Goal: Task Accomplishment & Management: Use online tool/utility

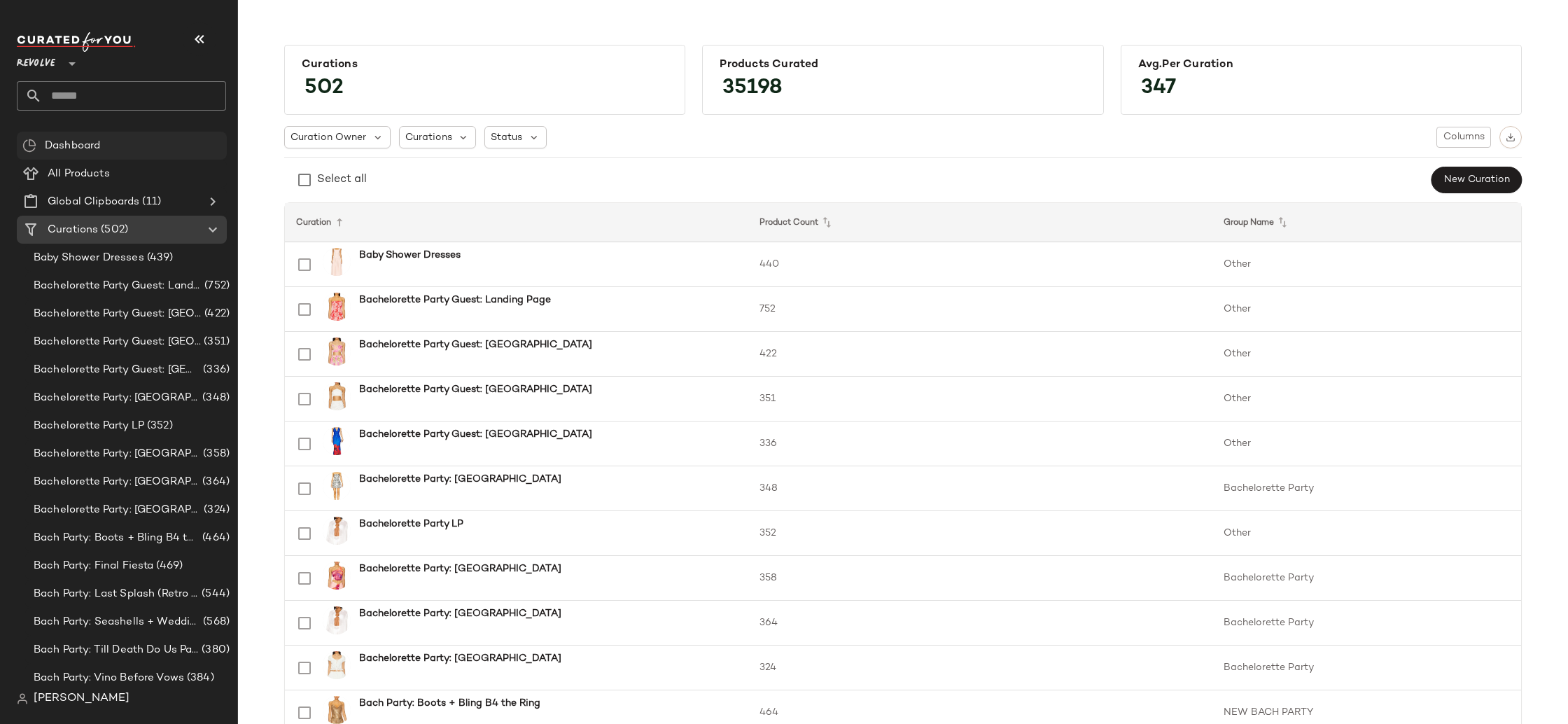
click at [35, 60] on span "Revolve" at bounding box center [36, 60] width 38 height 25
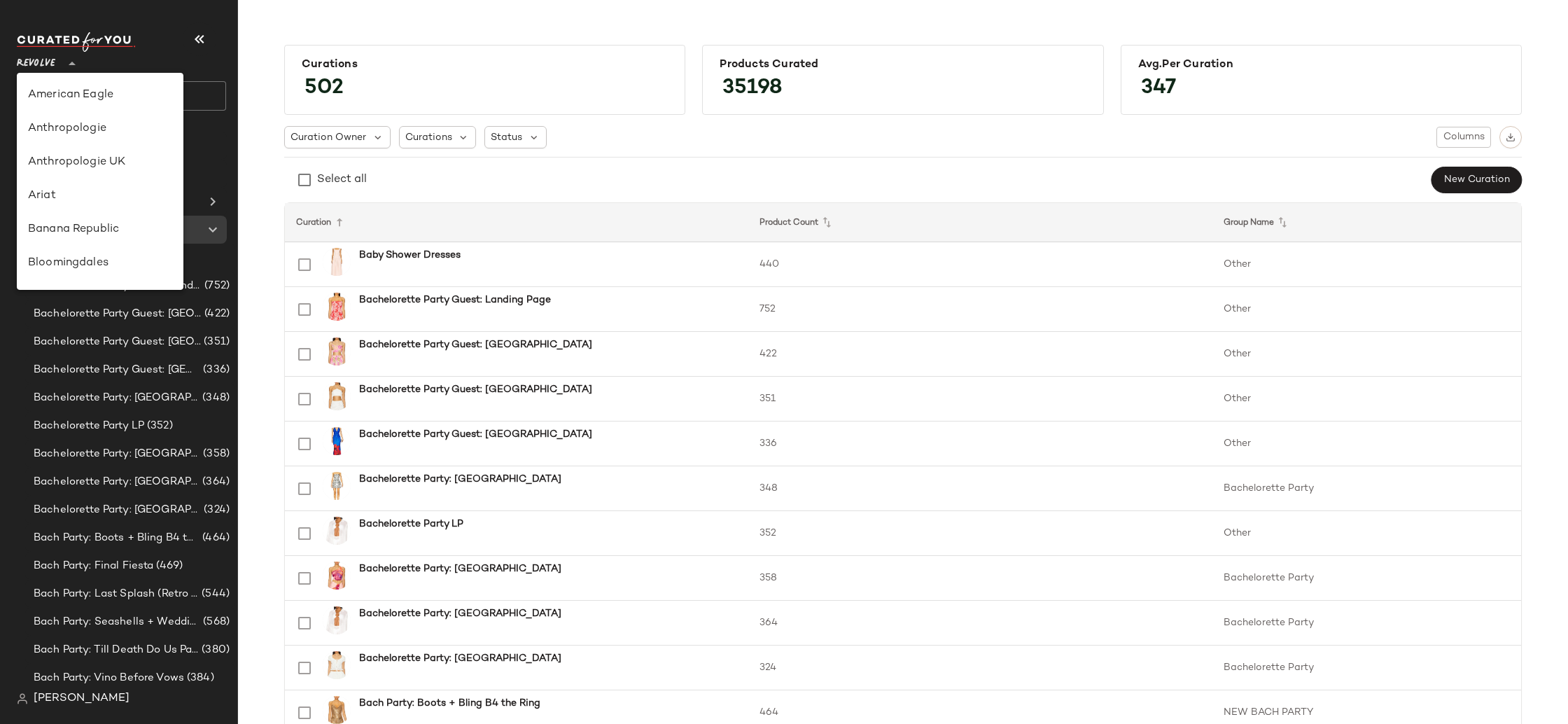
scroll to position [672, 0]
click at [116, 134] on div "Rue La La" at bounding box center [100, 128] width 144 height 17
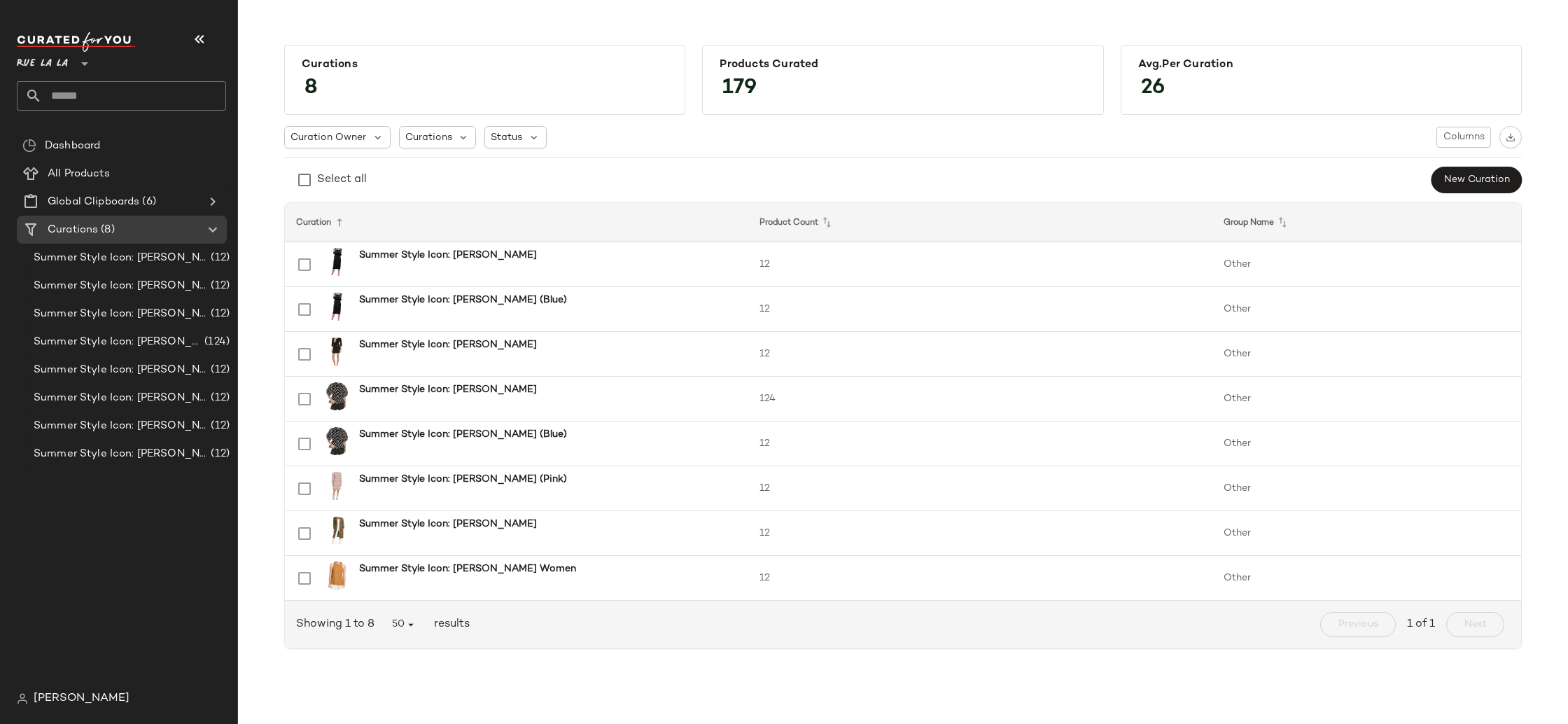
drag, startPoint x: 68, startPoint y: 68, endPoint x: 71, endPoint y: 84, distance: 16.3
click at [68, 68] on span "Rue La La" at bounding box center [42, 60] width 51 height 25
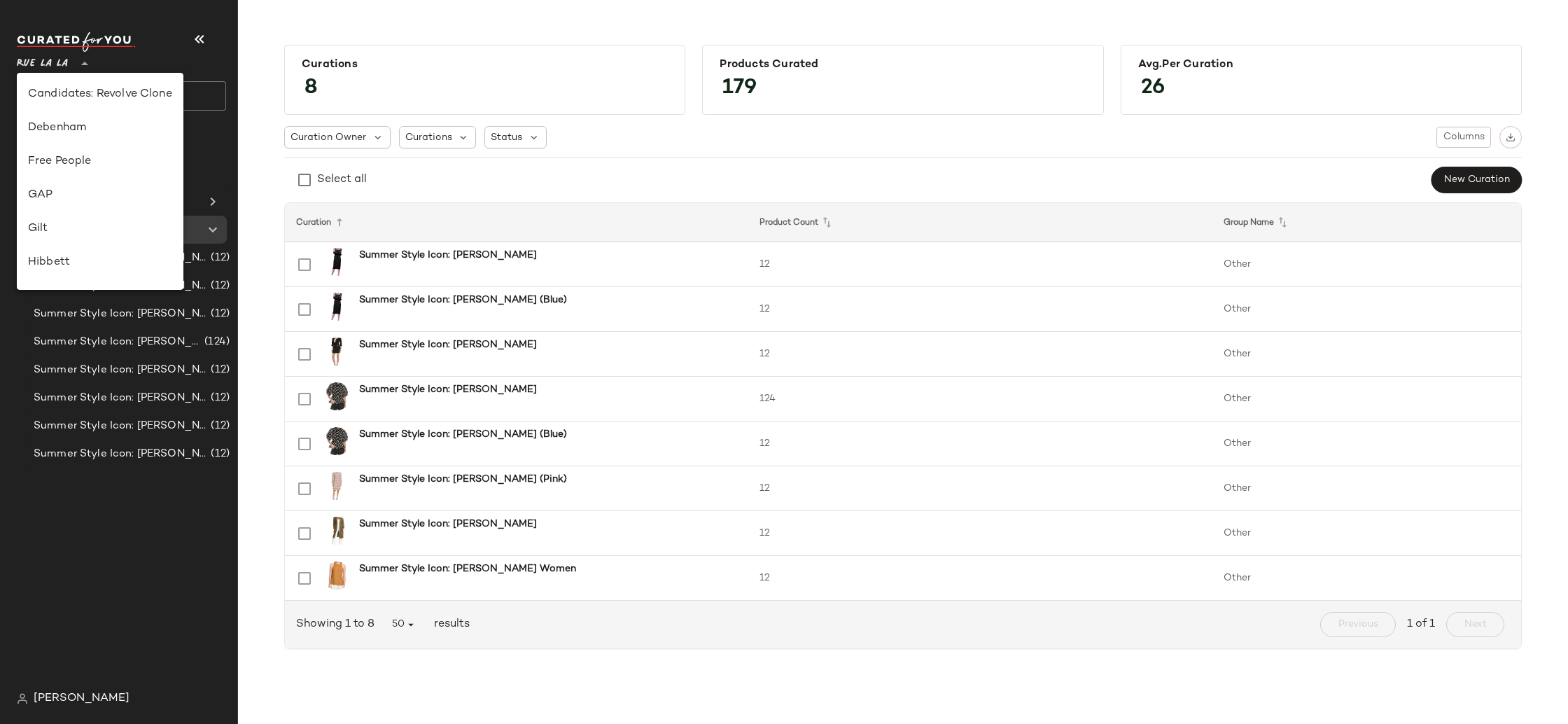
scroll to position [191, 0]
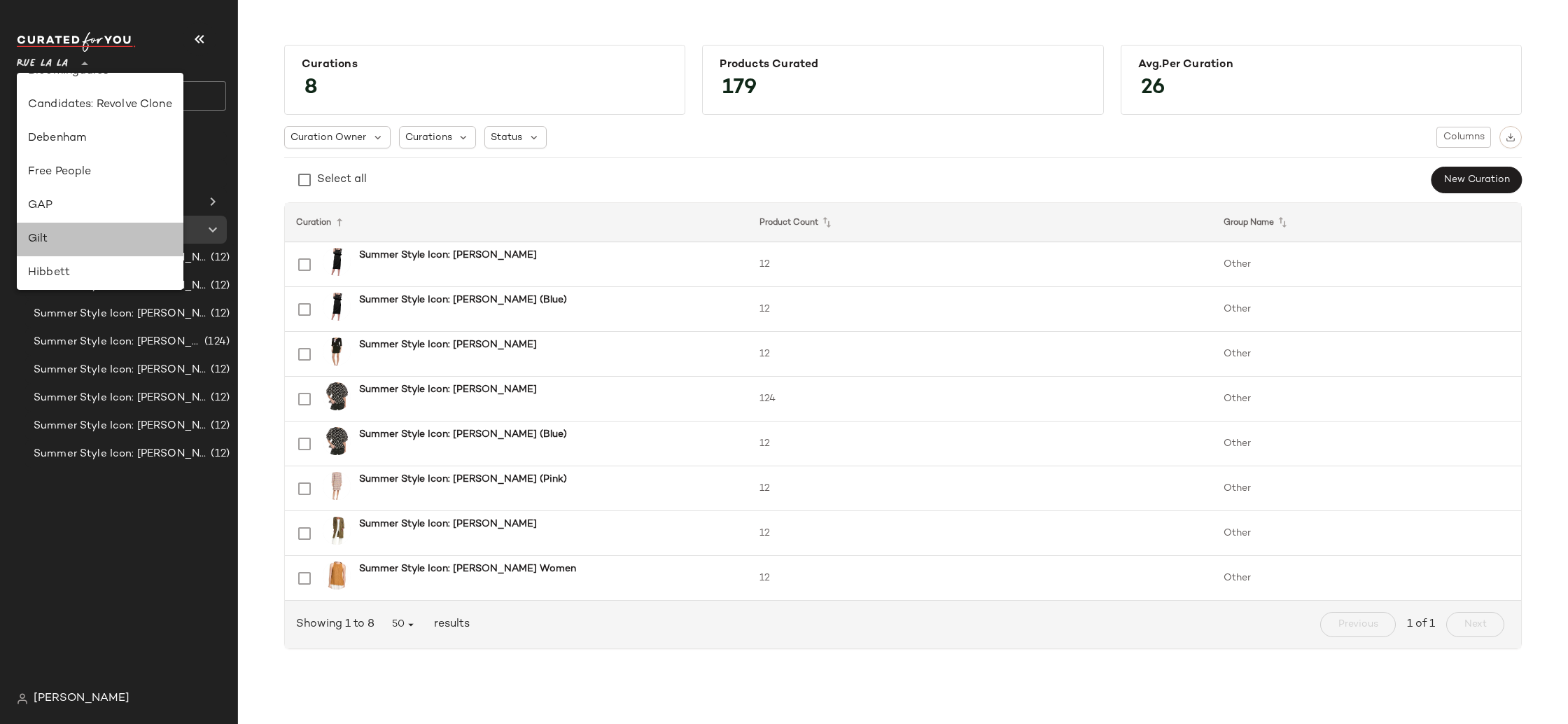
click at [117, 236] on div "Gilt" at bounding box center [100, 239] width 144 height 17
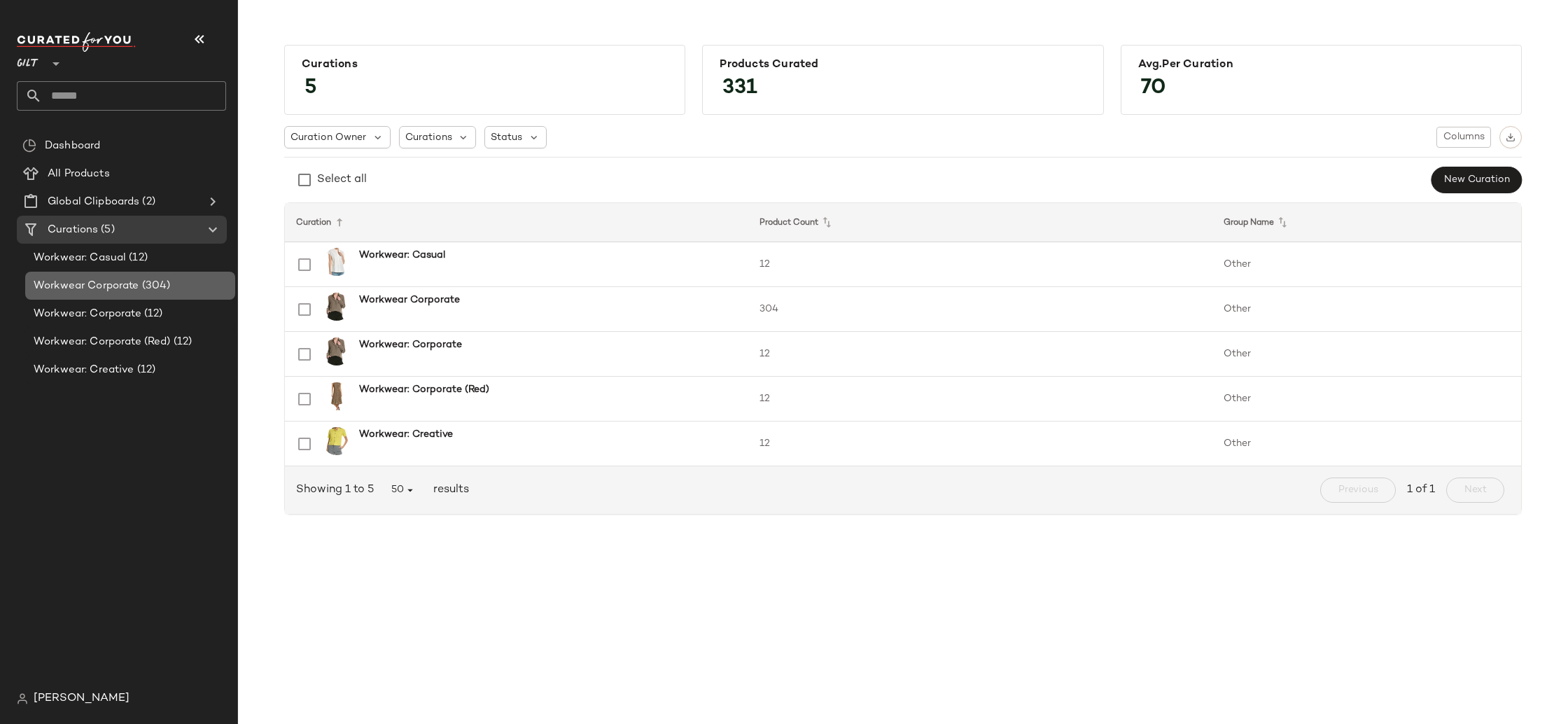
click at [158, 278] on span "(304)" at bounding box center [155, 286] width 32 height 16
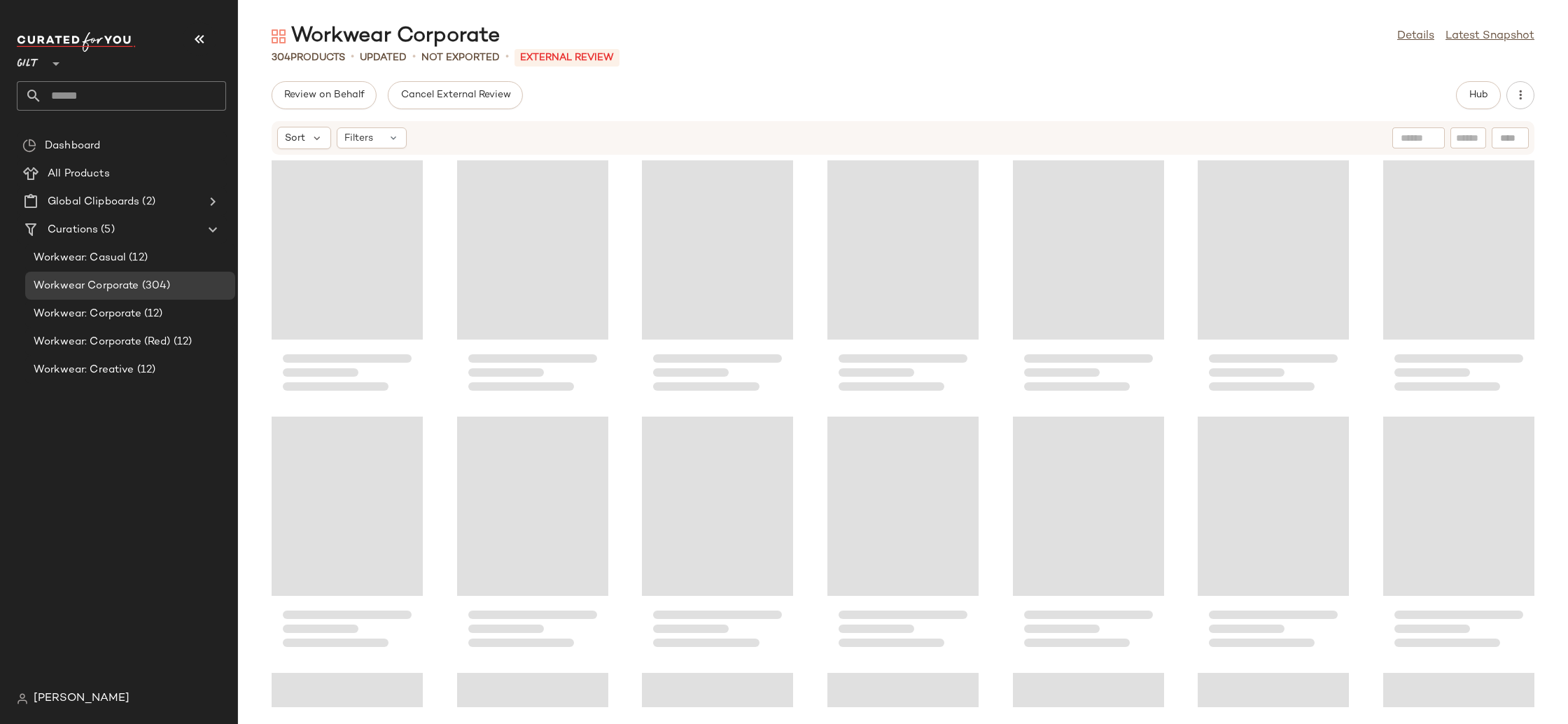
click at [200, 46] on icon "button" at bounding box center [199, 39] width 17 height 17
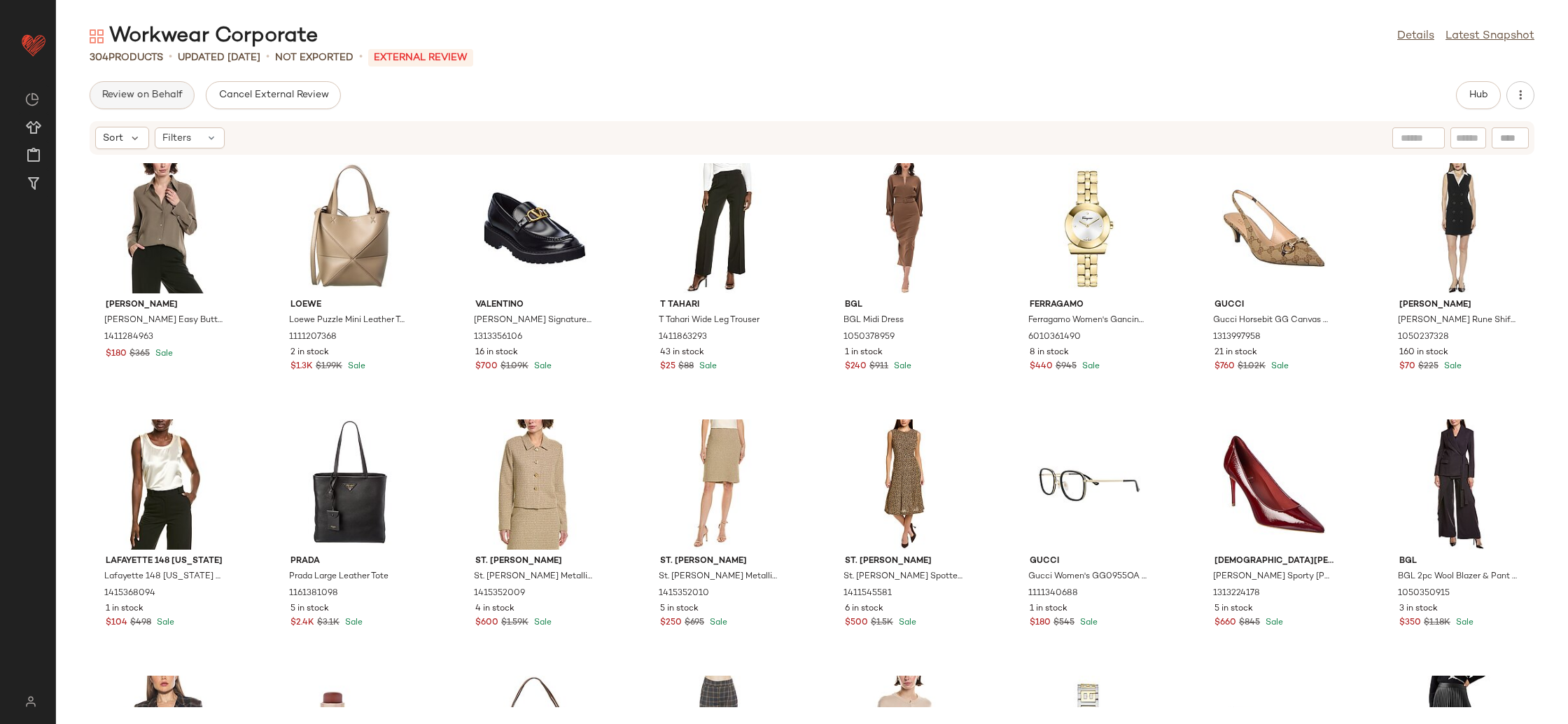
click at [148, 99] on span "Review on Behalf" at bounding box center [142, 95] width 81 height 11
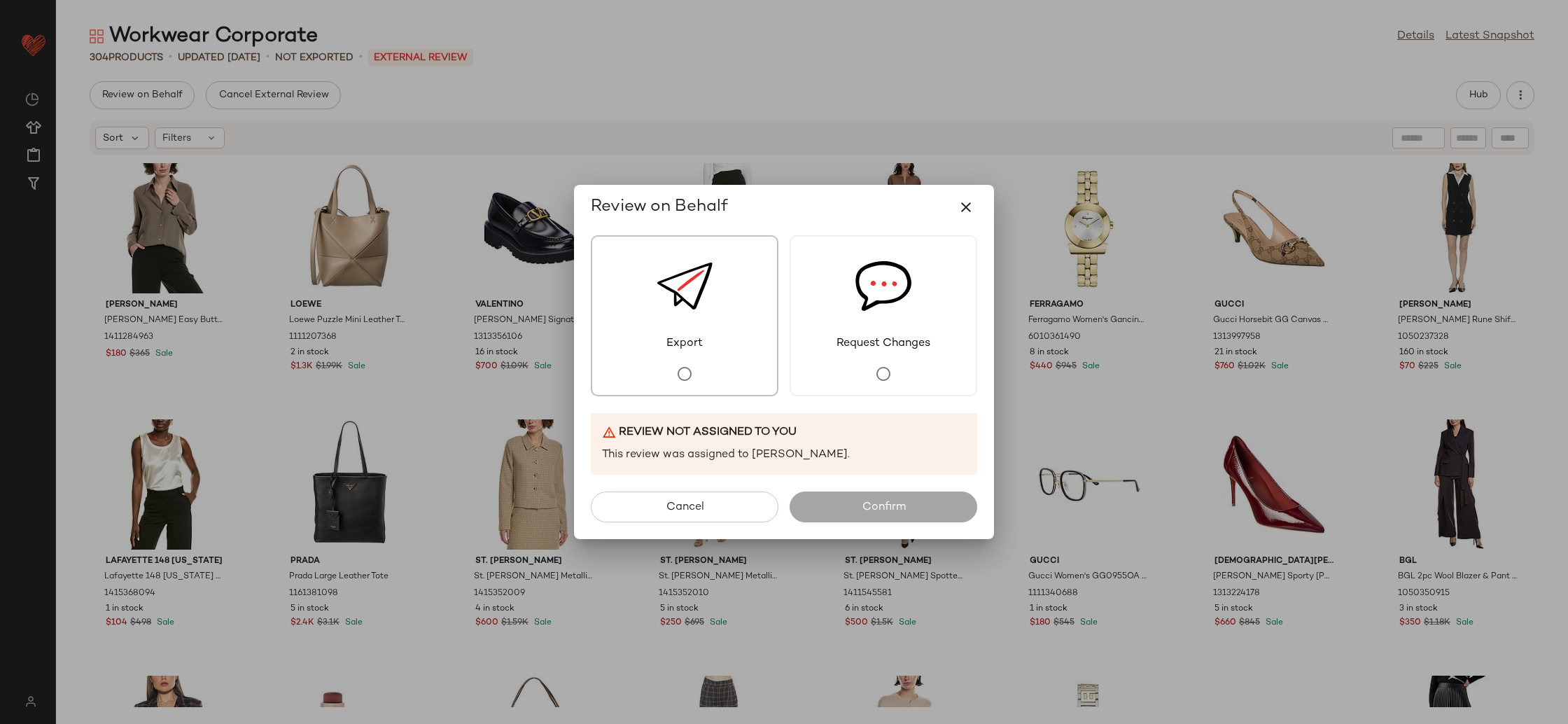
click at [665, 346] on span "Export" at bounding box center [684, 343] width 56 height 17
click at [966, 205] on icon "button" at bounding box center [966, 207] width 17 height 17
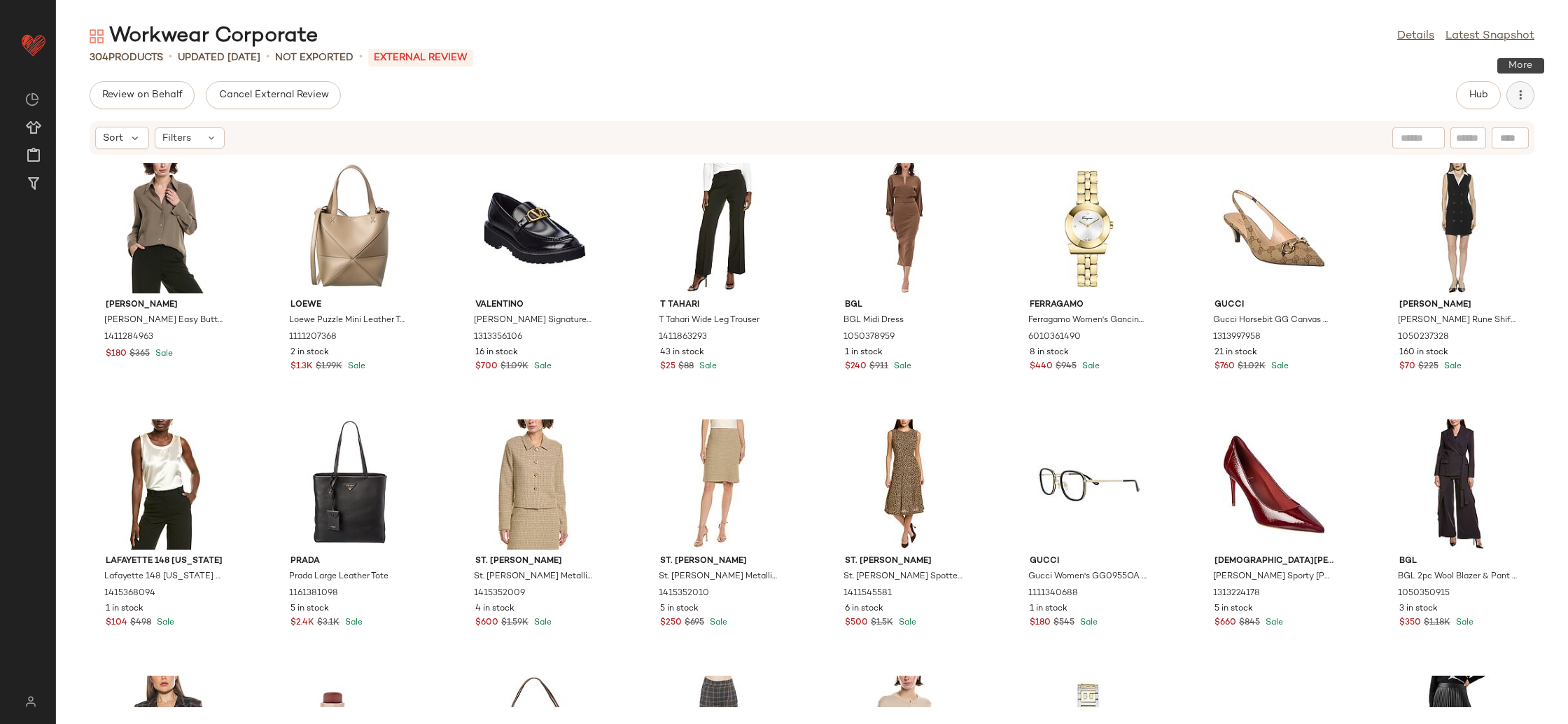
click at [1525, 100] on icon "button" at bounding box center [1520, 95] width 14 height 14
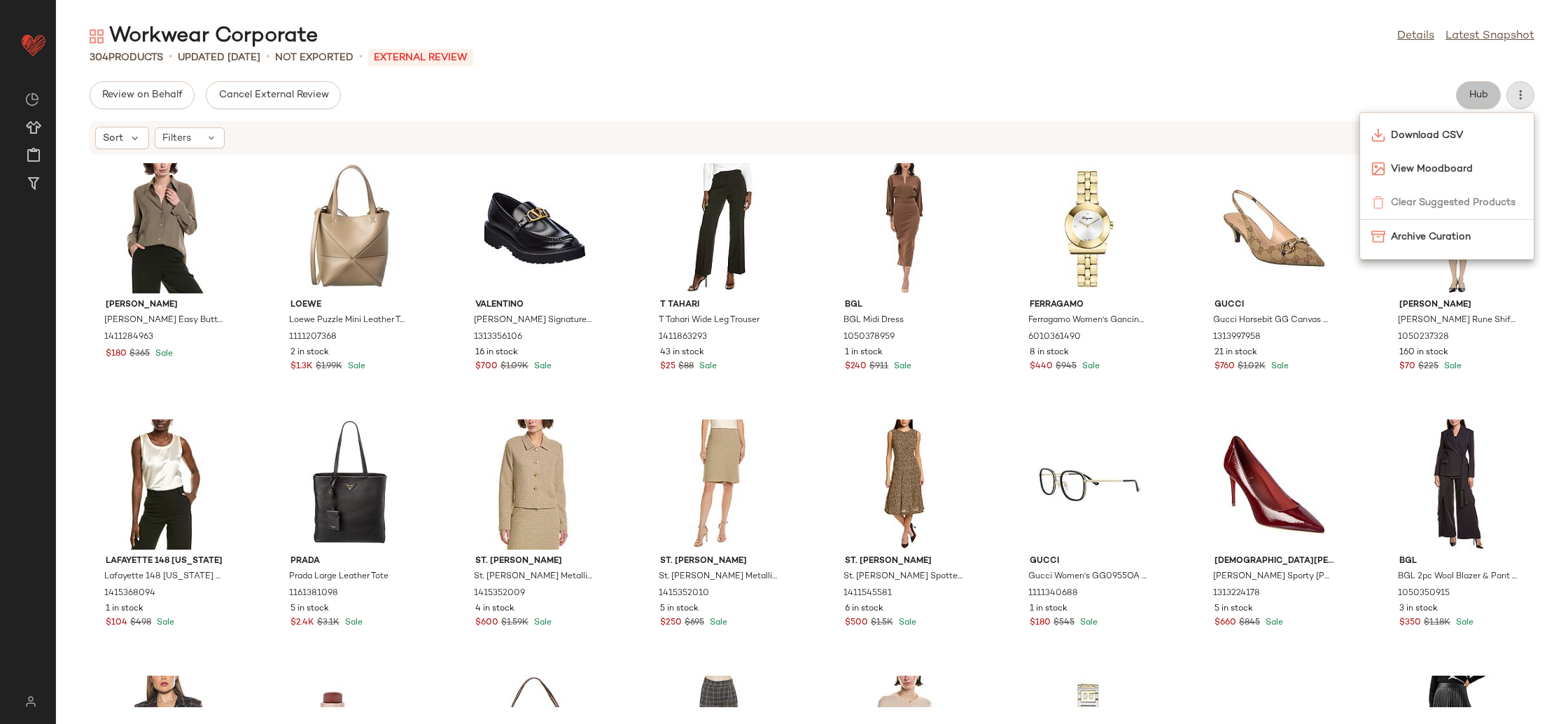
click at [1478, 100] on span "Hub" at bounding box center [1478, 95] width 20 height 11
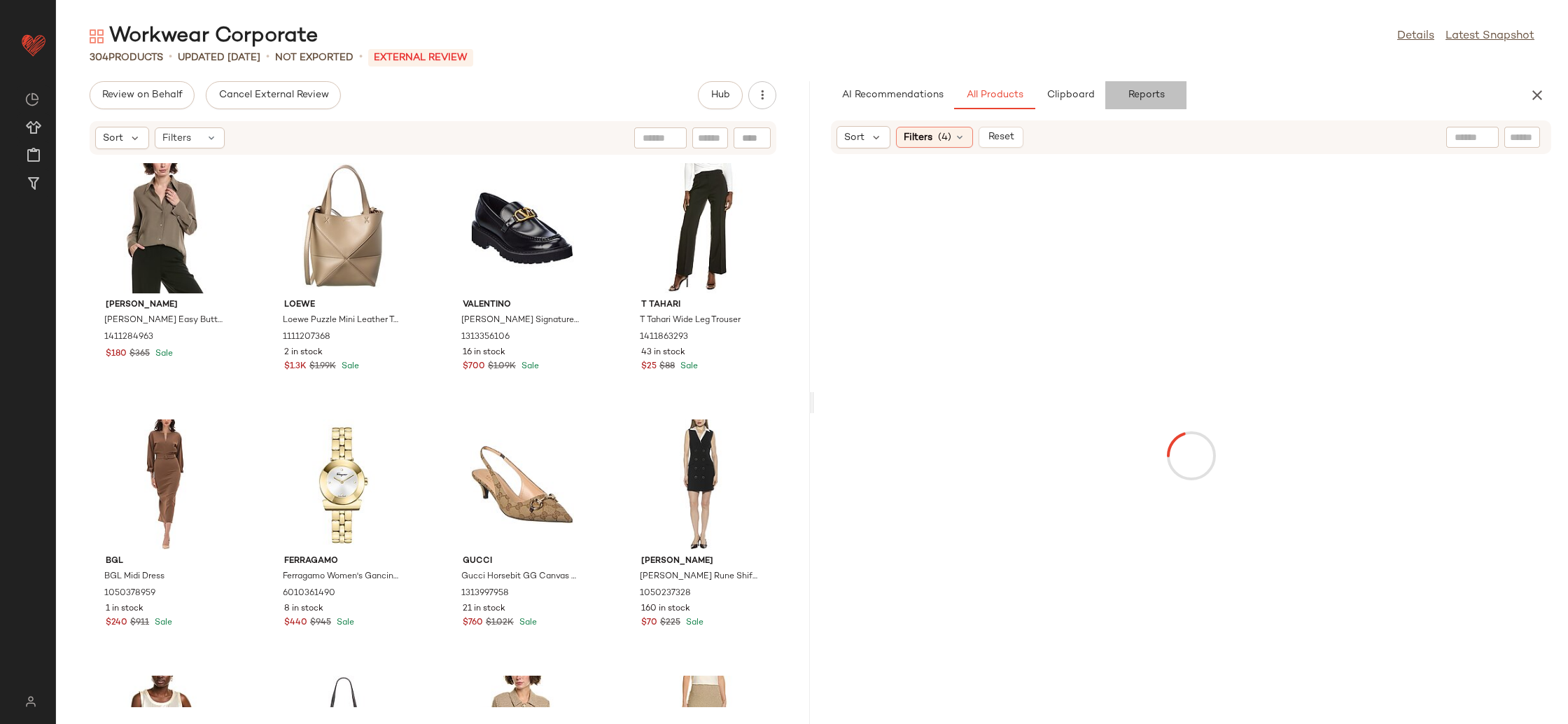
click at [1170, 94] on button "Reports" at bounding box center [1146, 95] width 81 height 28
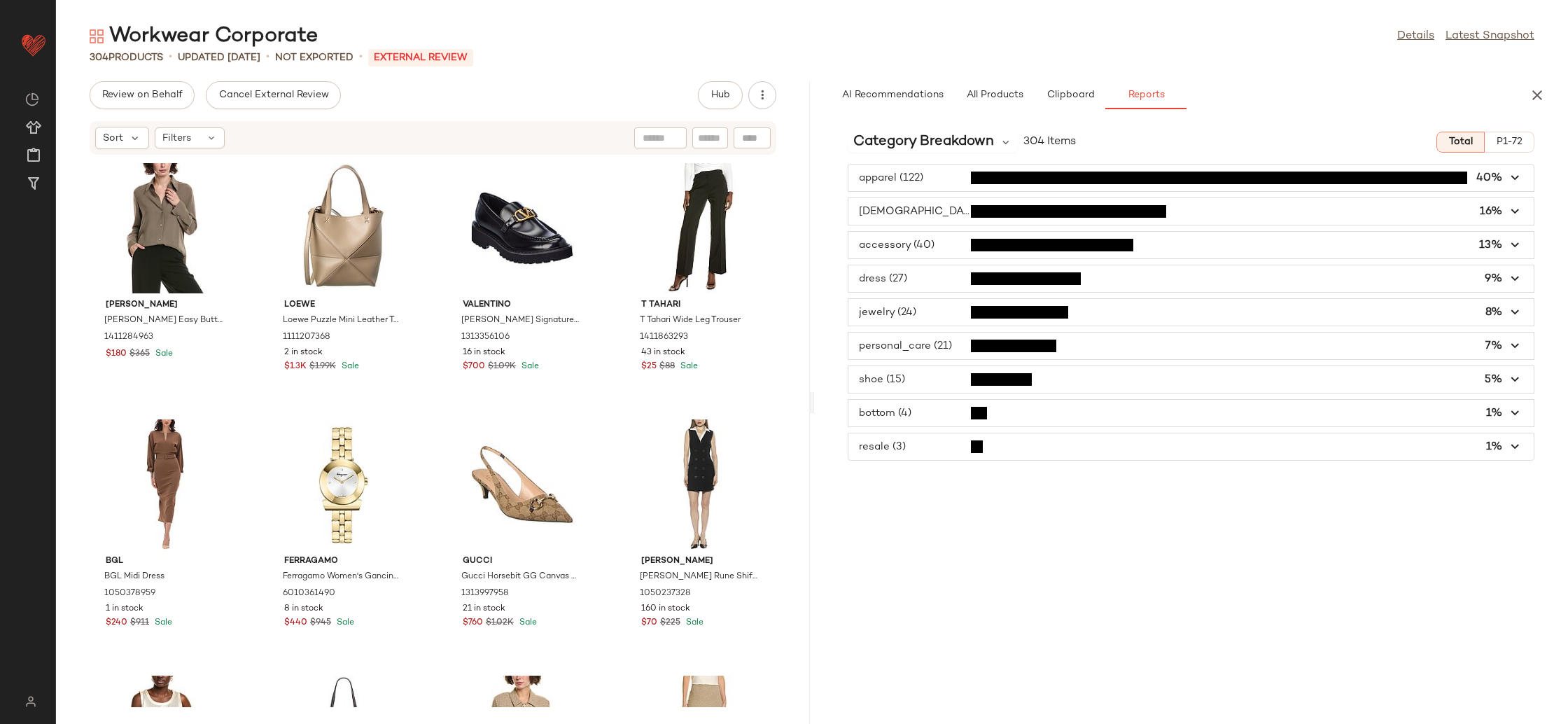
click at [1517, 278] on icon "button" at bounding box center [1516, 279] width 16 height 16
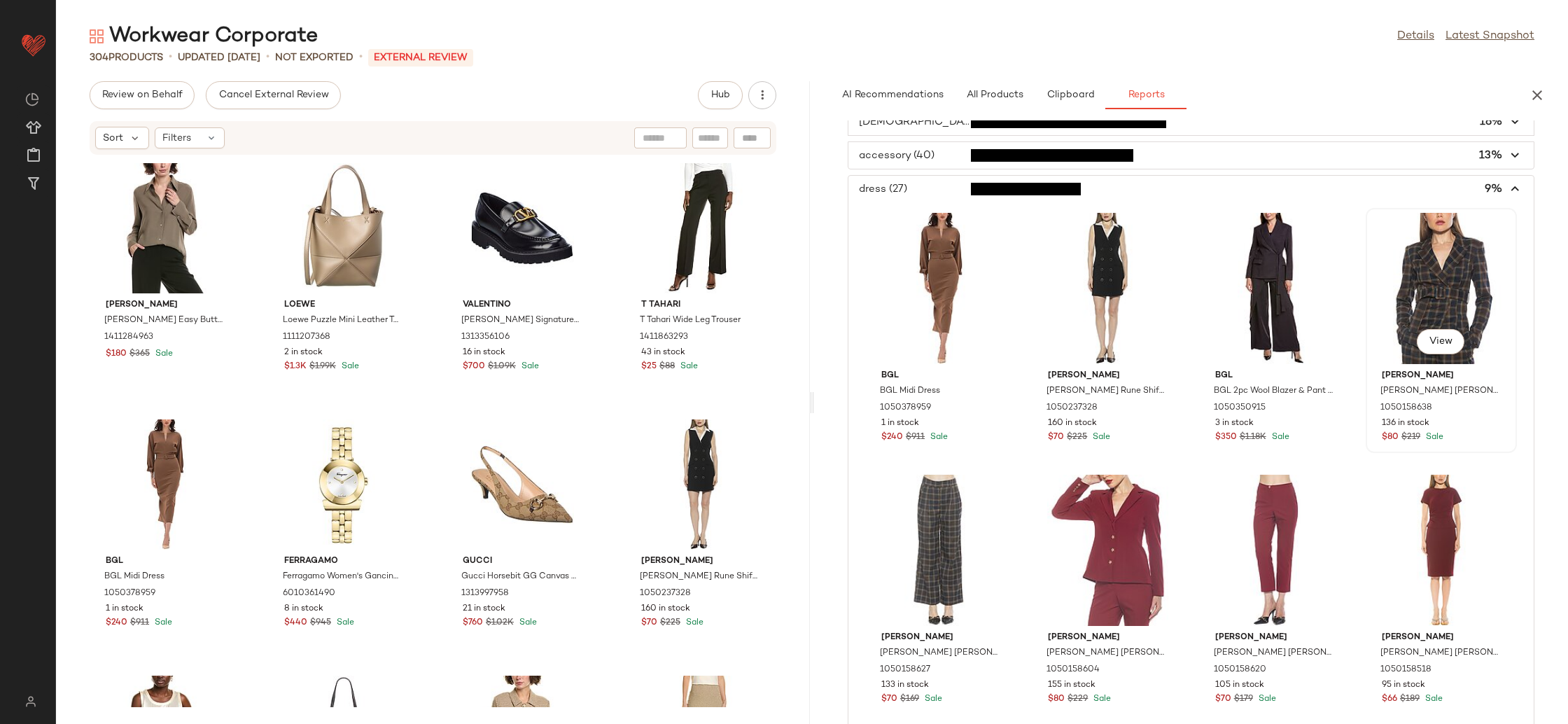
scroll to position [92, 0]
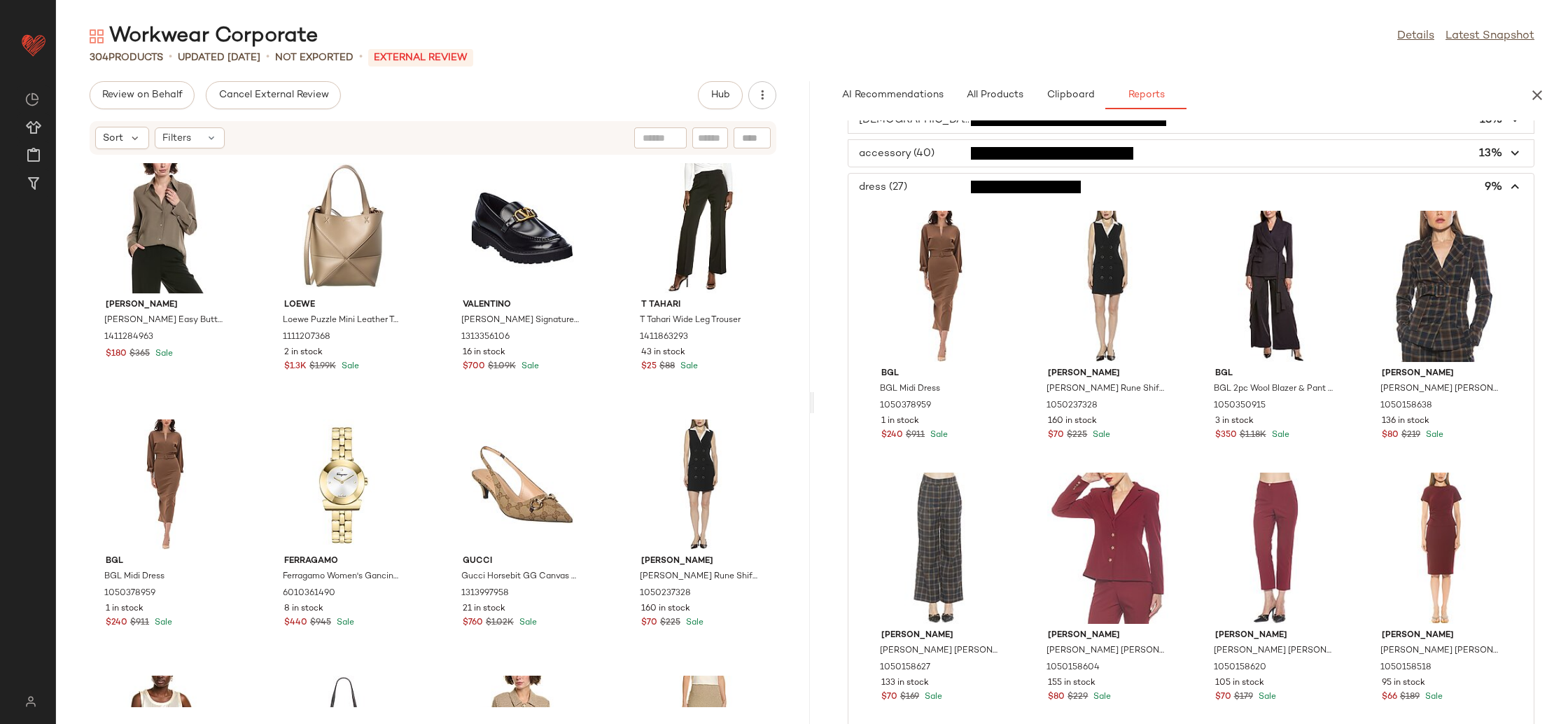
click at [1508, 183] on icon "button" at bounding box center [1516, 187] width 16 height 16
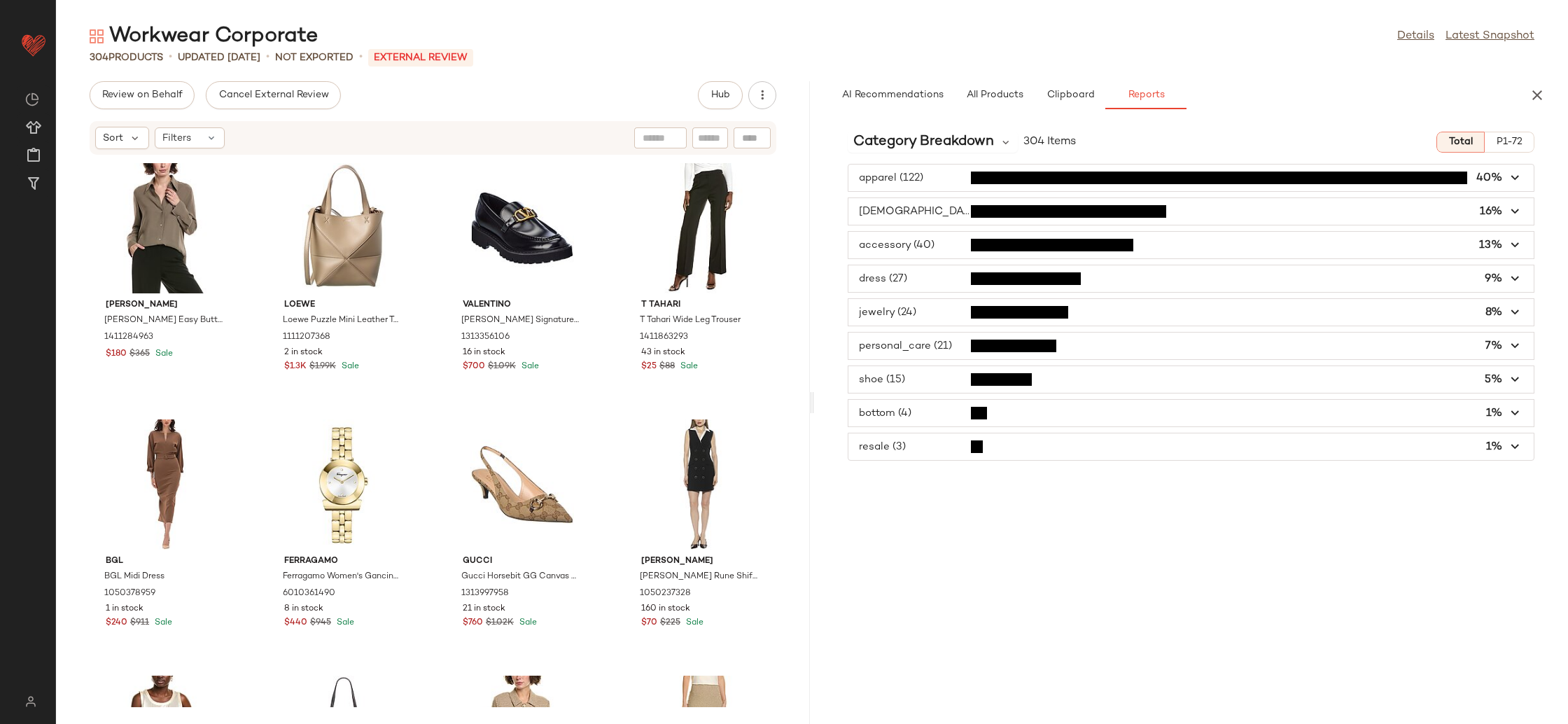
scroll to position [0, 0]
click at [936, 142] on span "Category Breakdown" at bounding box center [924, 142] width 141 height 21
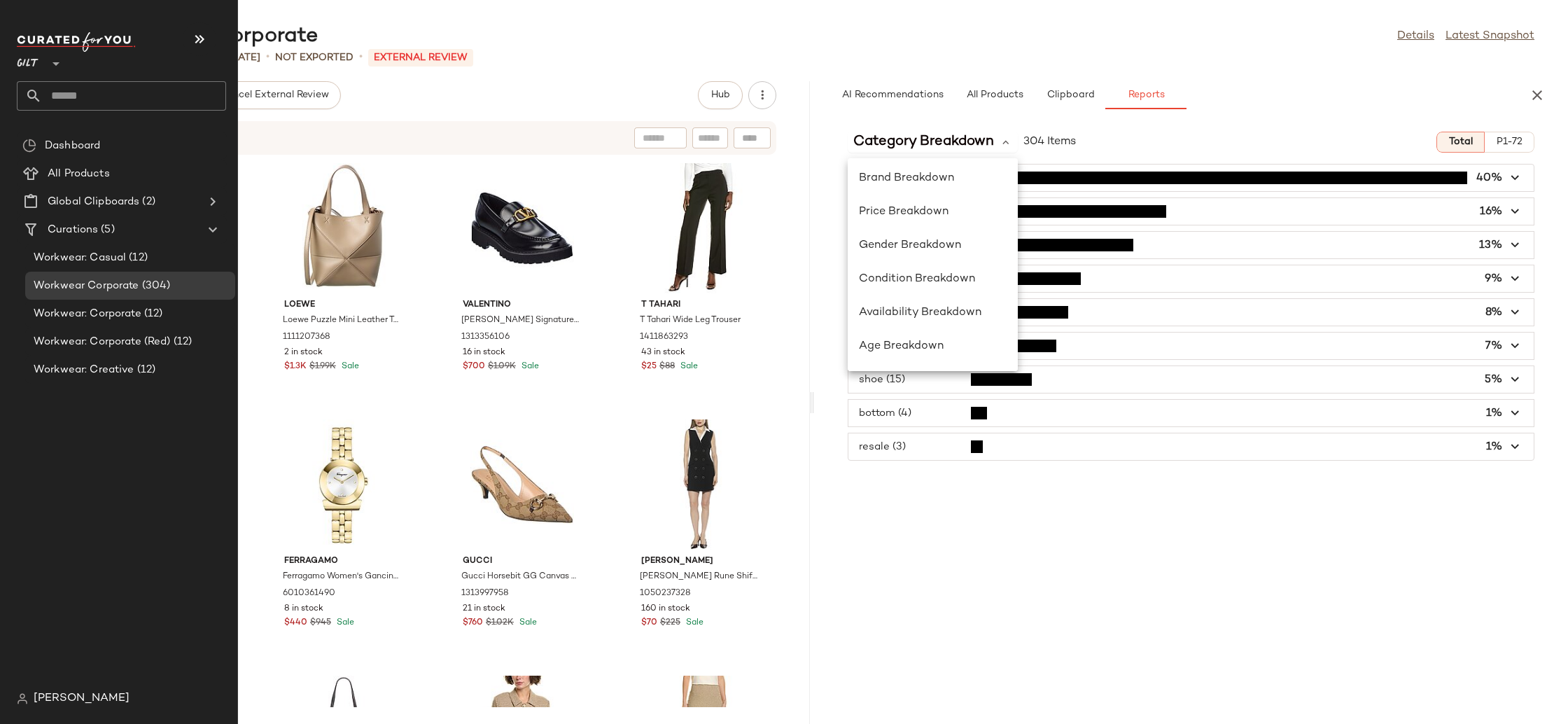
scroll to position [6, 0]
click at [49, 68] on icon at bounding box center [56, 63] width 17 height 17
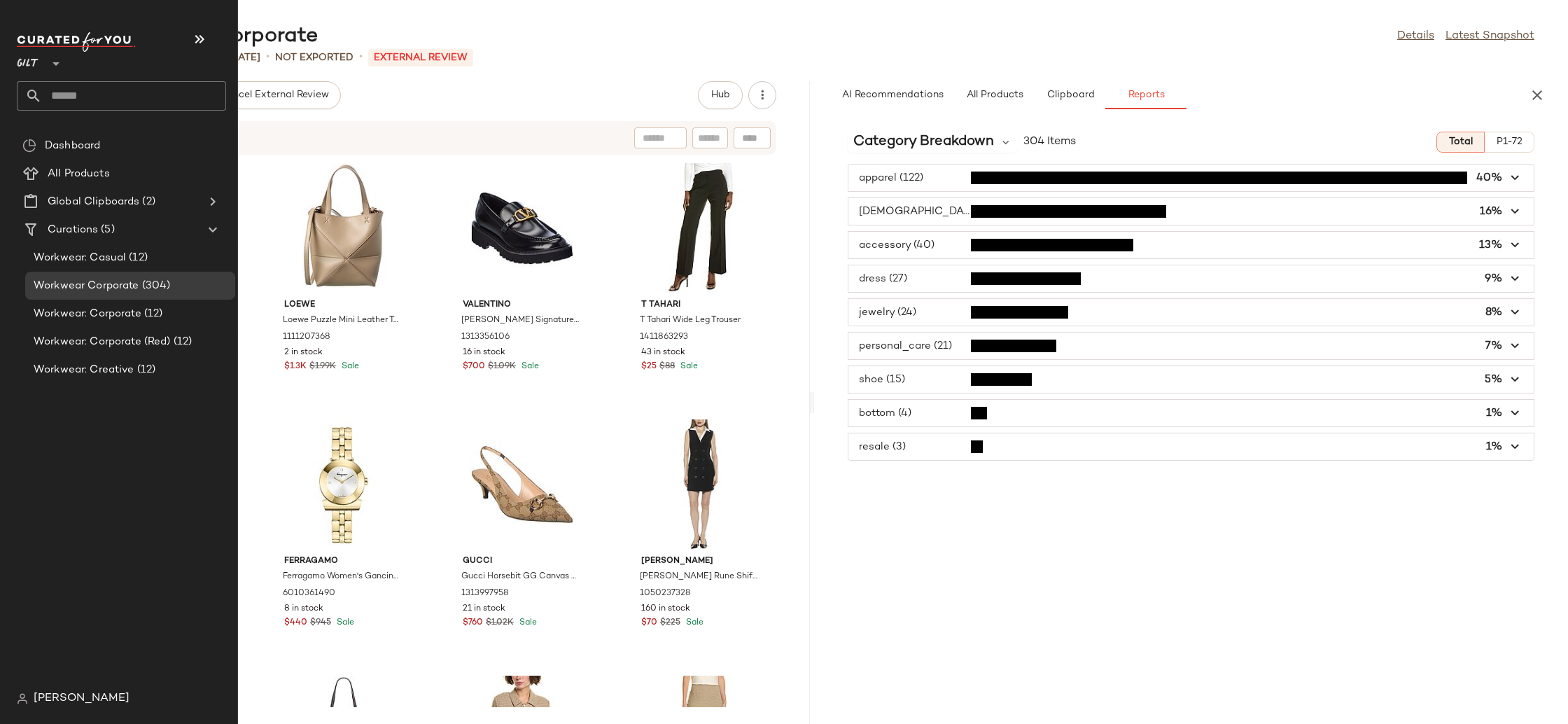
click at [41, 82] on div at bounding box center [33, 96] width 17 height 29
click at [41, 66] on div "Gilt **" at bounding box center [31, 55] width 28 height 35
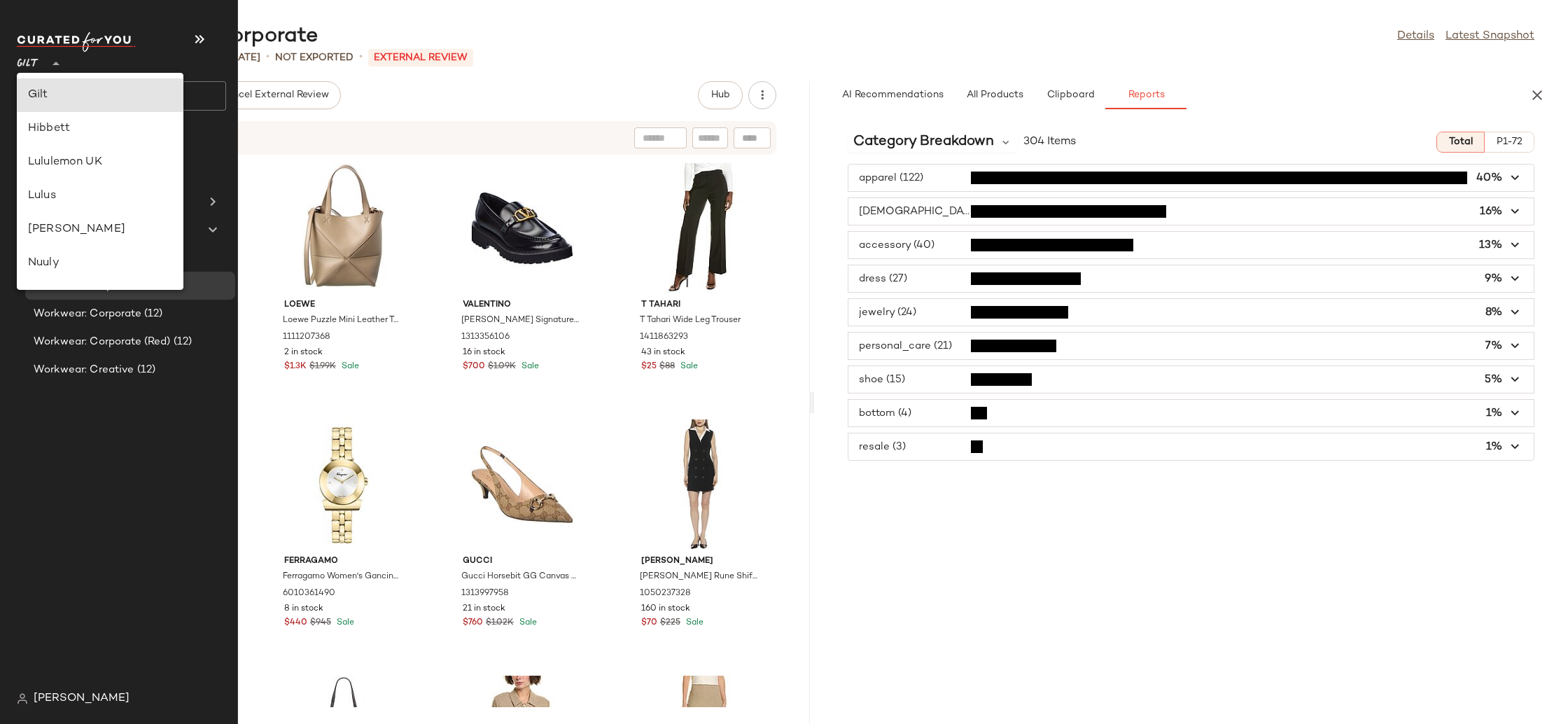
scroll to position [545, 0]
click at [97, 225] on div "Revolve" at bounding box center [100, 222] width 144 height 17
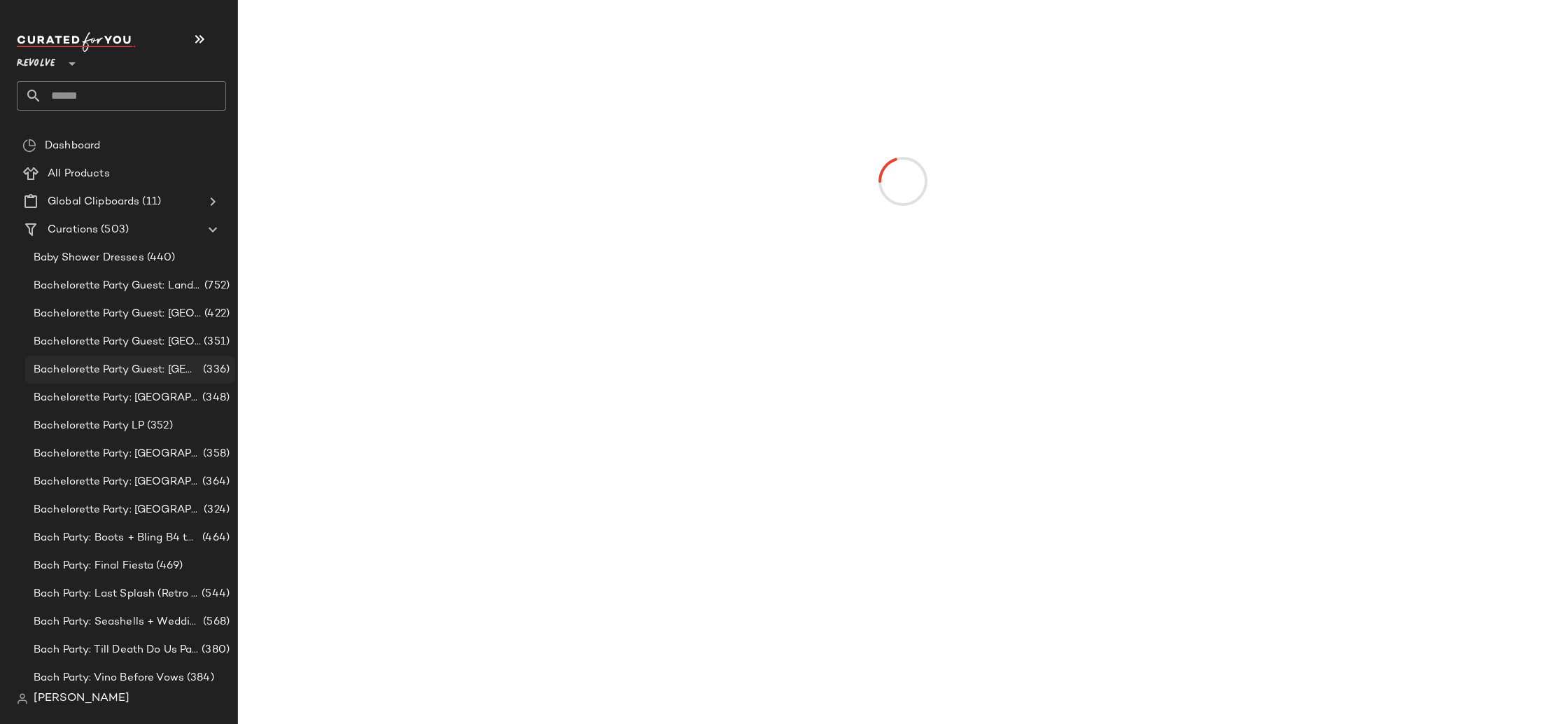
click at [84, 368] on span "Bachelorette Party Guest: [GEOGRAPHIC_DATA]" at bounding box center [117, 370] width 166 height 16
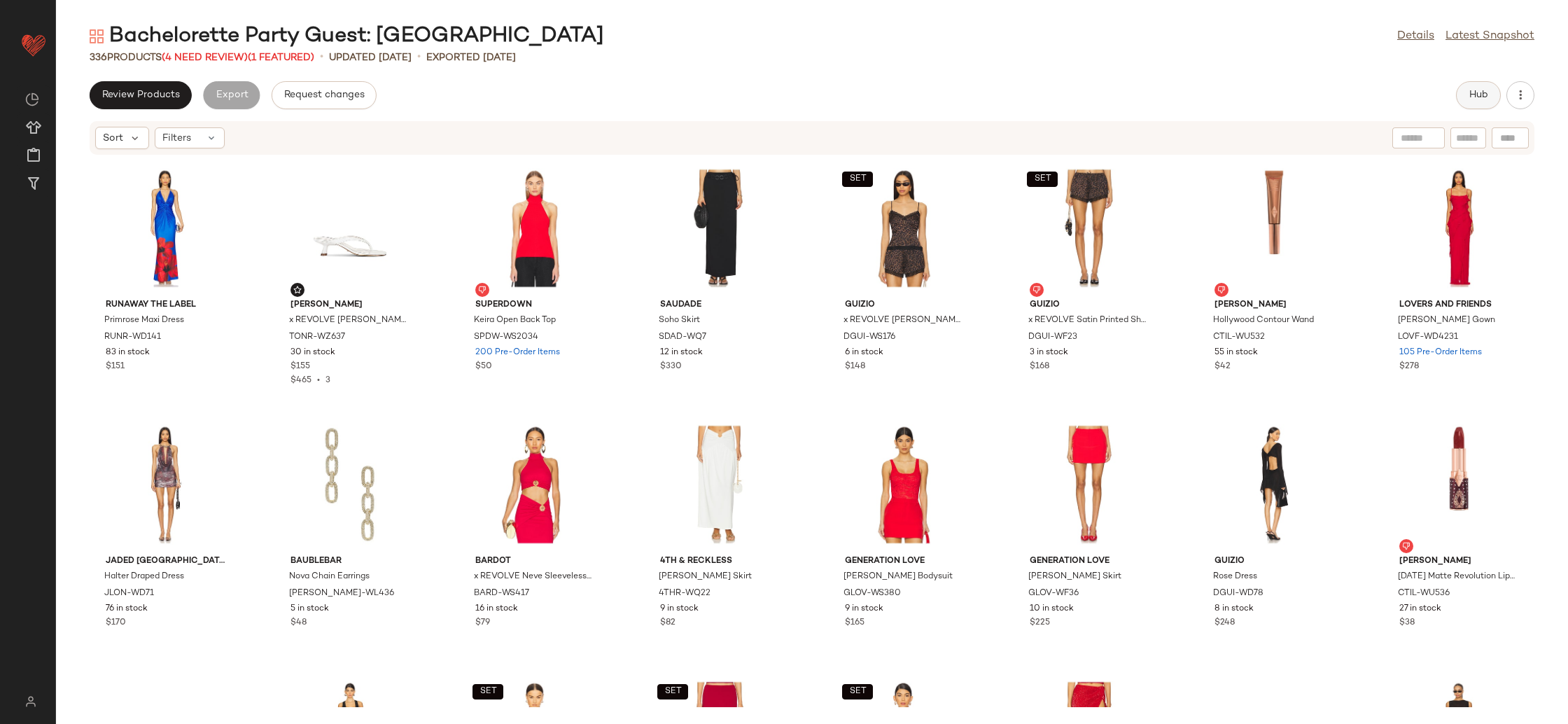
click at [1465, 94] on button "Hub" at bounding box center [1478, 95] width 45 height 28
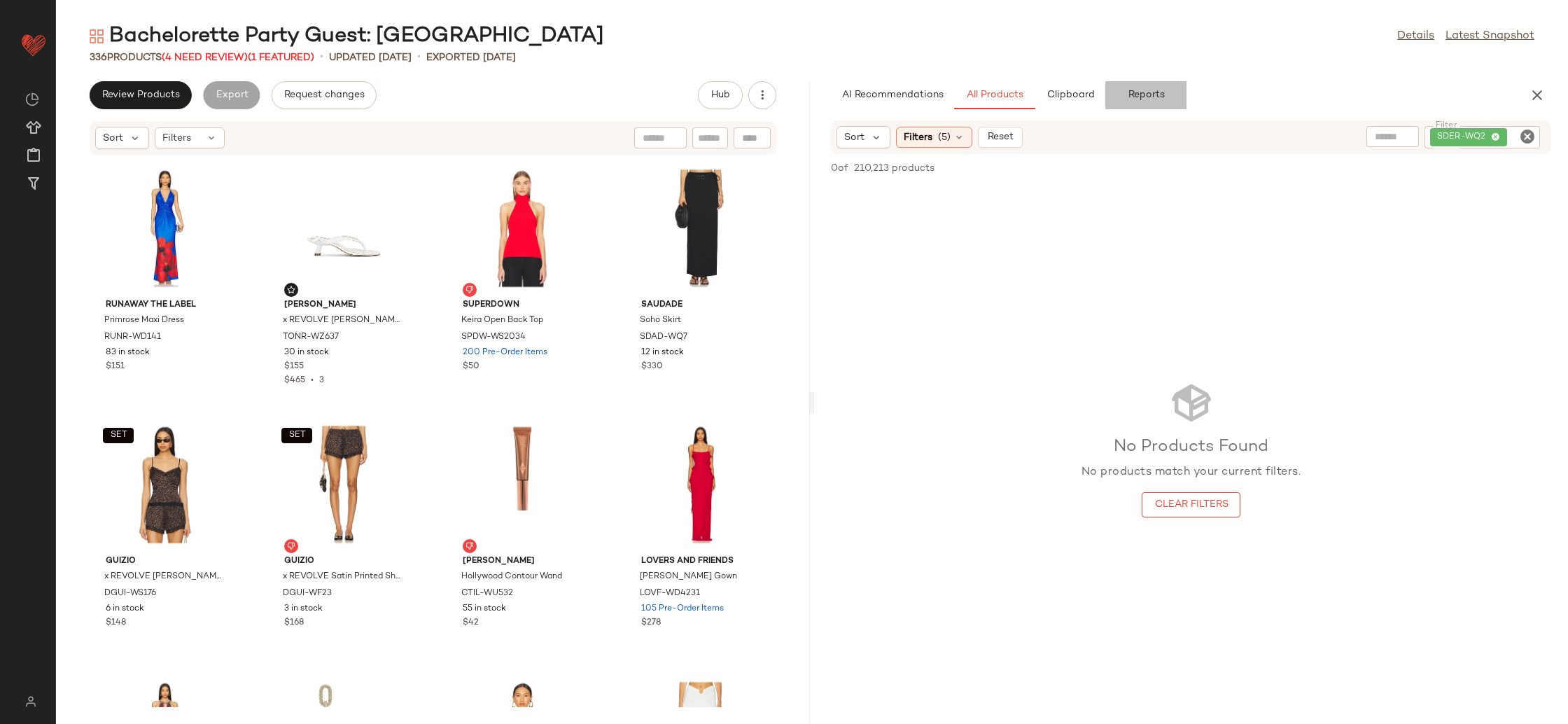
click at [1139, 102] on button "Reports" at bounding box center [1146, 95] width 81 height 28
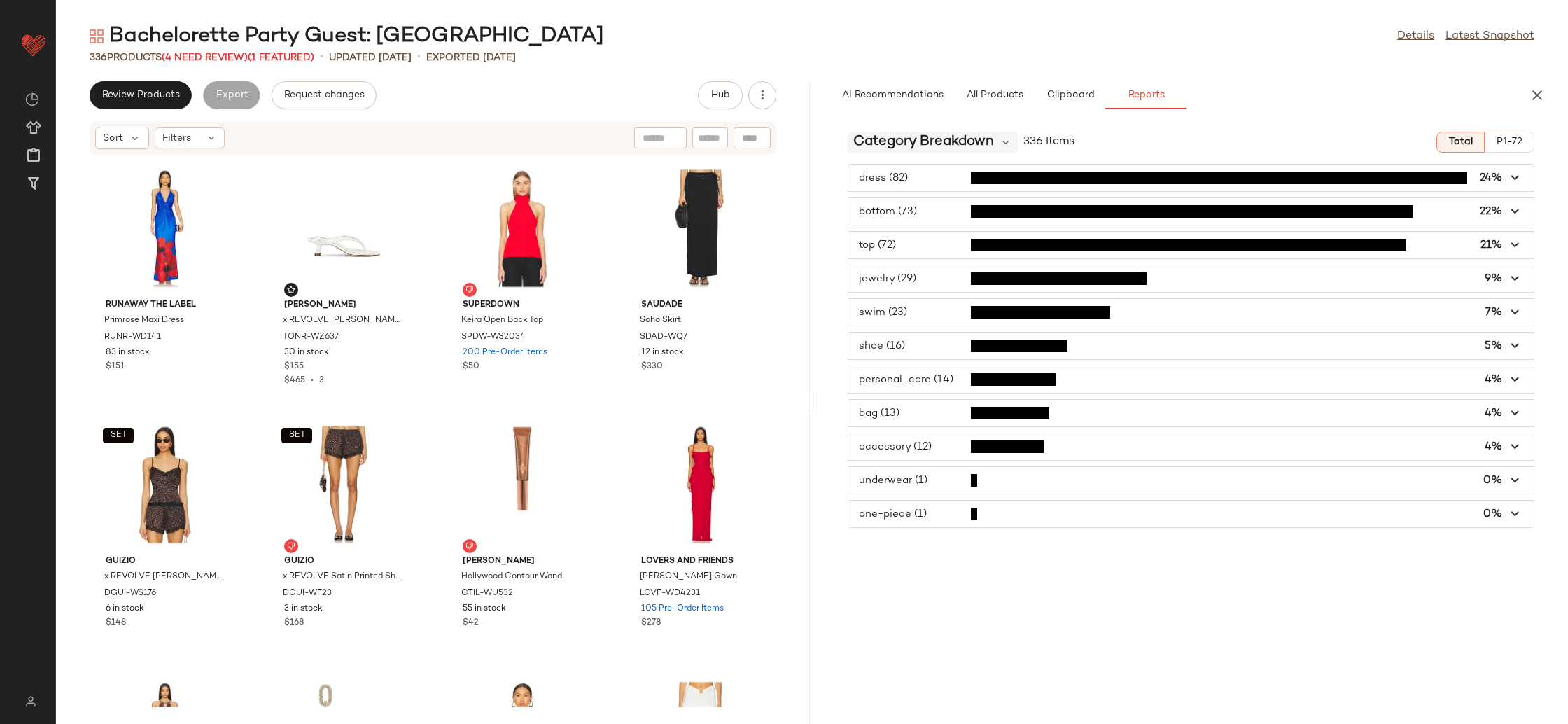
click at [906, 143] on span "Category Breakdown" at bounding box center [924, 142] width 141 height 21
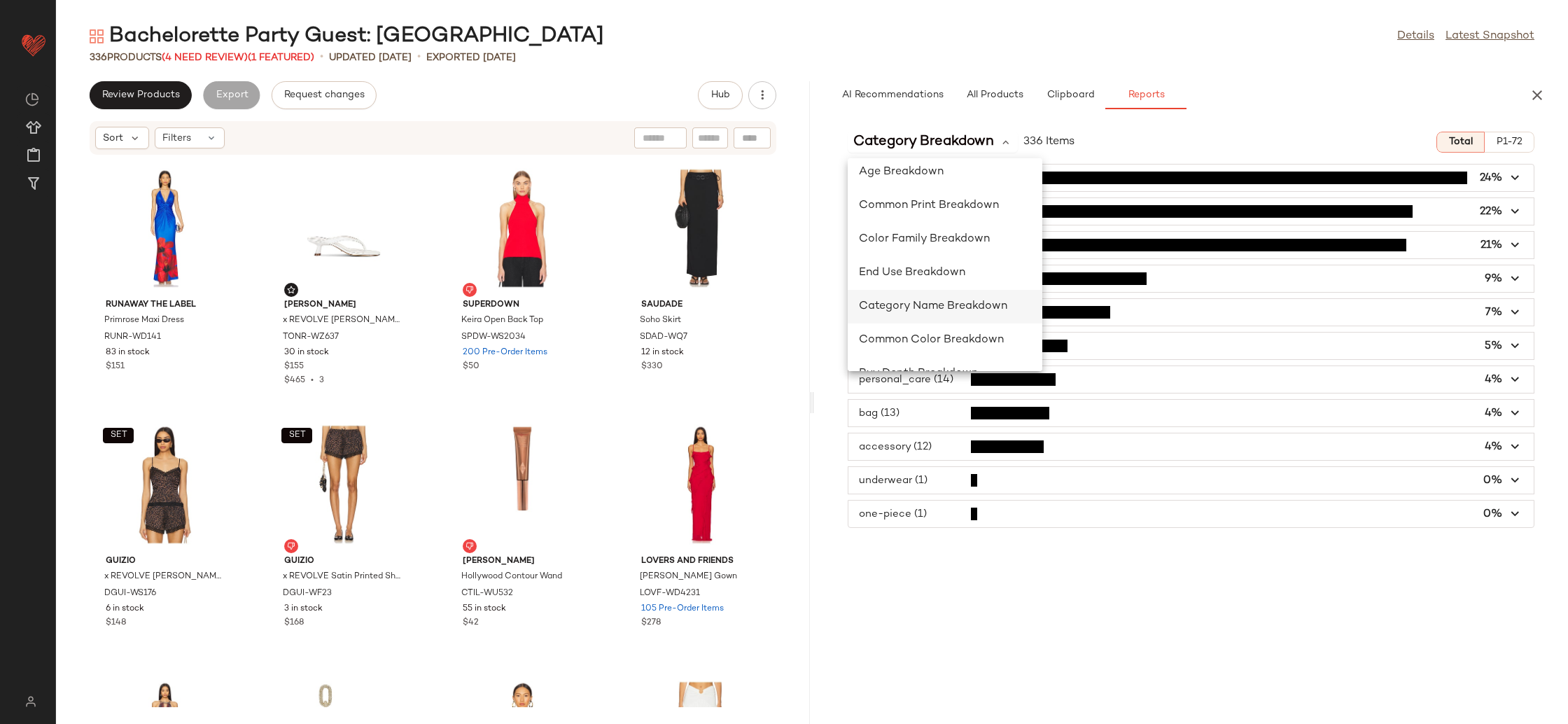
scroll to position [211, 0]
click at [957, 243] on span "Color Family Breakdown" at bounding box center [924, 241] width 131 height 12
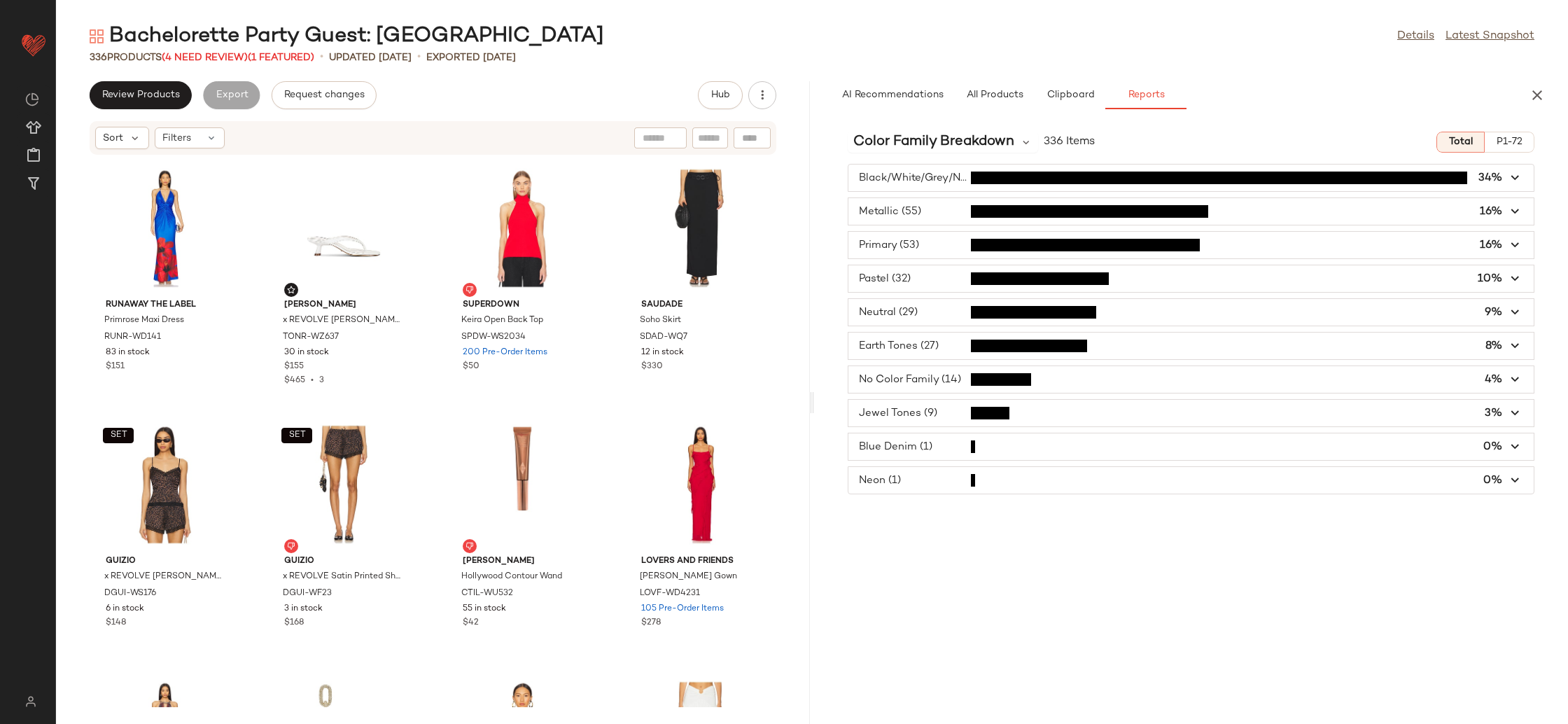
click at [1500, 195] on div "Black/White/Grey/Navy (115) 34% Metallic (55) 16% Primary (53) 16% Pastel (32) …" at bounding box center [1191, 328] width 754 height 331
click at [1502, 208] on span "button" at bounding box center [1191, 211] width 685 height 27
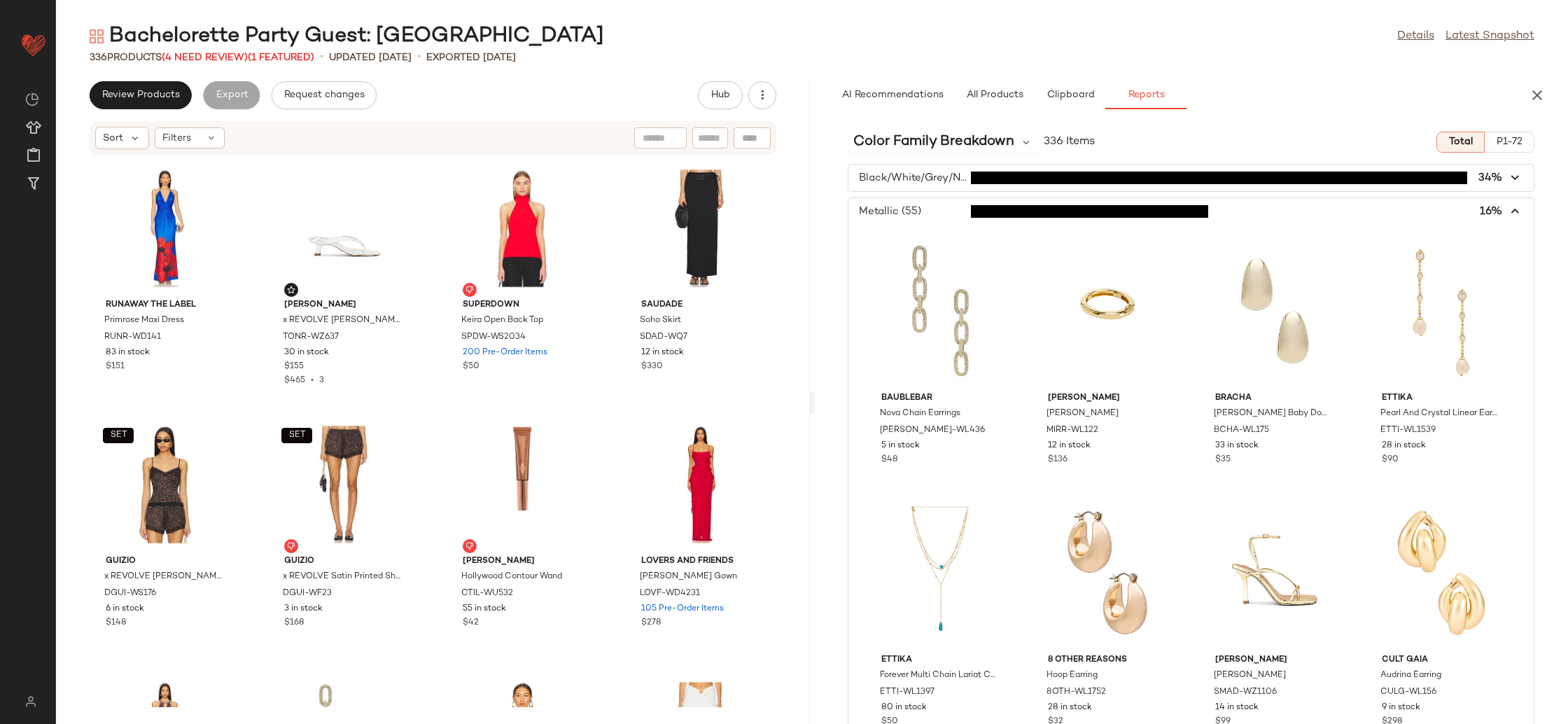
click at [1480, 208] on span "button" at bounding box center [1191, 211] width 685 height 27
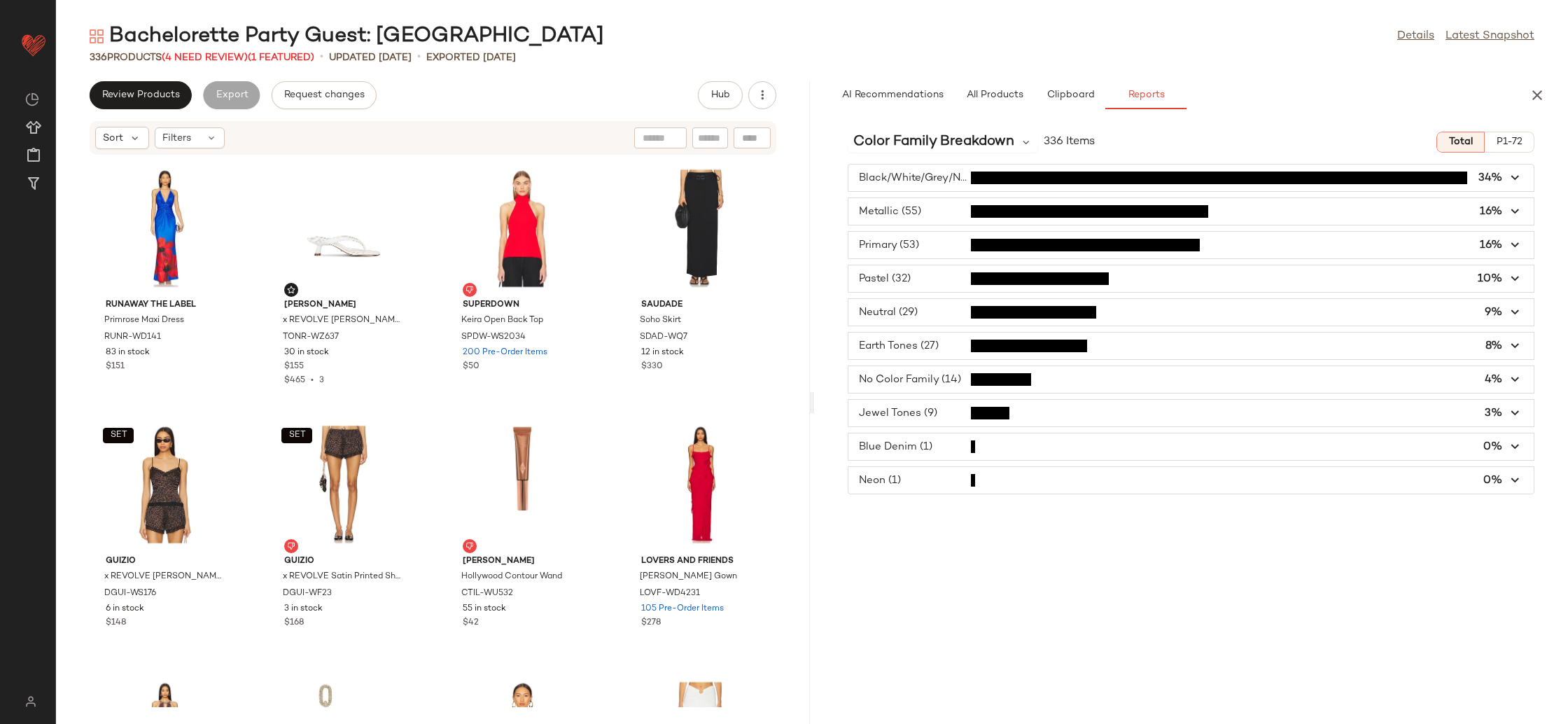
click at [1396, 273] on span "button" at bounding box center [1191, 278] width 685 height 27
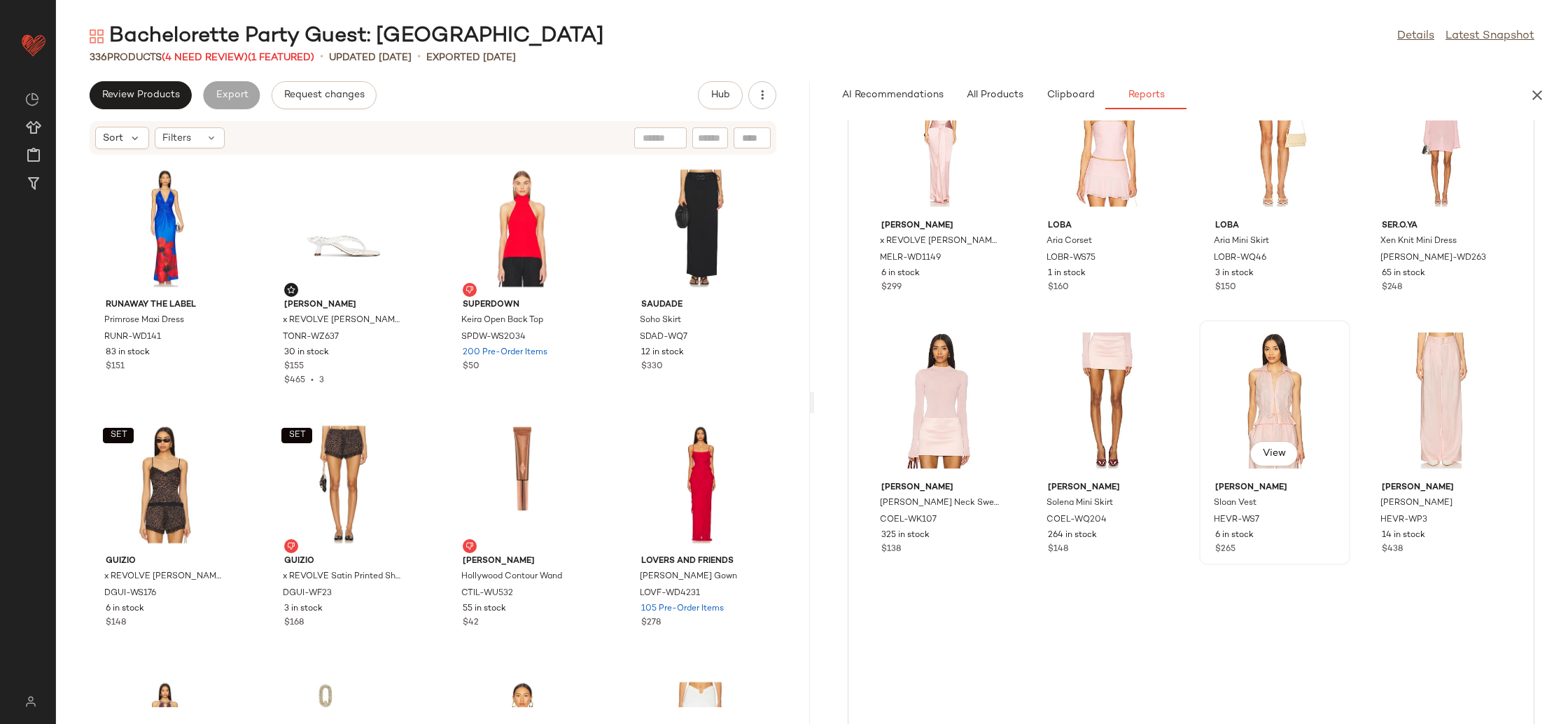
scroll to position [552, 0]
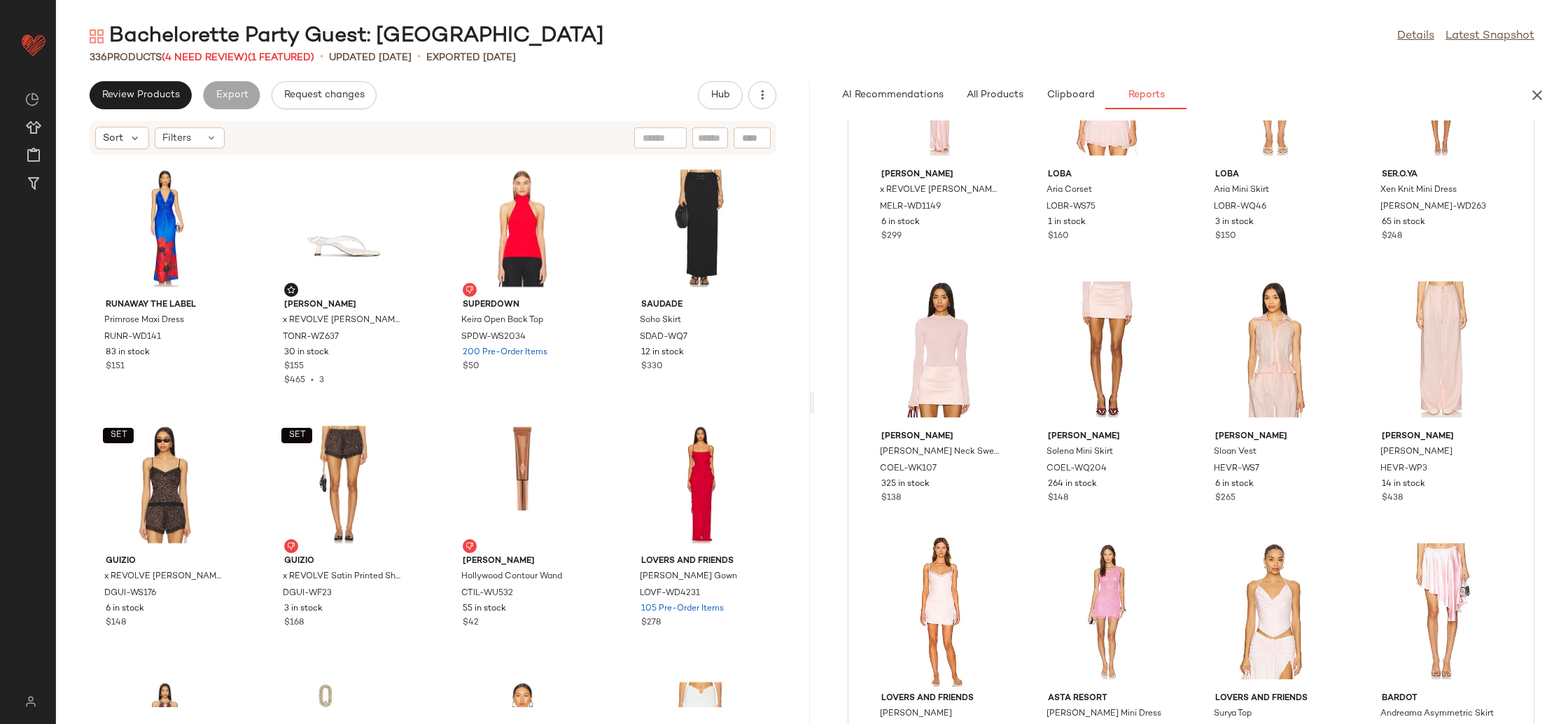
click at [1552, 99] on div "AI Recommendations All Products Clipboard Reports" at bounding box center [1191, 95] width 754 height 28
drag, startPoint x: 1545, startPoint y: 97, endPoint x: 1538, endPoint y: 99, distance: 7.3
click at [1545, 97] on icon "button" at bounding box center [1537, 95] width 17 height 17
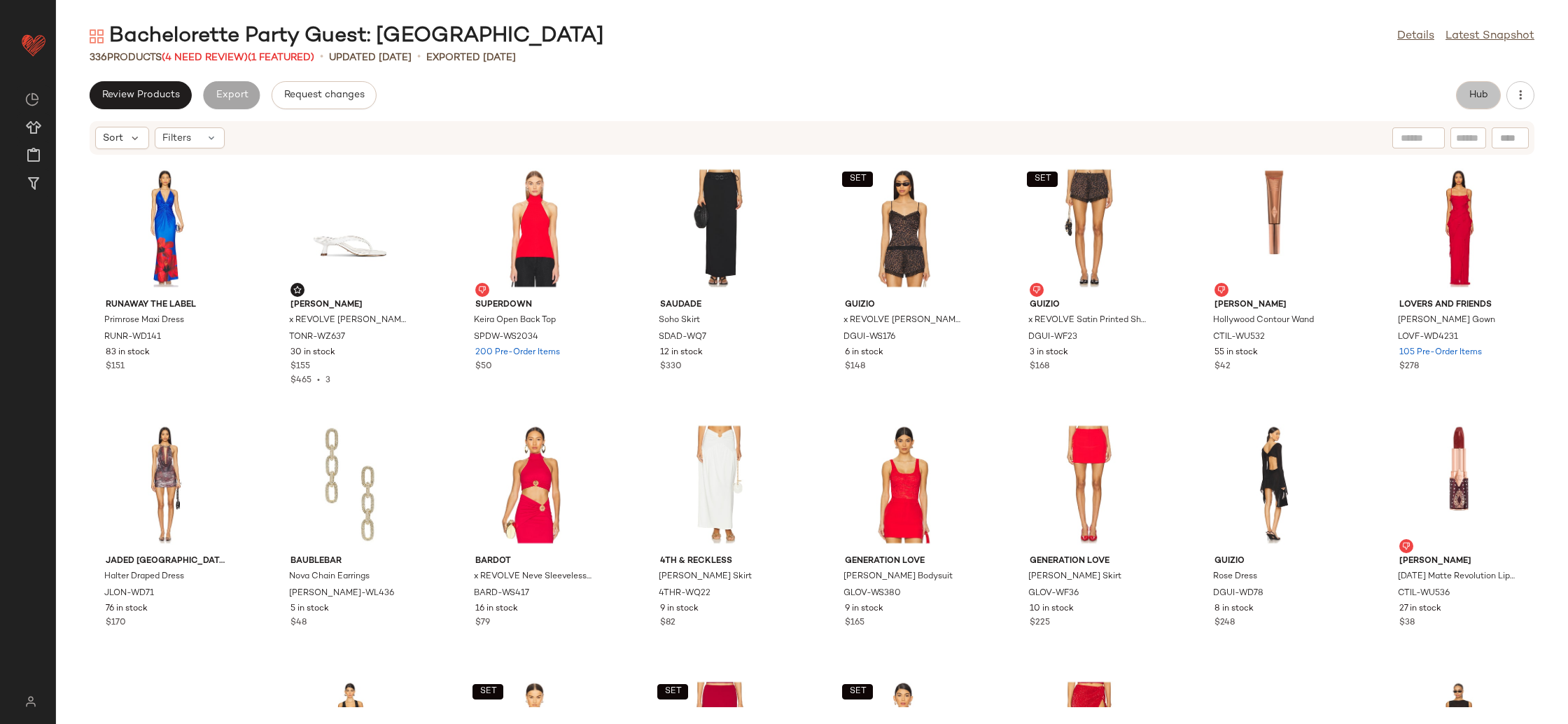
click at [1475, 90] on span "Hub" at bounding box center [1478, 95] width 20 height 11
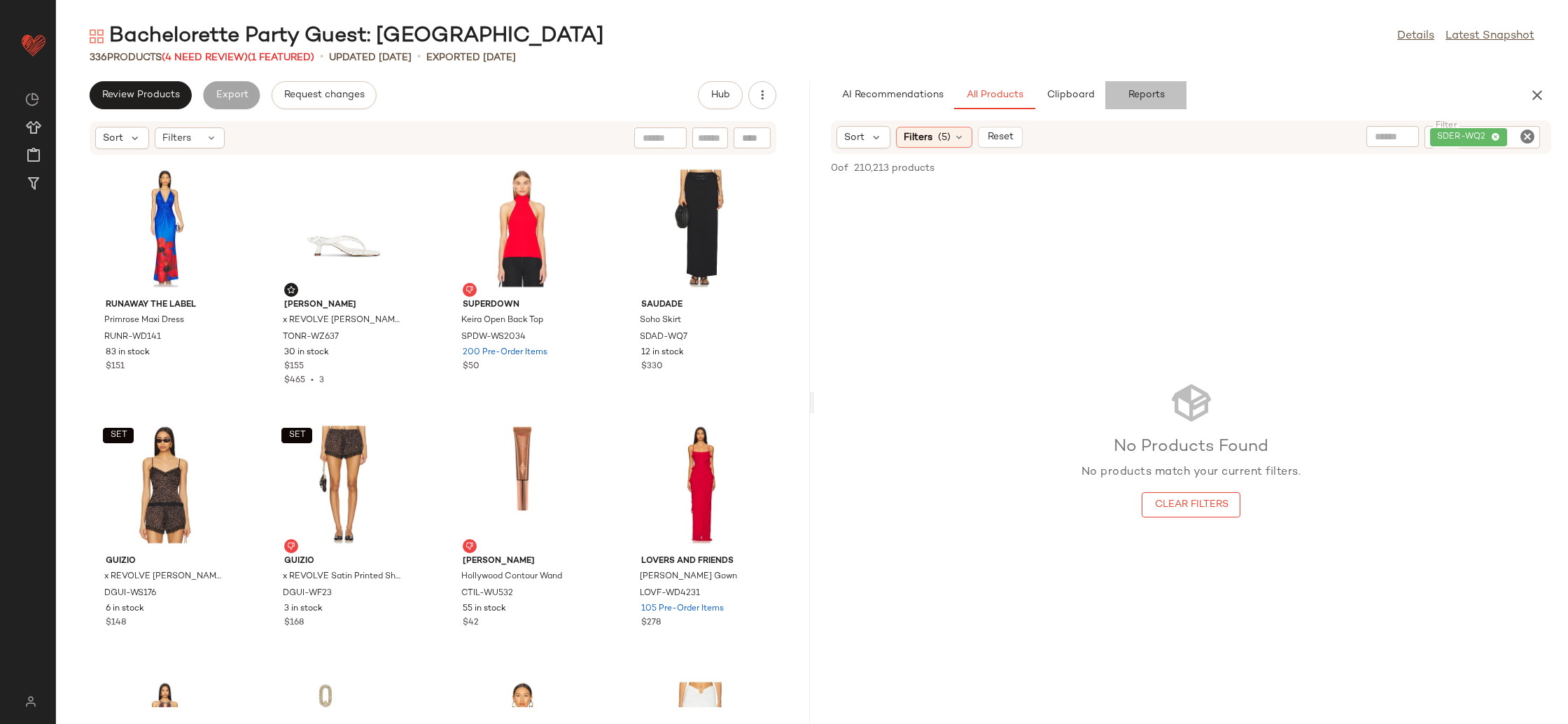
drag, startPoint x: 1132, startPoint y: 96, endPoint x: 1126, endPoint y: 101, distance: 7.8
click at [1132, 96] on span "Reports" at bounding box center [1145, 95] width 37 height 11
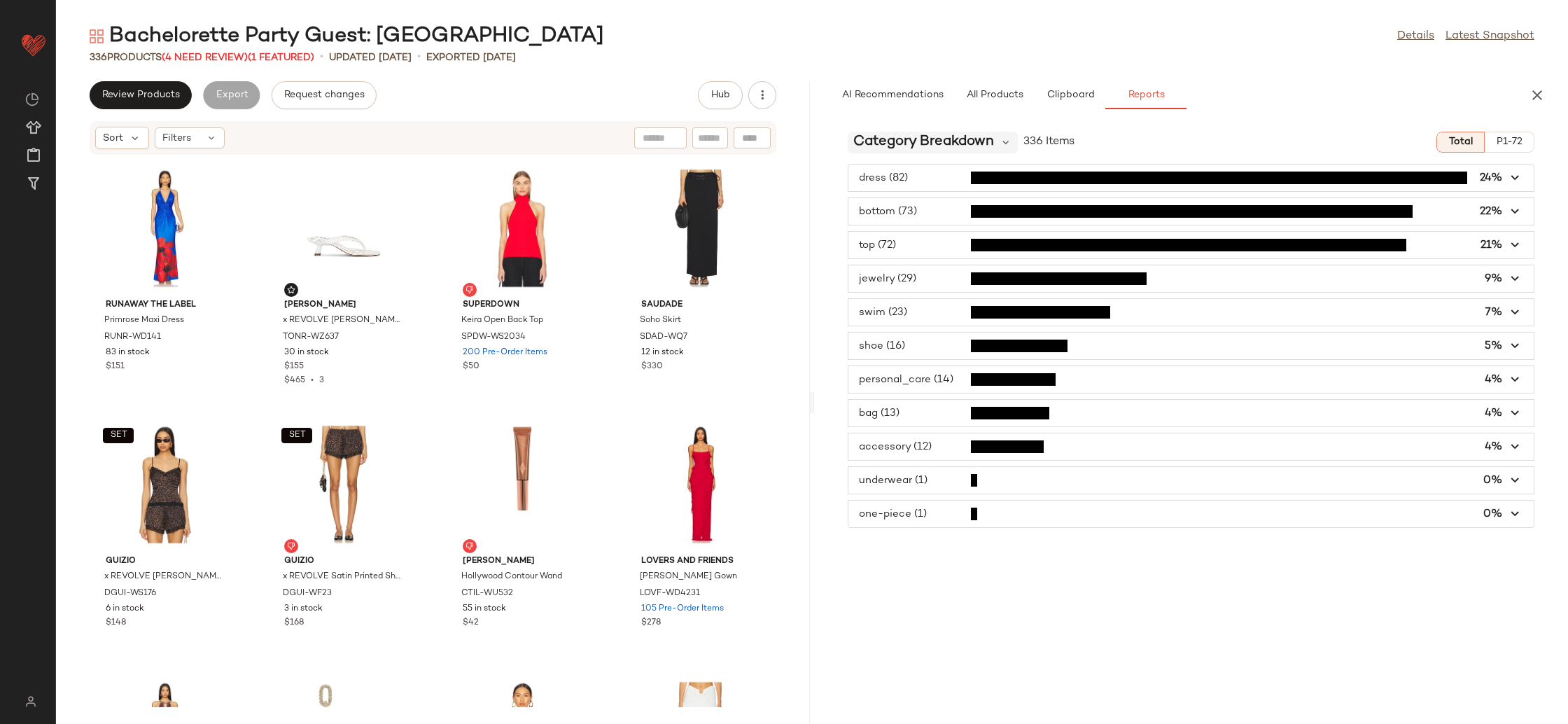
click at [909, 144] on span "Category Breakdown" at bounding box center [924, 142] width 141 height 21
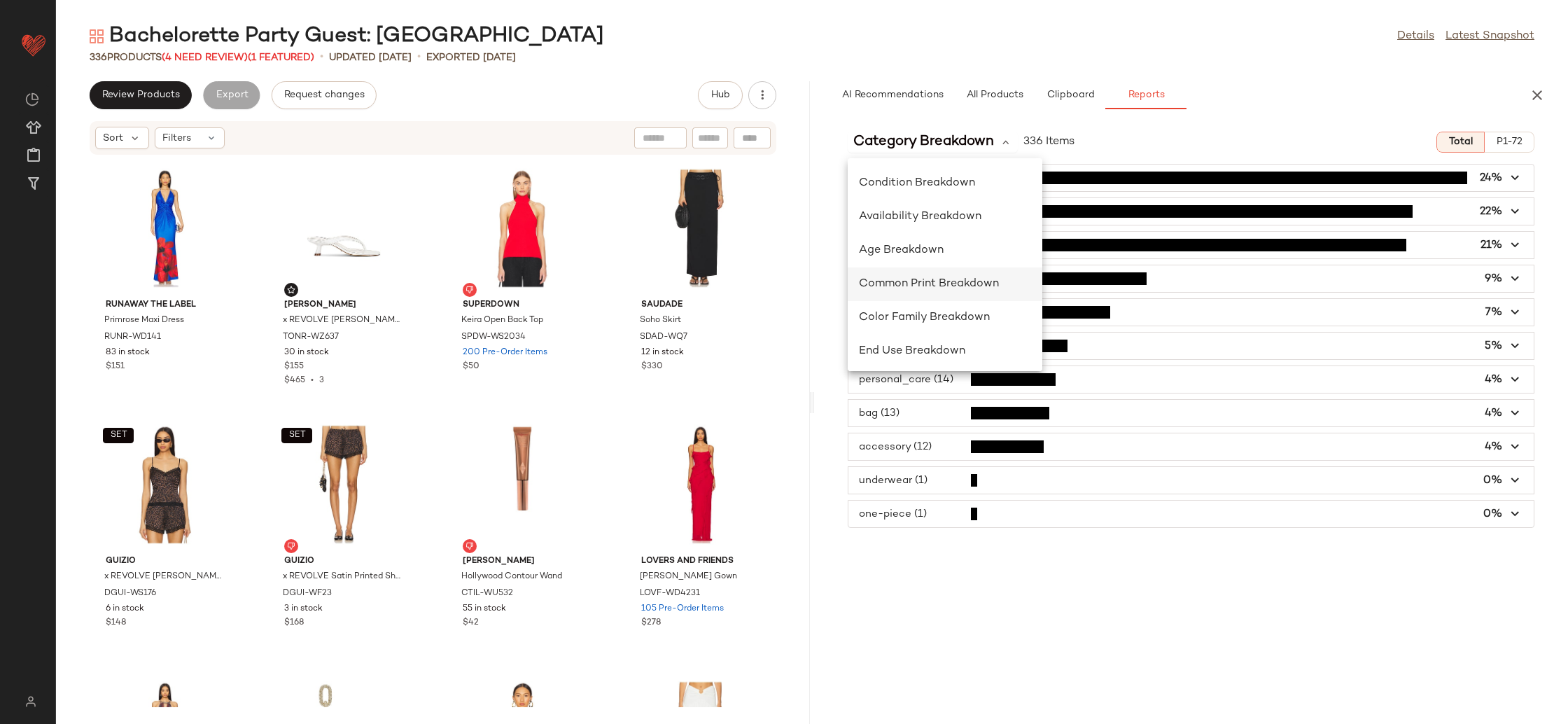
scroll to position [136, 0]
click at [955, 281] on span "Common Print Breakdown" at bounding box center [929, 281] width 140 height 12
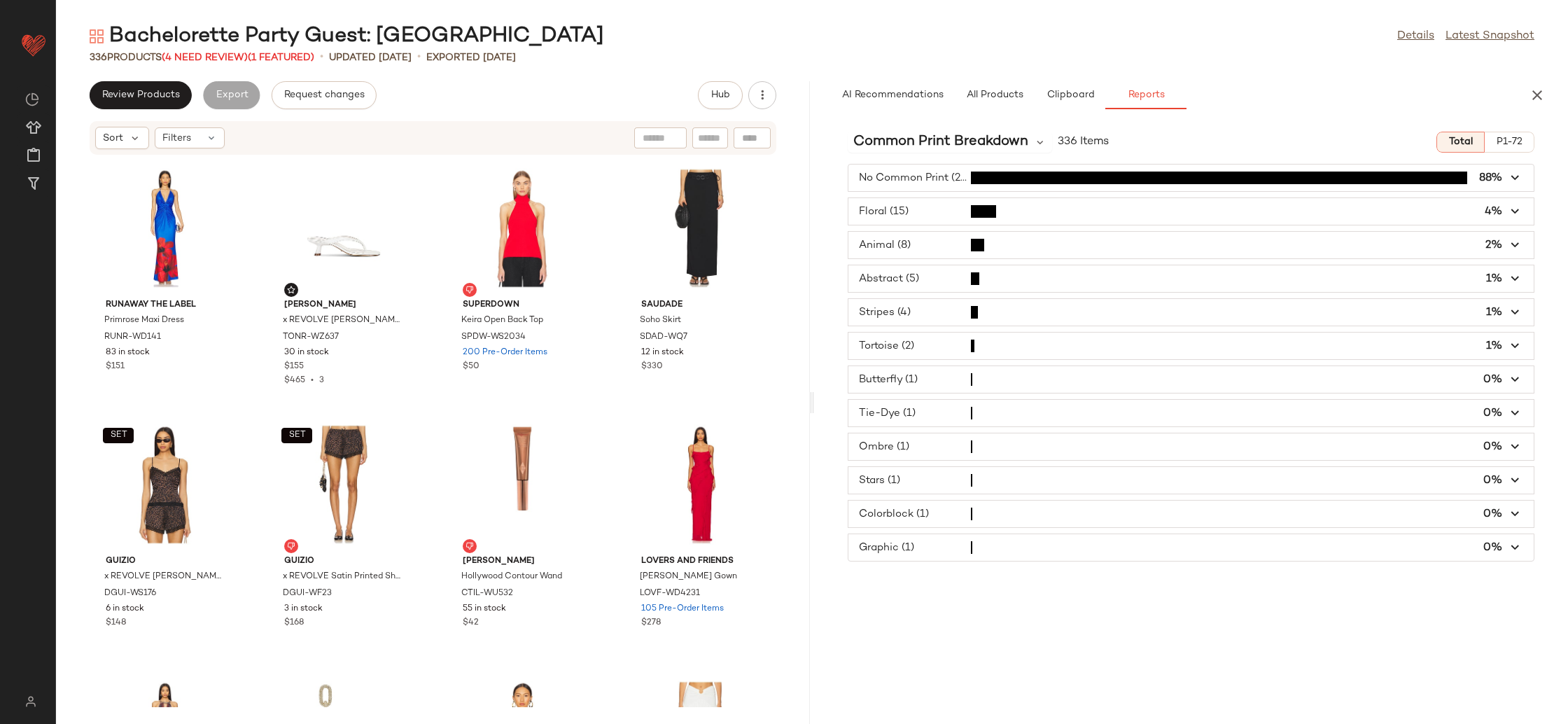
click at [919, 272] on span "button" at bounding box center [1191, 278] width 685 height 27
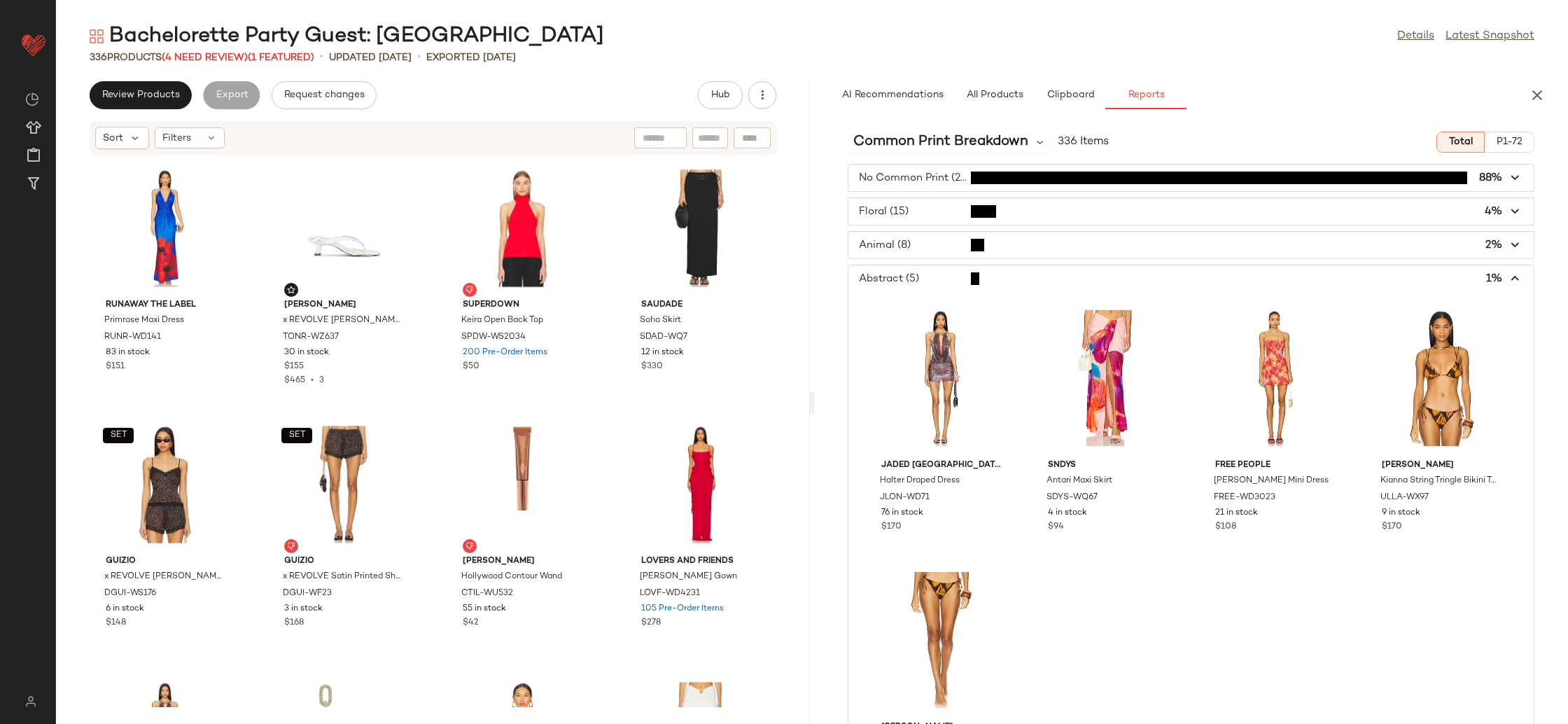
click at [919, 272] on span "button" at bounding box center [1191, 278] width 685 height 27
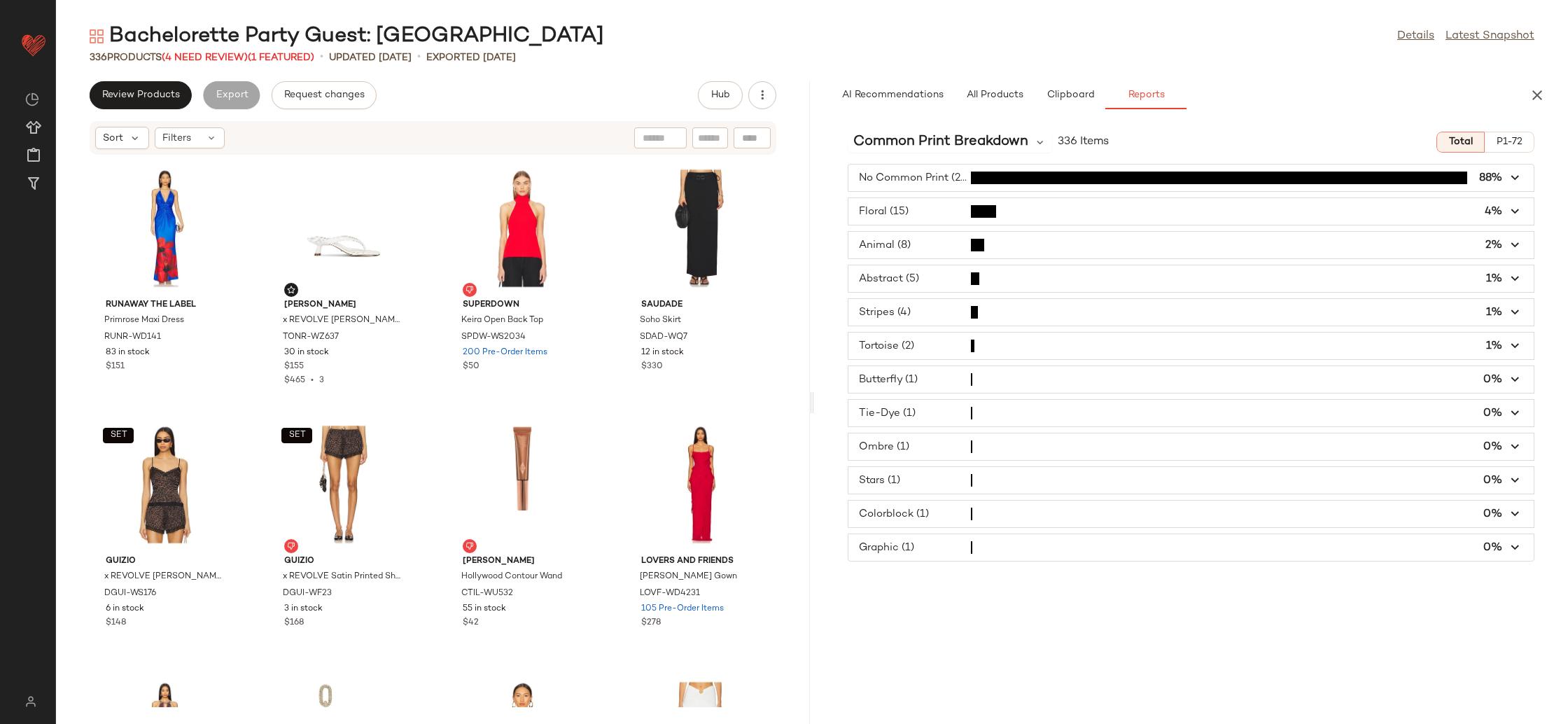
click at [926, 241] on span "button" at bounding box center [1191, 245] width 685 height 27
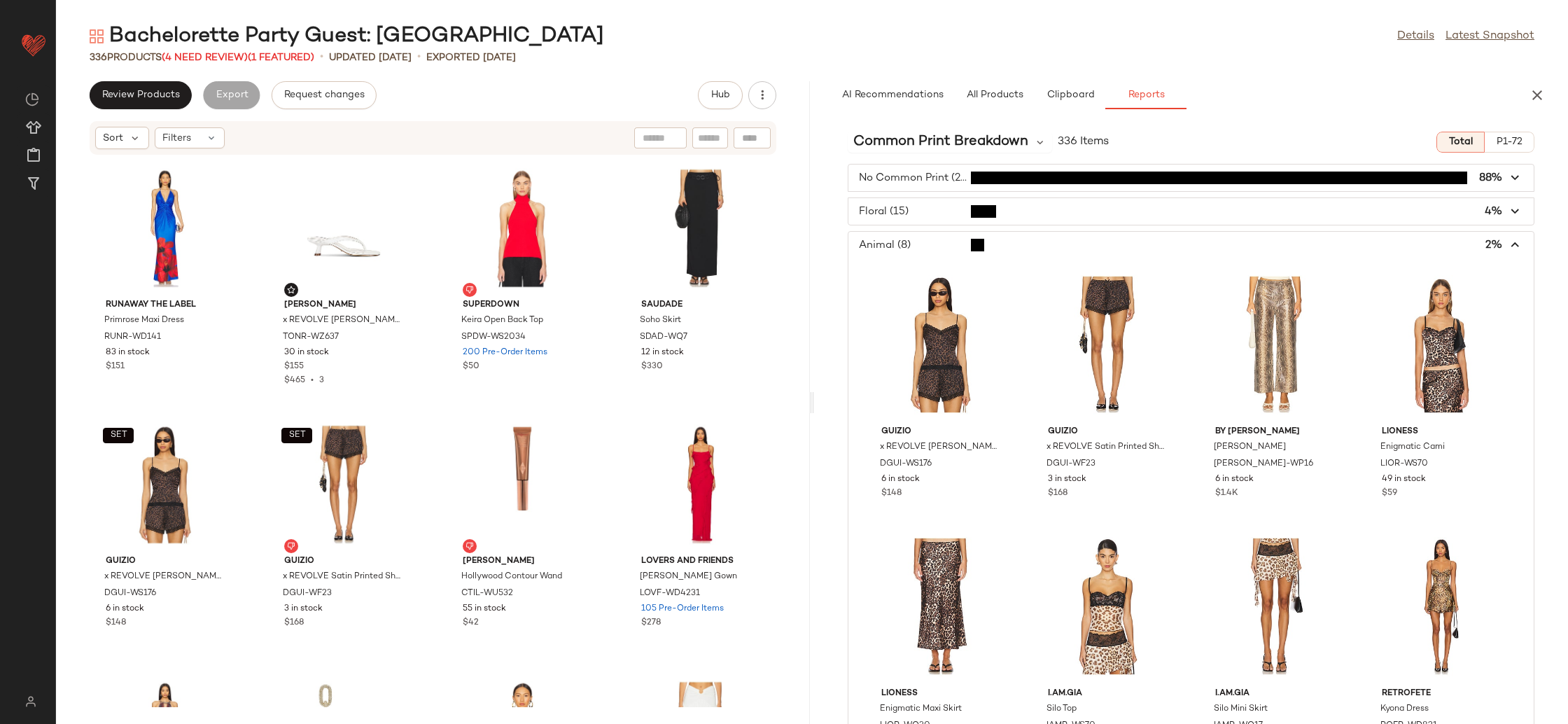
click at [926, 241] on span "button" at bounding box center [1191, 245] width 685 height 27
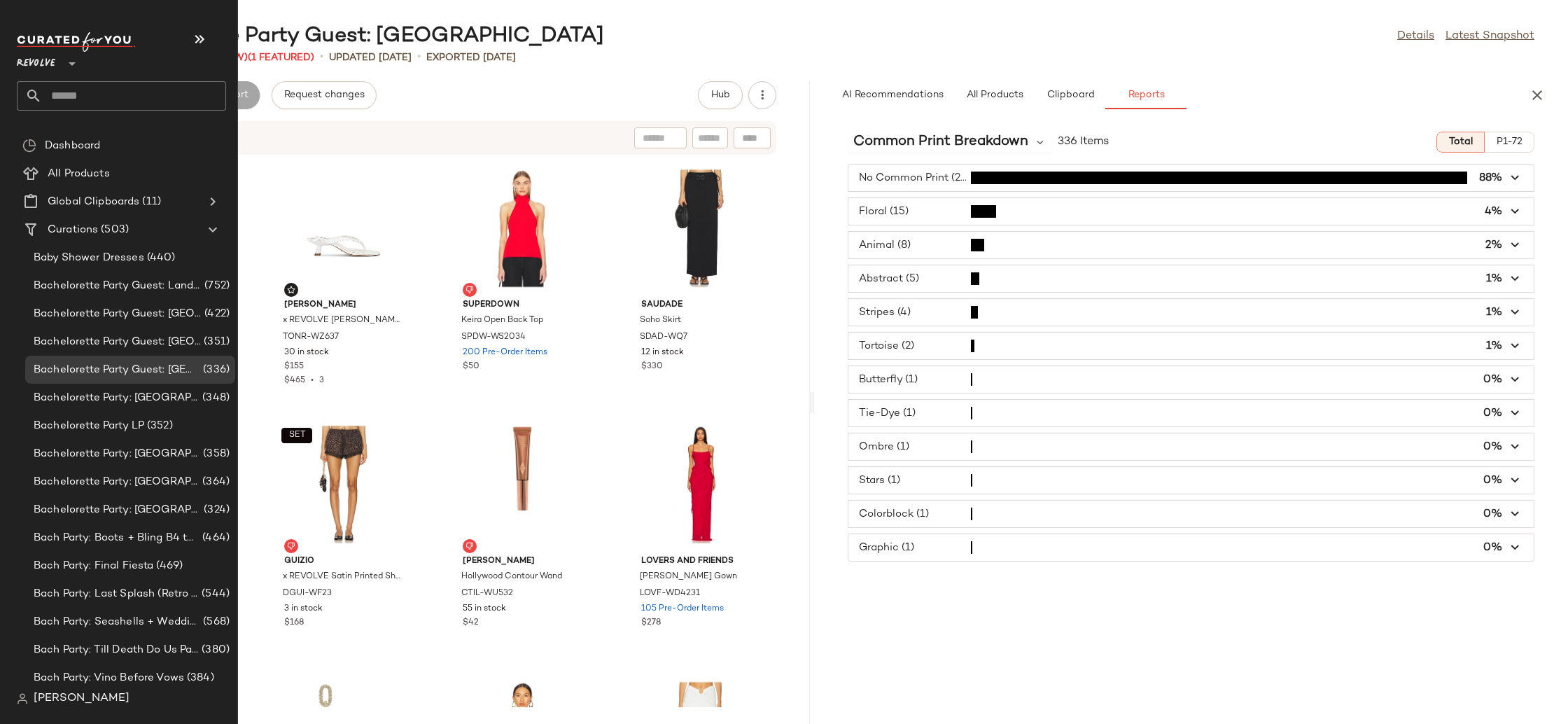
click at [53, 57] on span "Revolve" at bounding box center [36, 60] width 38 height 25
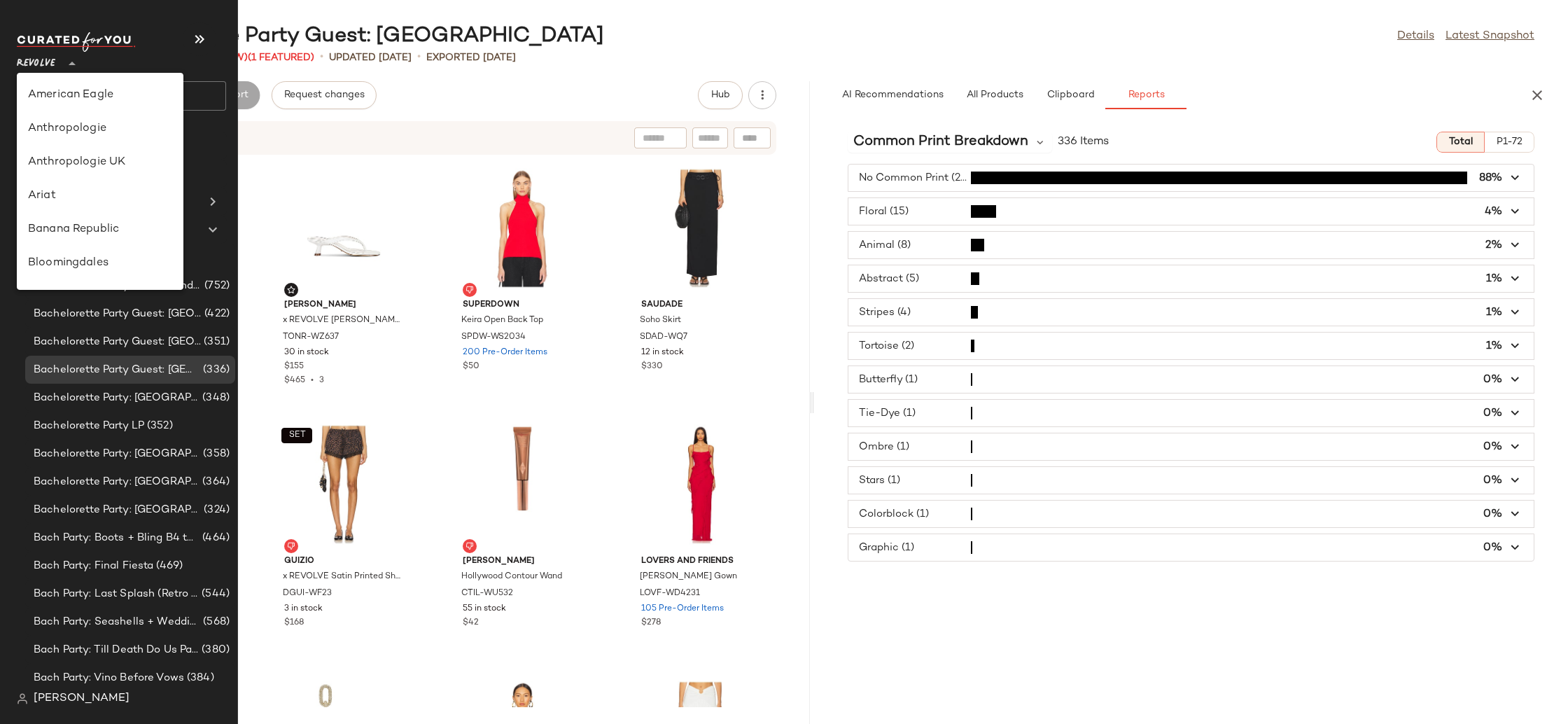
scroll to position [672, 0]
click at [74, 125] on div "Rue La La" at bounding box center [100, 128] width 144 height 17
type input "**"
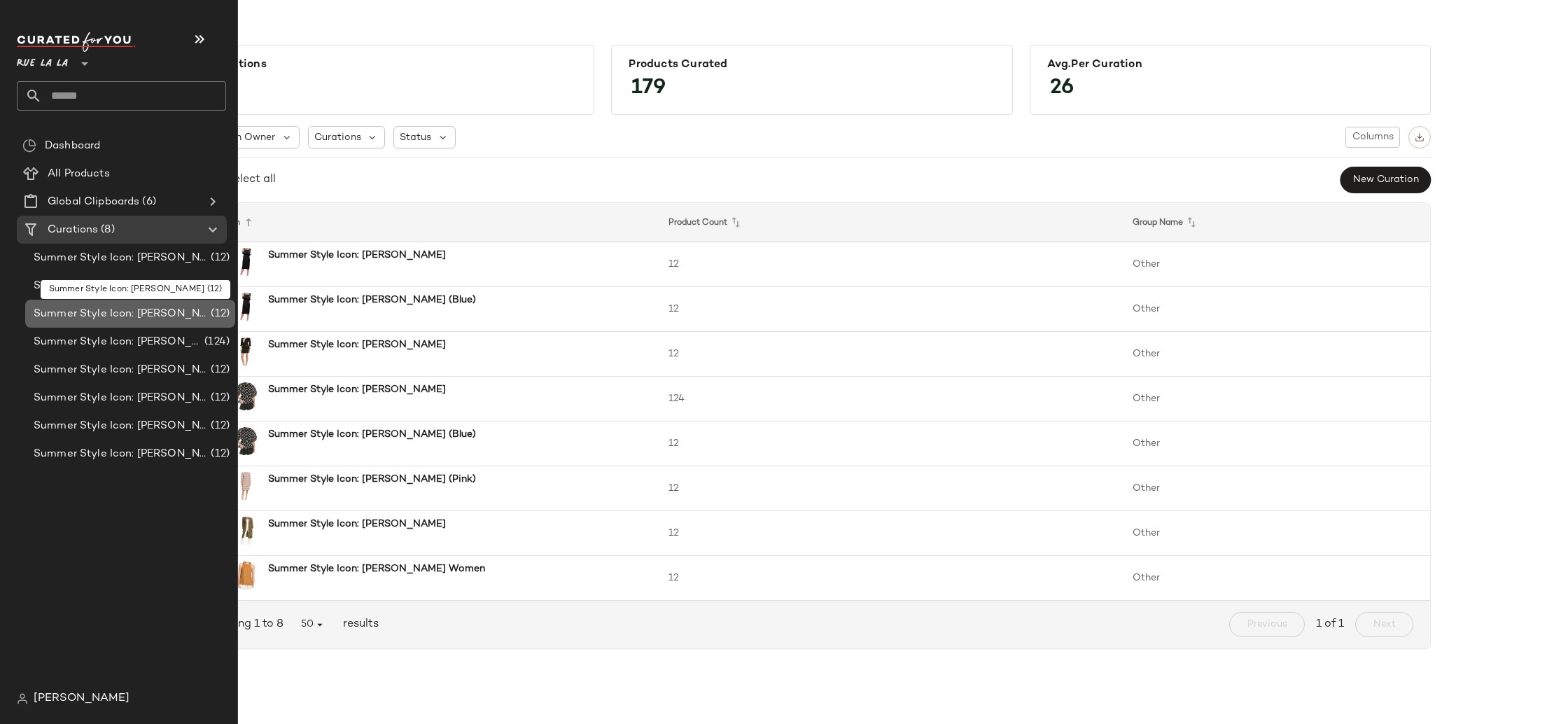
drag, startPoint x: 98, startPoint y: 306, endPoint x: 91, endPoint y: 306, distance: 7.0
click at [98, 306] on span "Summer Style Icon: [PERSON_NAME]" at bounding box center [121, 314] width 175 height 16
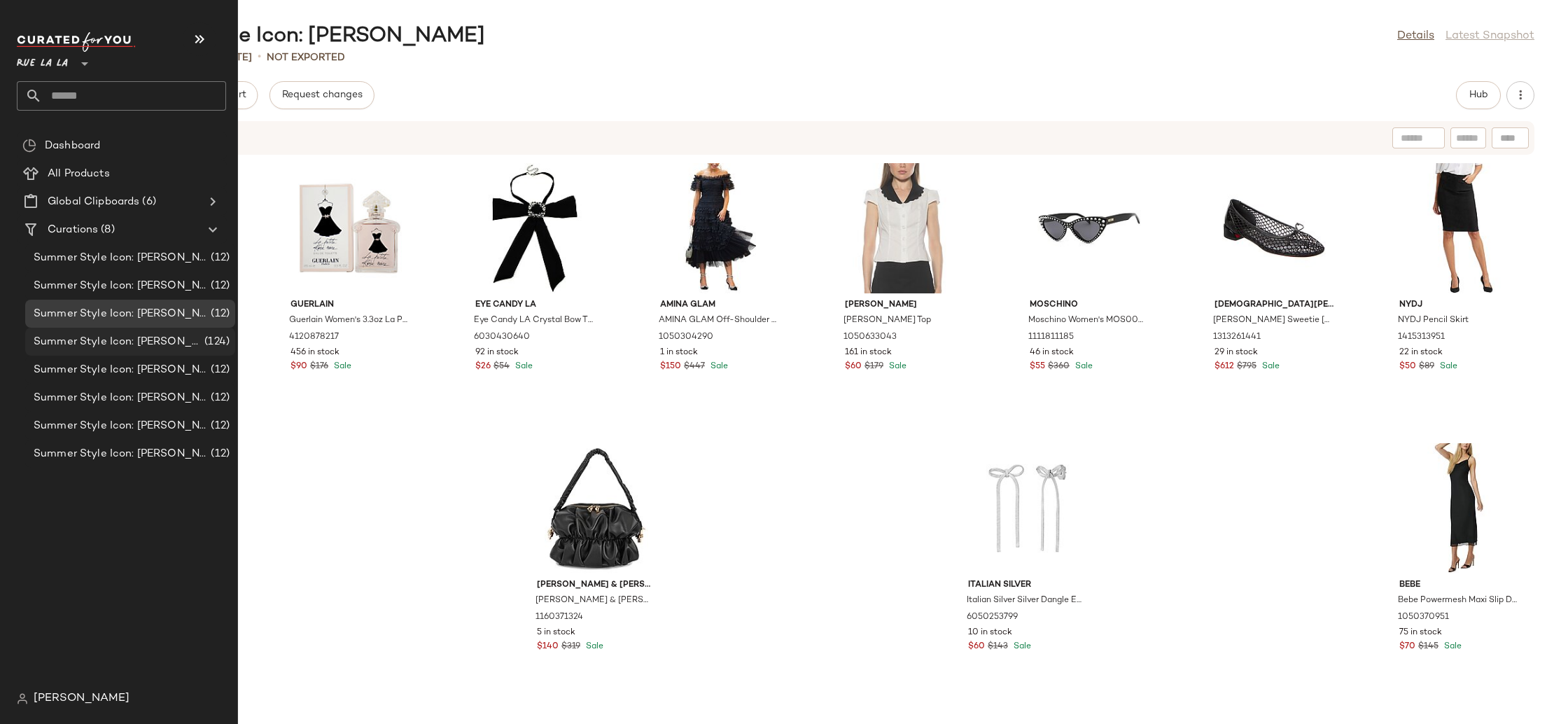
click at [152, 353] on div "Summer Style Icon: [PERSON_NAME] (124)" at bounding box center [130, 342] width 210 height 28
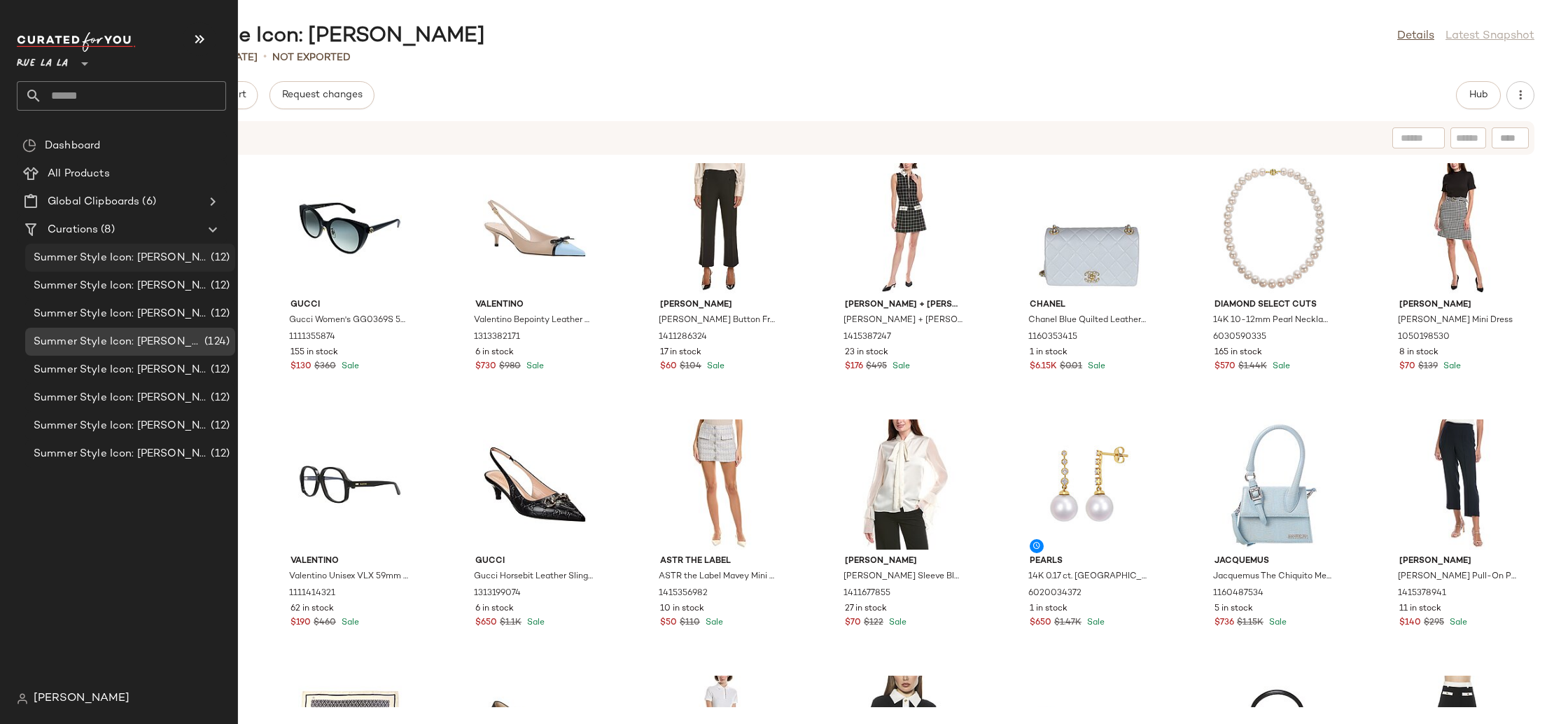
click at [166, 254] on span "Summer Style Icon: [PERSON_NAME]" at bounding box center [121, 258] width 175 height 16
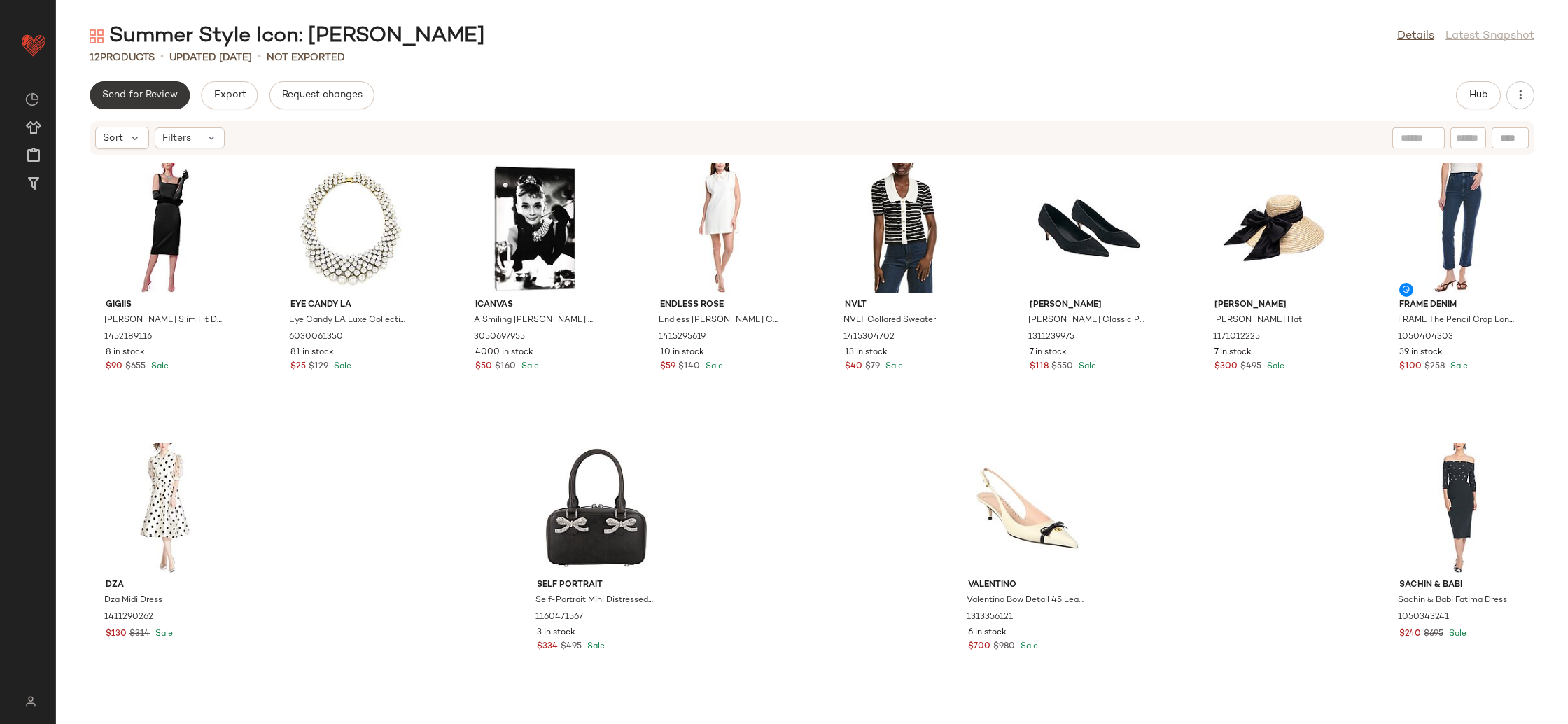
click at [130, 104] on button "Send for Review" at bounding box center [140, 95] width 100 height 28
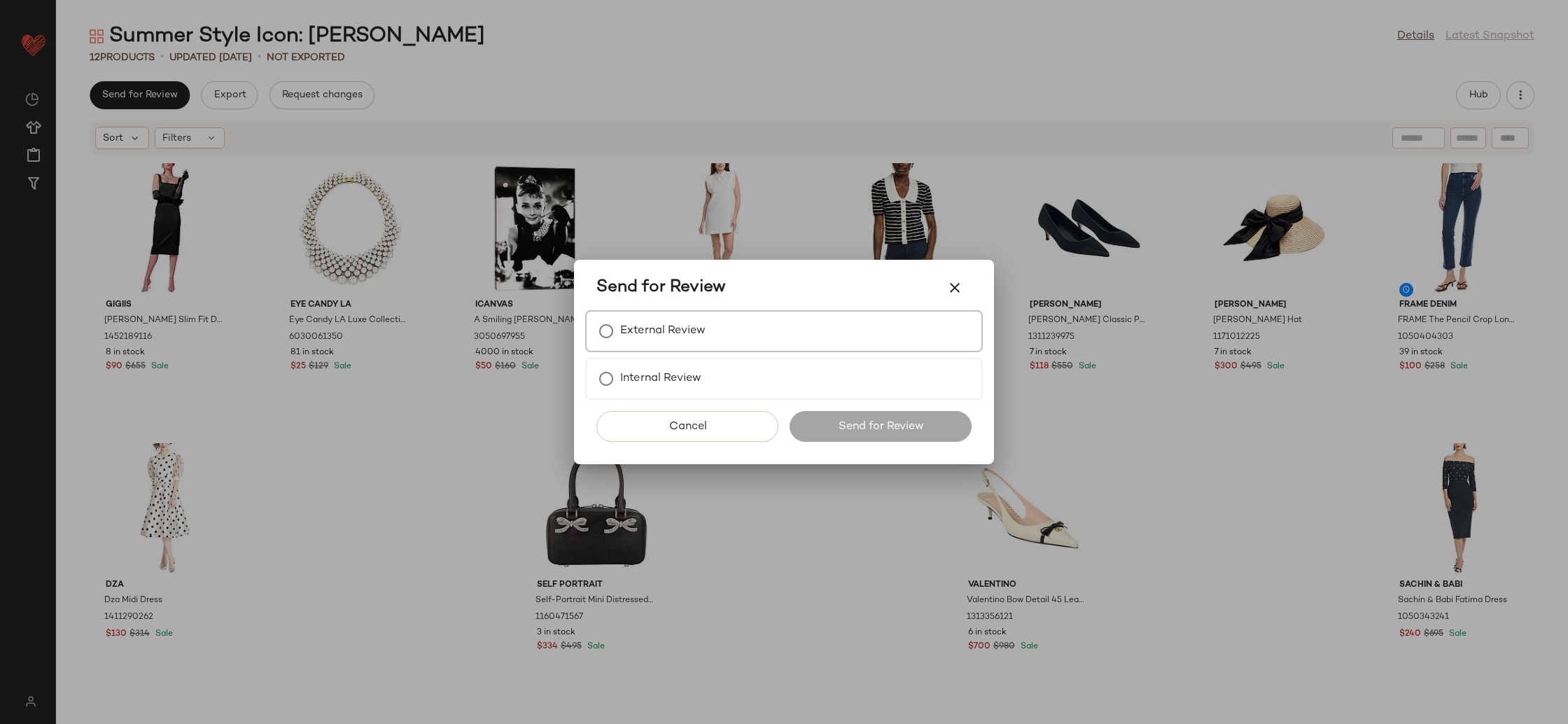
click at [630, 324] on label "External Review" at bounding box center [663, 331] width 85 height 28
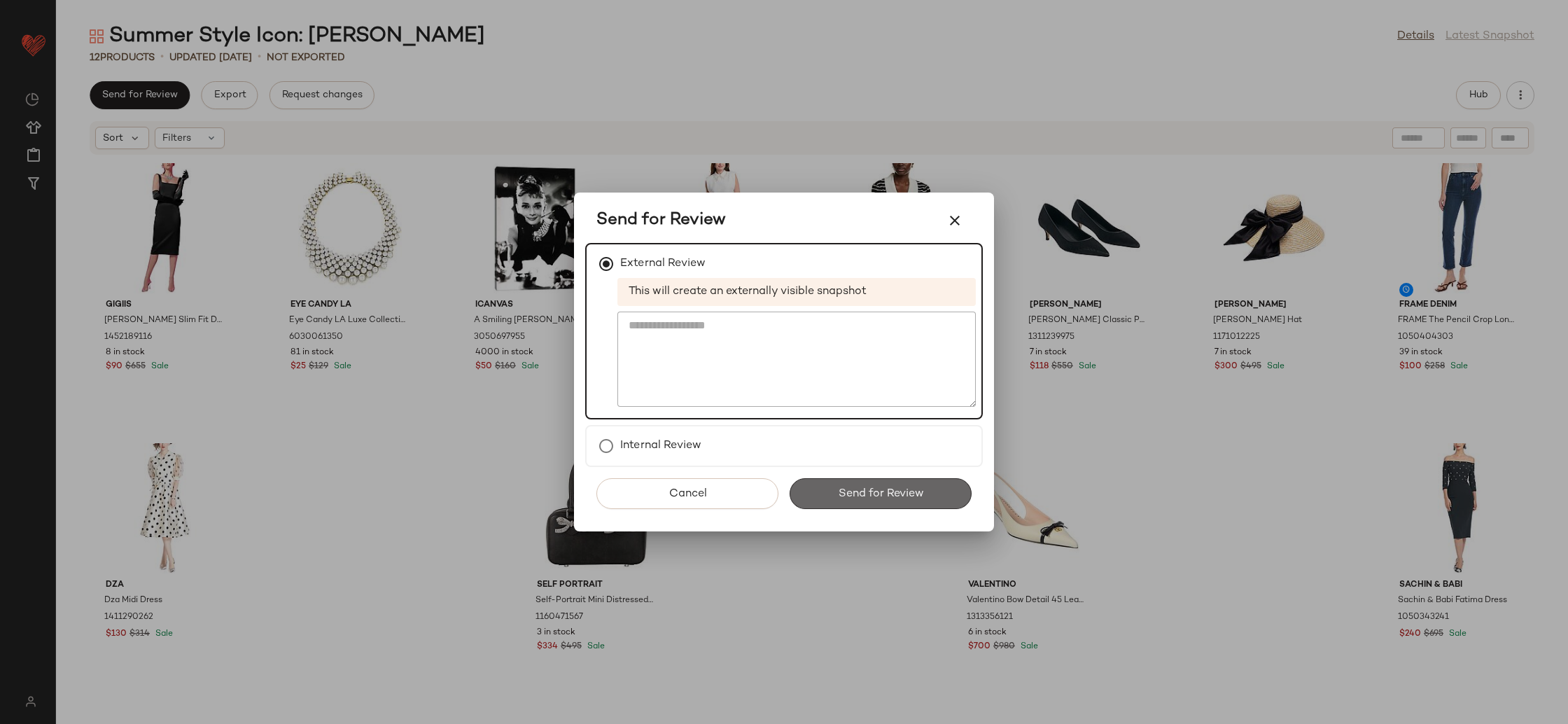
click at [849, 493] on span "Send for Review" at bounding box center [880, 493] width 86 height 13
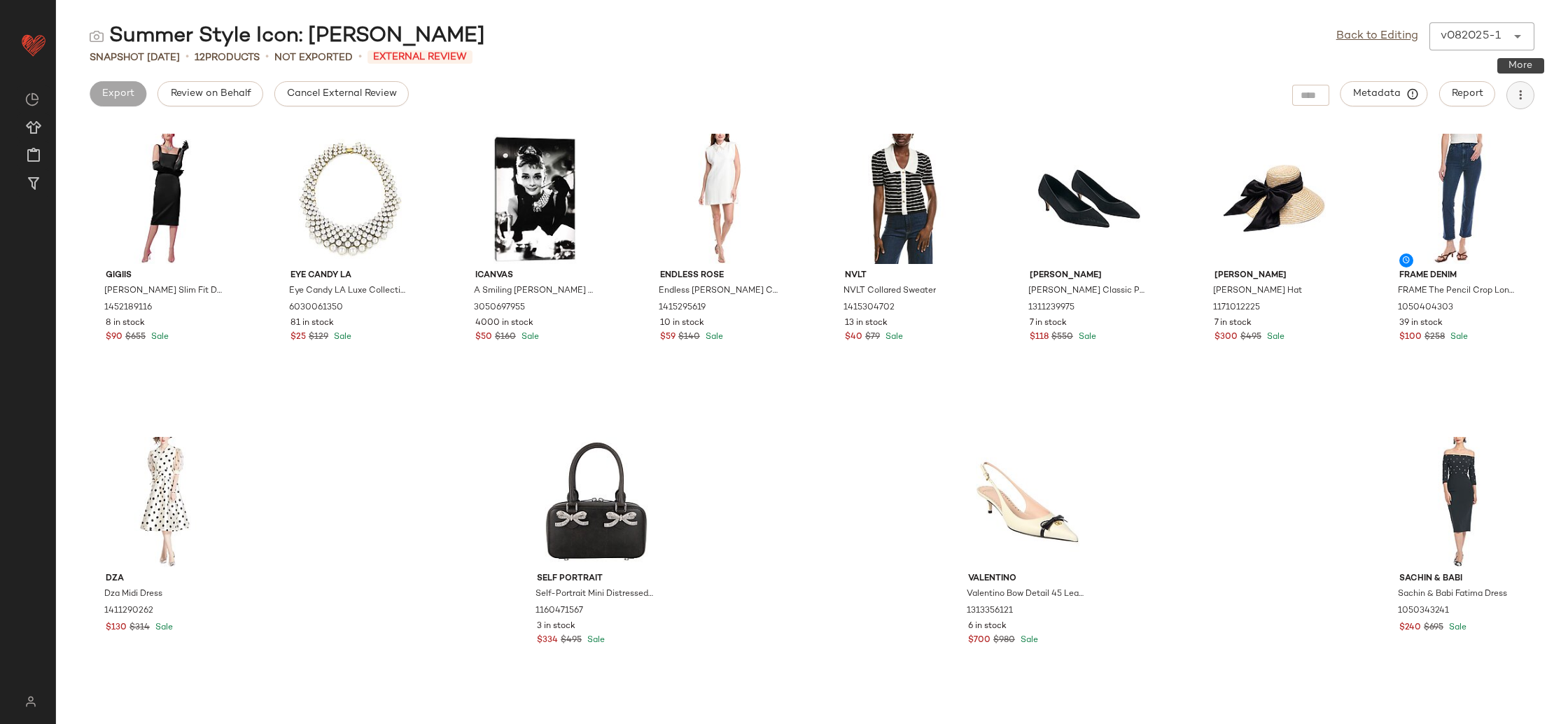
click at [1522, 97] on icon "button" at bounding box center [1520, 95] width 14 height 14
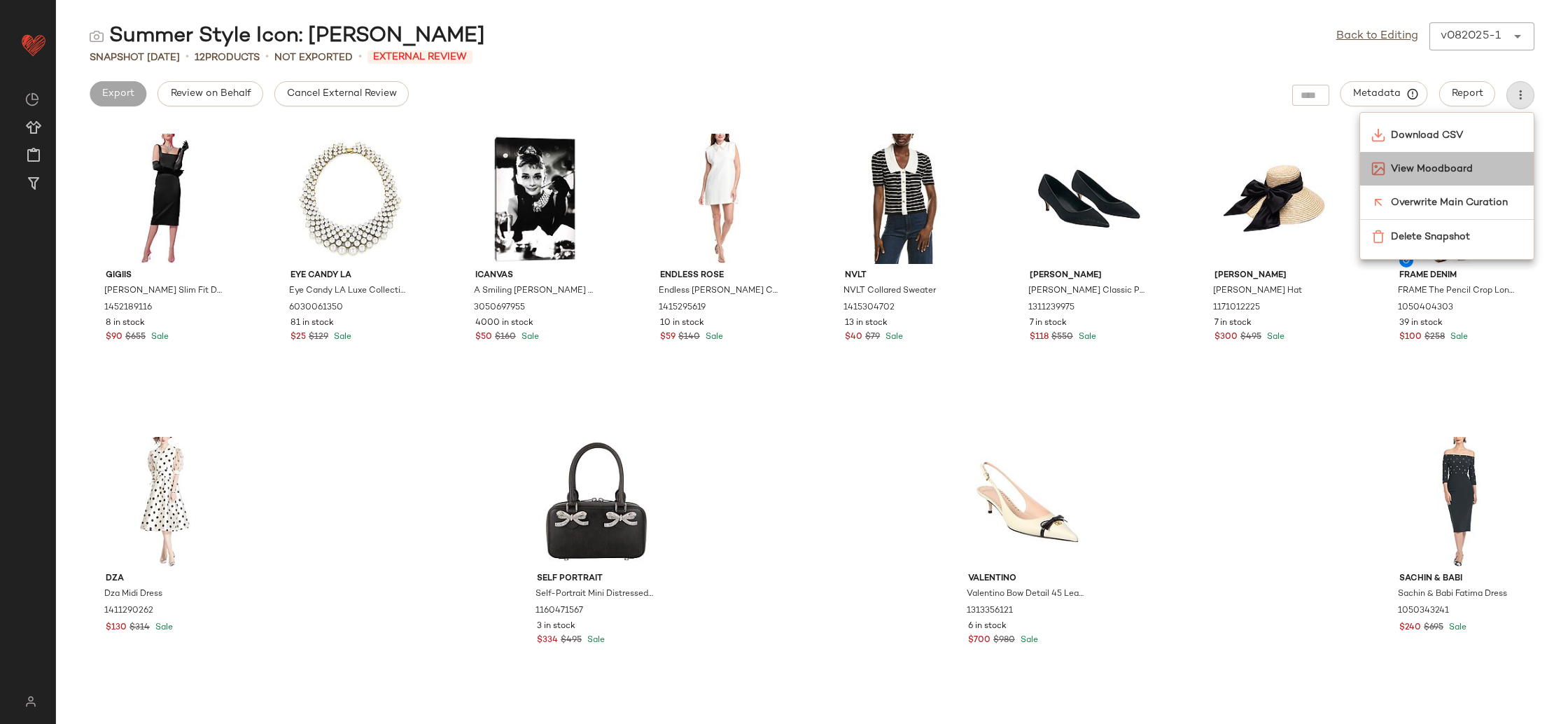
click at [1462, 172] on span "View Moodboard" at bounding box center [1456, 169] width 132 height 15
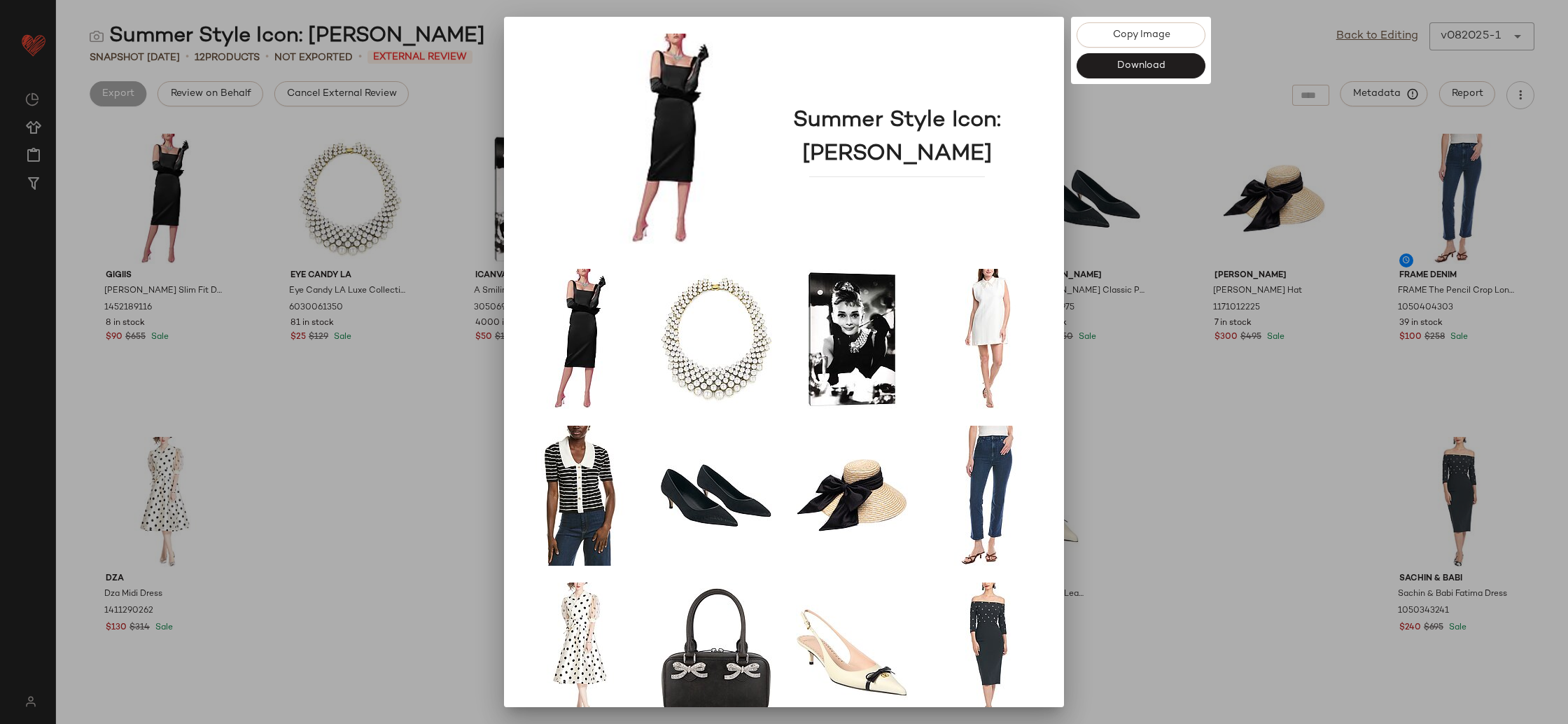
scroll to position [32, 0]
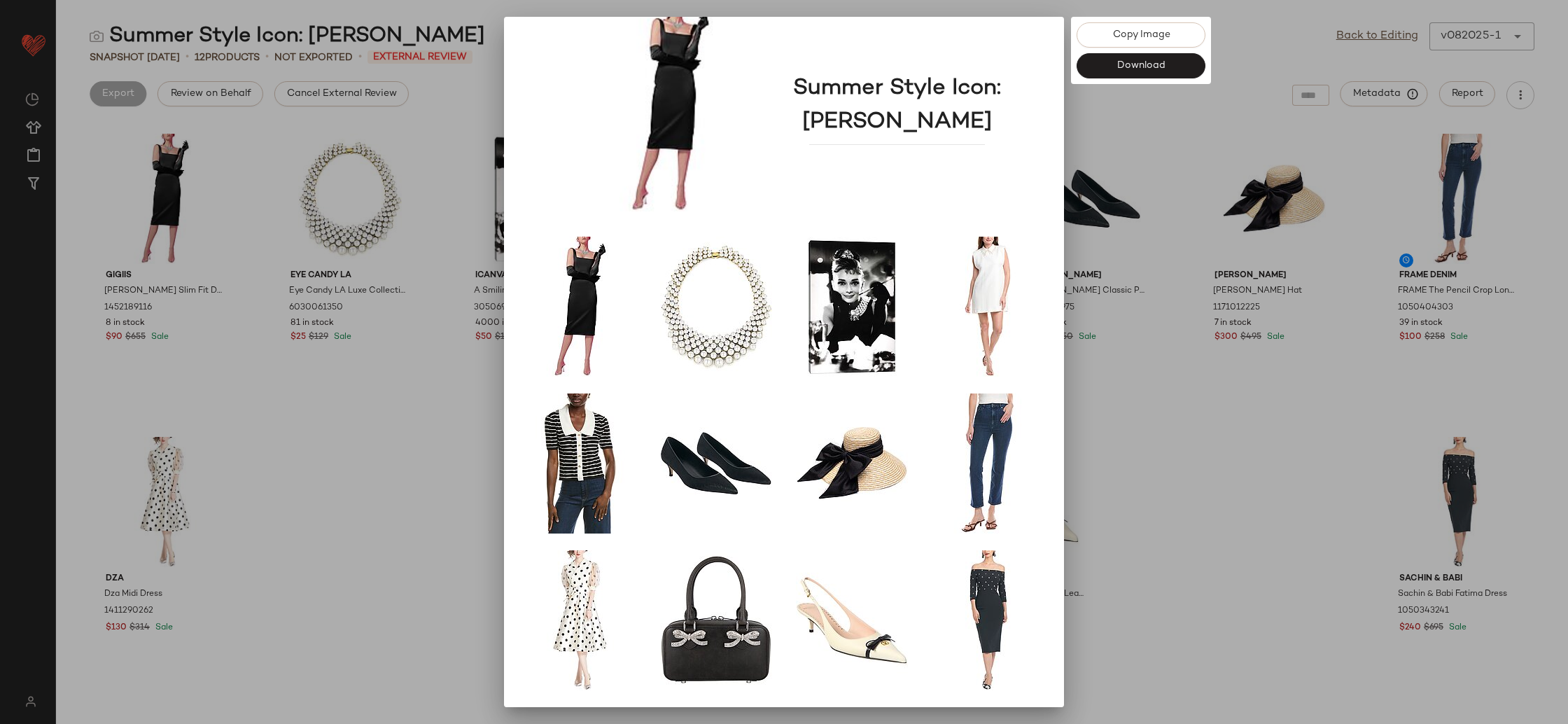
click at [1149, 463] on div at bounding box center [784, 362] width 1568 height 724
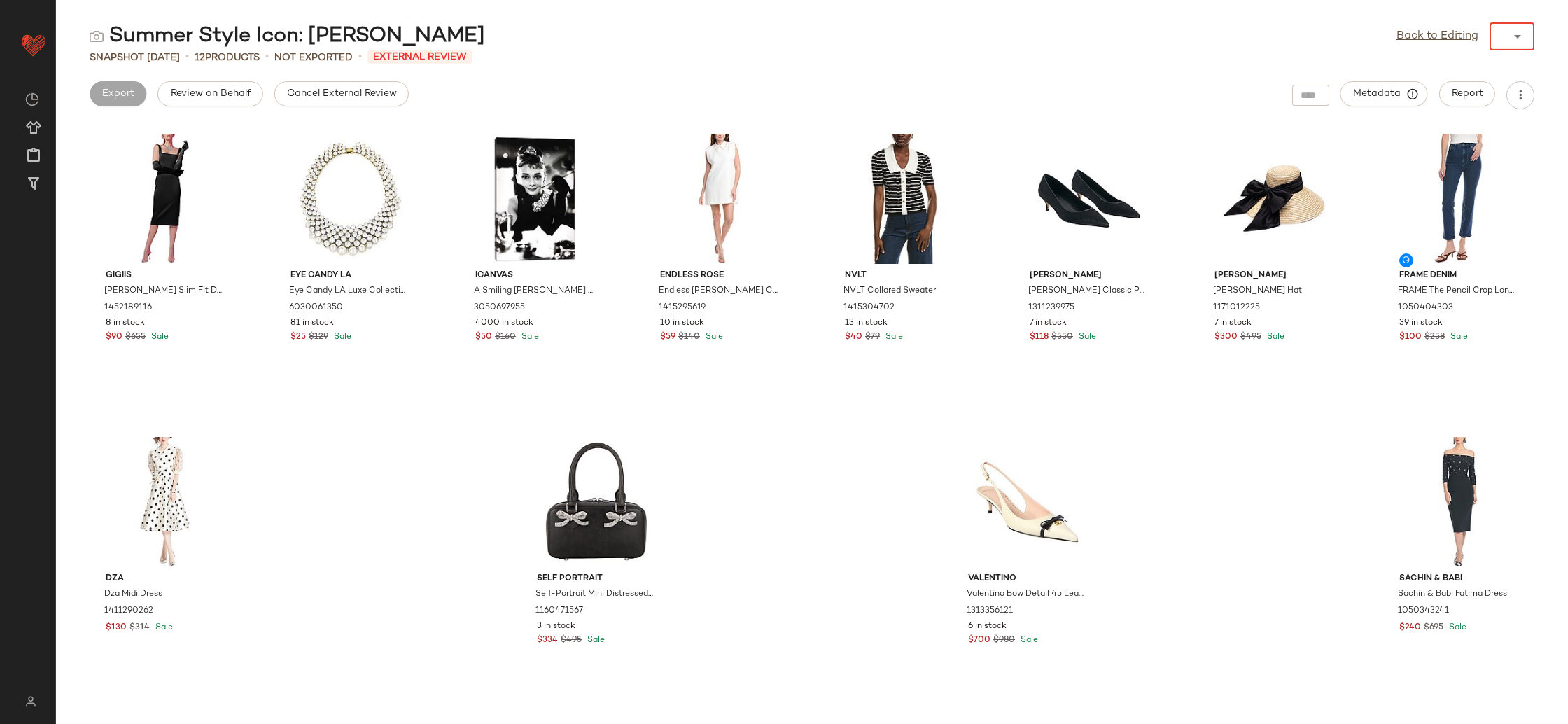
click at [1468, 31] on div "Back to Editing ******" at bounding box center [1465, 36] width 138 height 28
click at [1117, 21] on main "Summer Style Icon: [PERSON_NAME] Back to Editing v082025-1 ****** Snapshot [DAT…" at bounding box center [784, 362] width 1568 height 724
click at [1094, 49] on div "Summer Style Icon: [PERSON_NAME] Back to Editing v082025-1 ****** Snapshot [DAT…" at bounding box center [812, 373] width 1512 height 701
click at [631, 70] on div "Summer Style Icon: [PERSON_NAME] Back to Editing v082025-1 ****** Snapshot [DAT…" at bounding box center [812, 373] width 1512 height 701
click at [1497, 42] on div "v082025-1" at bounding box center [1471, 36] width 60 height 17
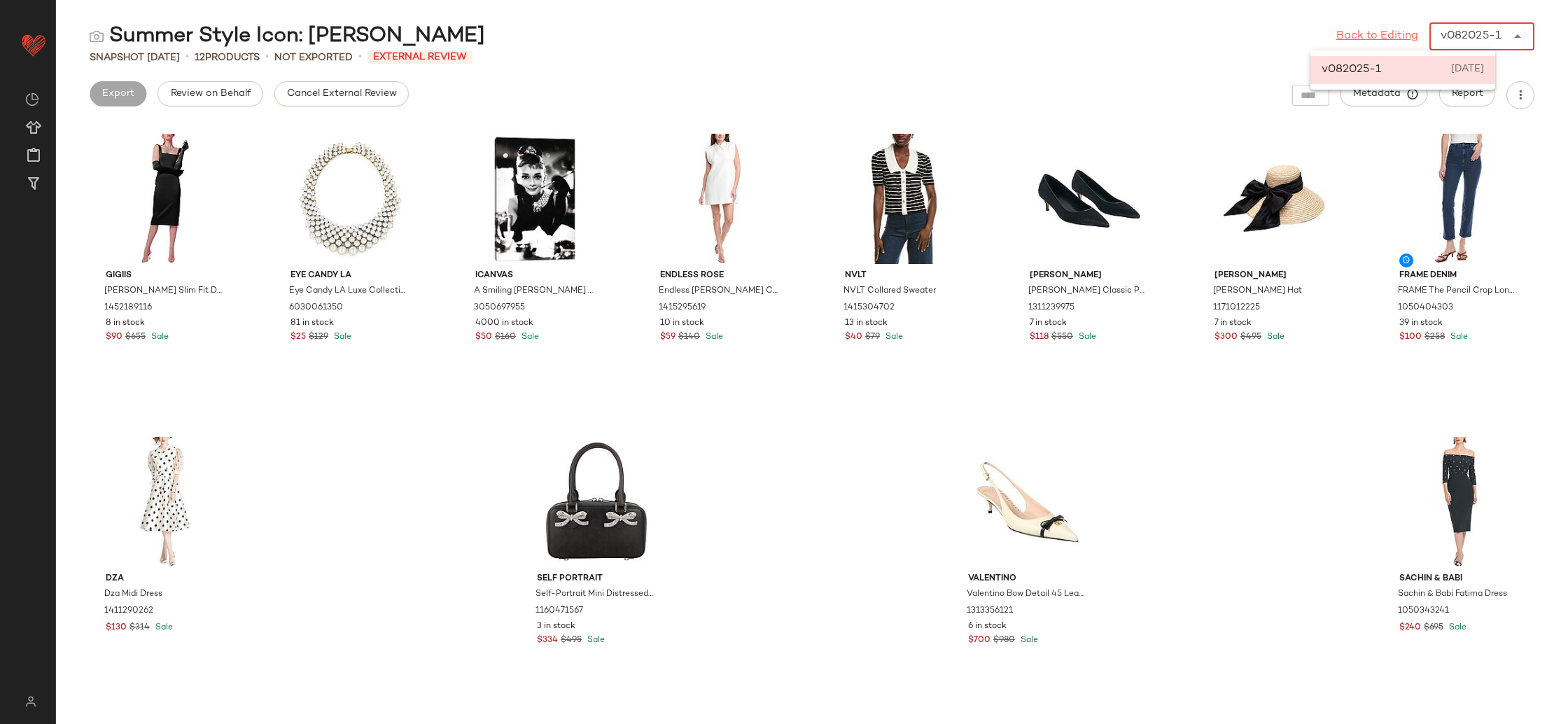
click at [1383, 39] on link "Back to Editing" at bounding box center [1377, 36] width 82 height 17
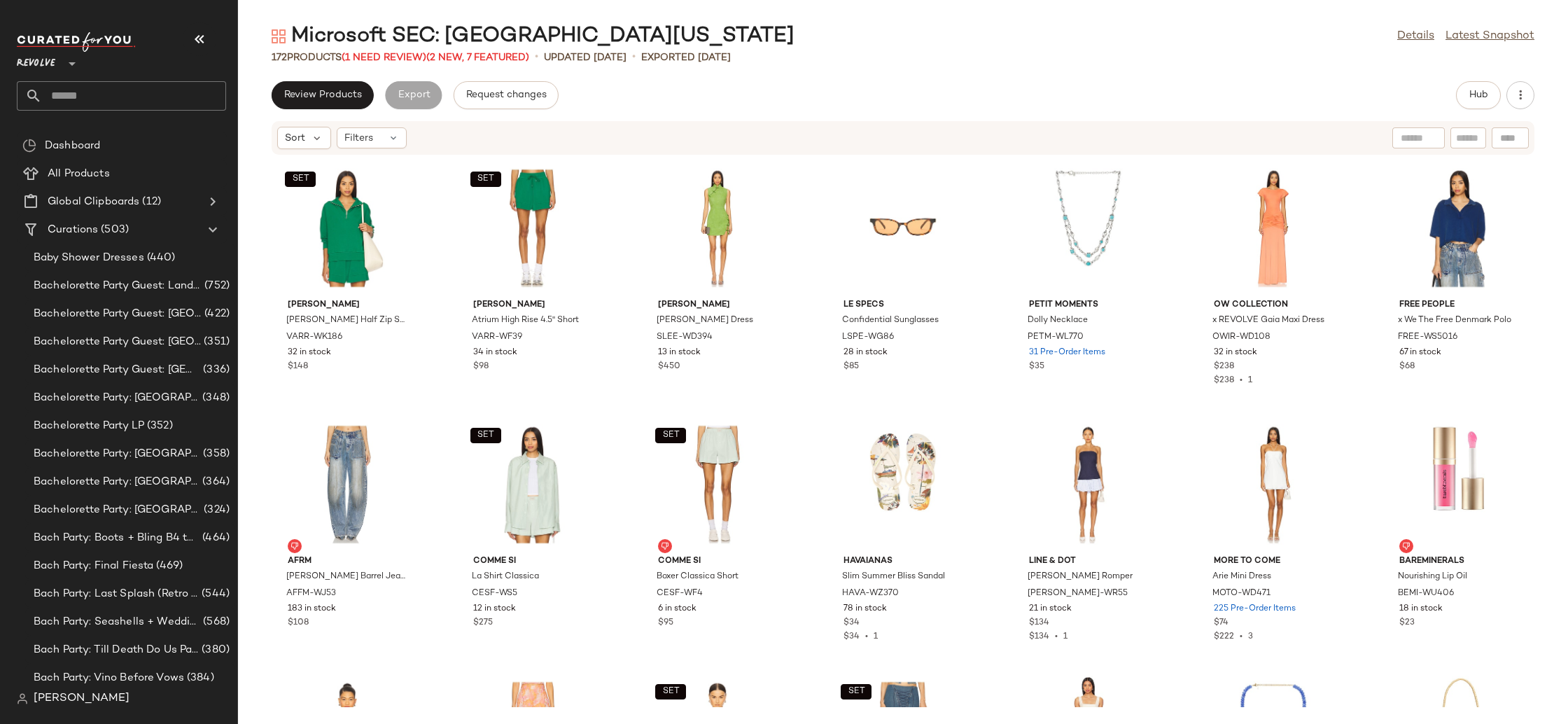
click at [74, 697] on span "[PERSON_NAME]" at bounding box center [82, 698] width 96 height 17
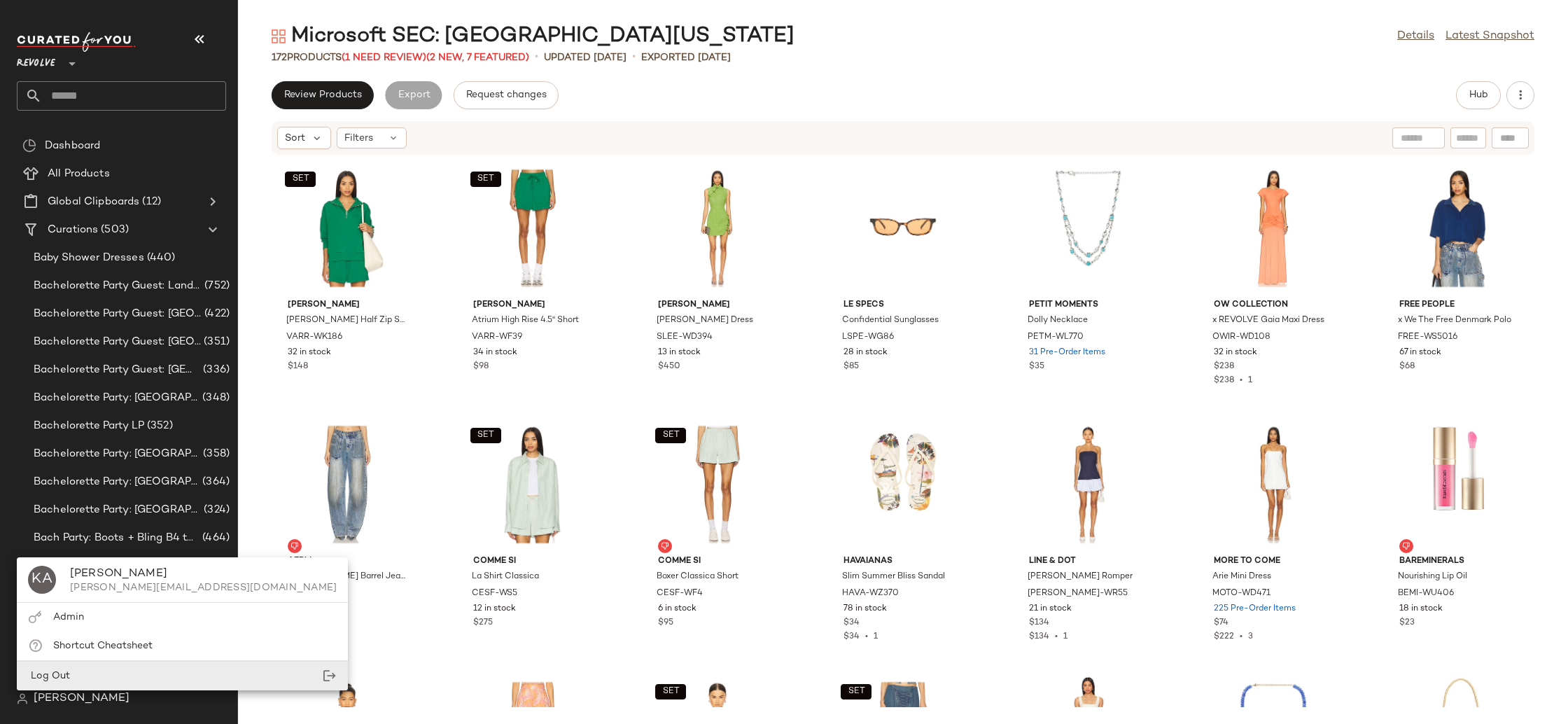
click at [92, 676] on div "Log Out" at bounding box center [183, 675] width 331 height 29
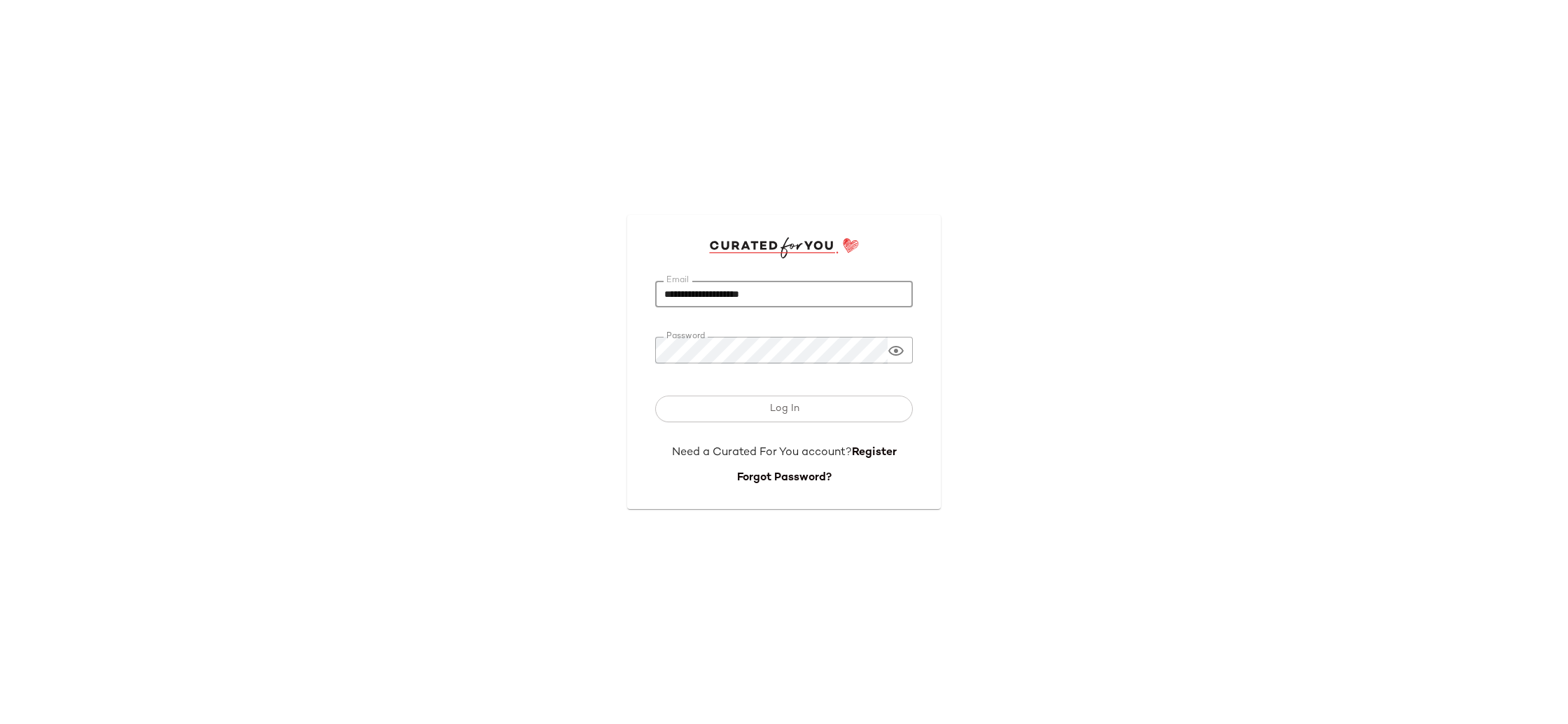
drag, startPoint x: 823, startPoint y: 292, endPoint x: 583, endPoint y: 289, distance: 240.0
click at [583, 289] on div "**********" at bounding box center [784, 362] width 1568 height 724
type input "**********"
click at [823, 411] on button "Log In" at bounding box center [784, 409] width 258 height 27
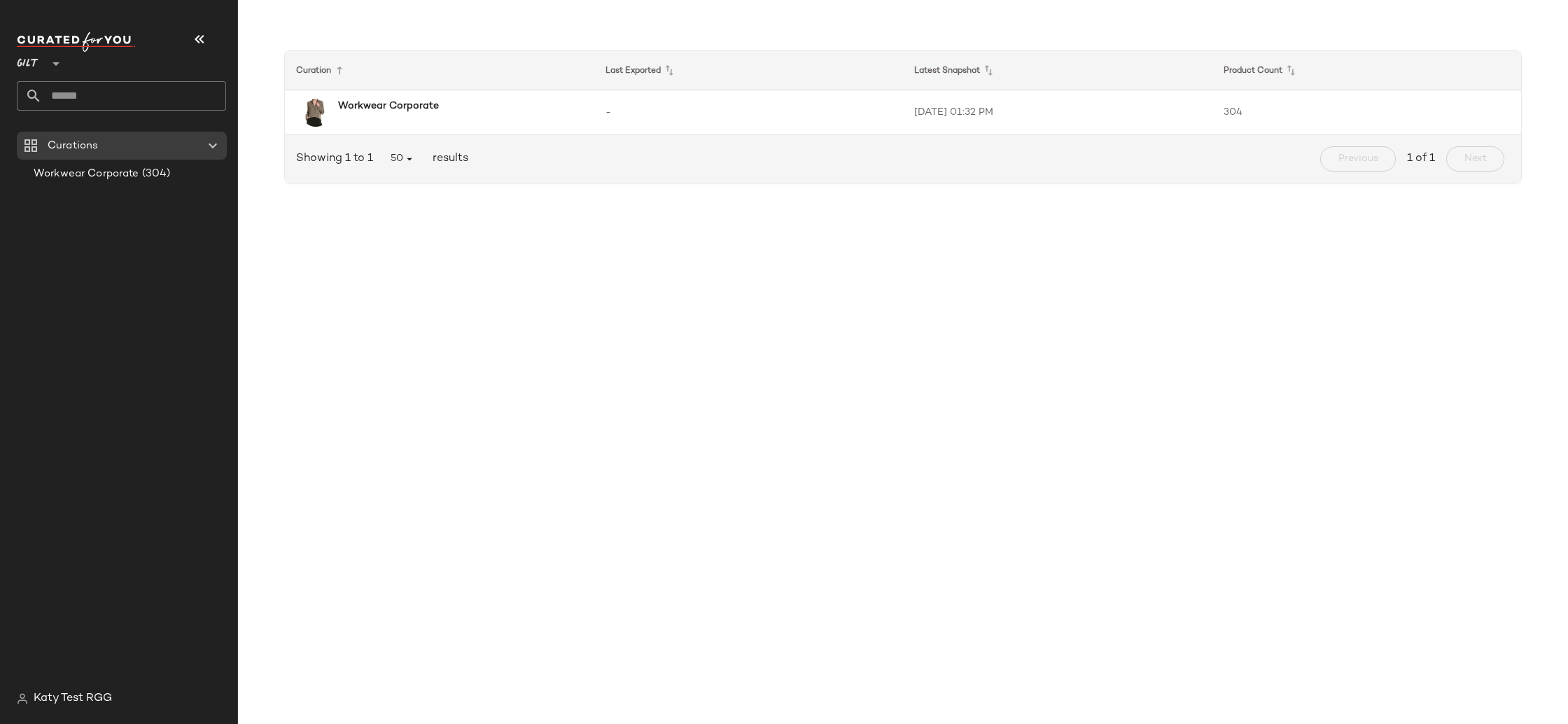
click at [57, 57] on icon at bounding box center [56, 63] width 17 height 17
click at [77, 129] on div "Rue La La" at bounding box center [55, 128] width 53 height 17
type input "**"
click at [144, 170] on span "Summer Style Icon: [PERSON_NAME]" at bounding box center [121, 174] width 175 height 16
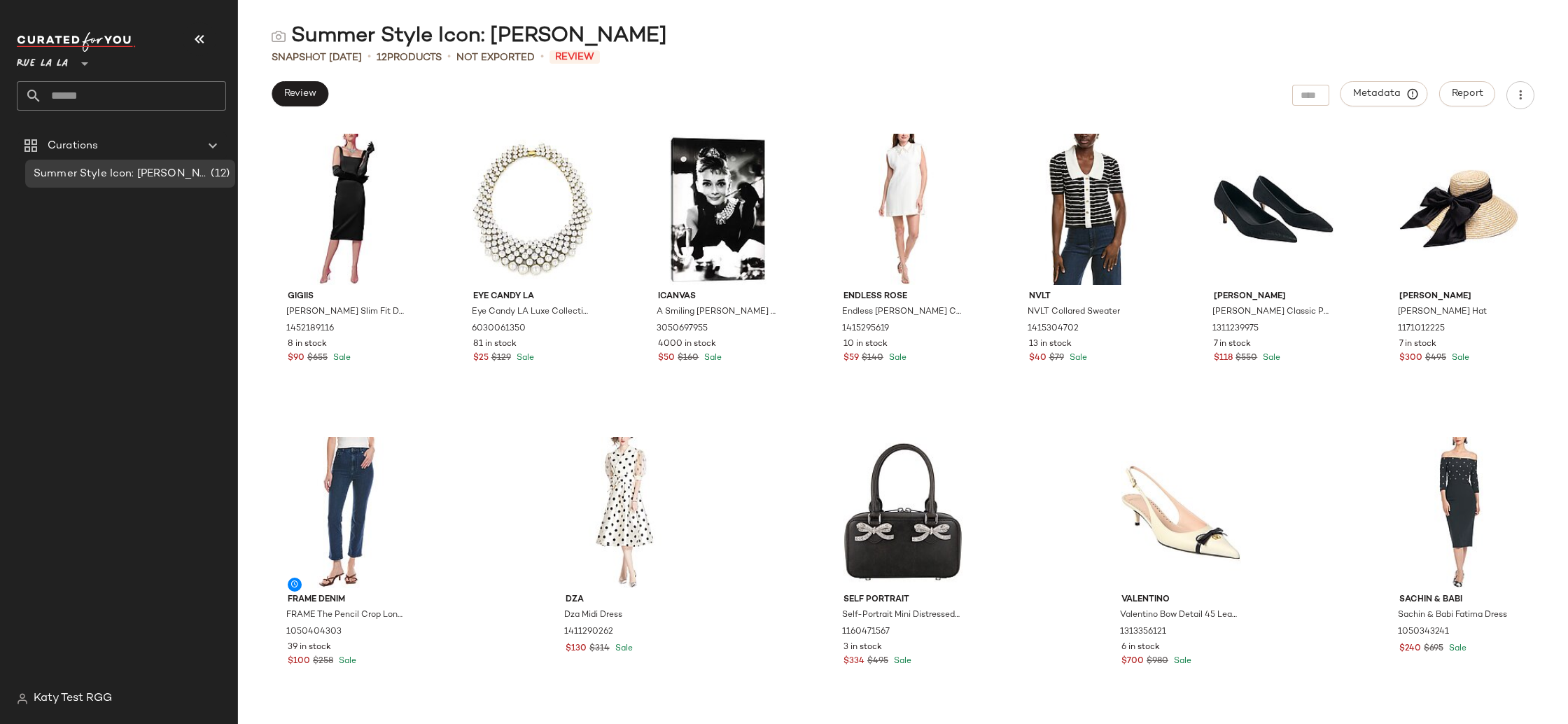
click at [1541, 97] on div "Review Metadata Report" at bounding box center [903, 95] width 1330 height 28
click at [1524, 97] on icon "button" at bounding box center [1520, 95] width 14 height 14
click at [1155, 88] on div "Review Metadata Report" at bounding box center [903, 95] width 1330 height 28
click at [307, 96] on span "Review" at bounding box center [300, 94] width 33 height 11
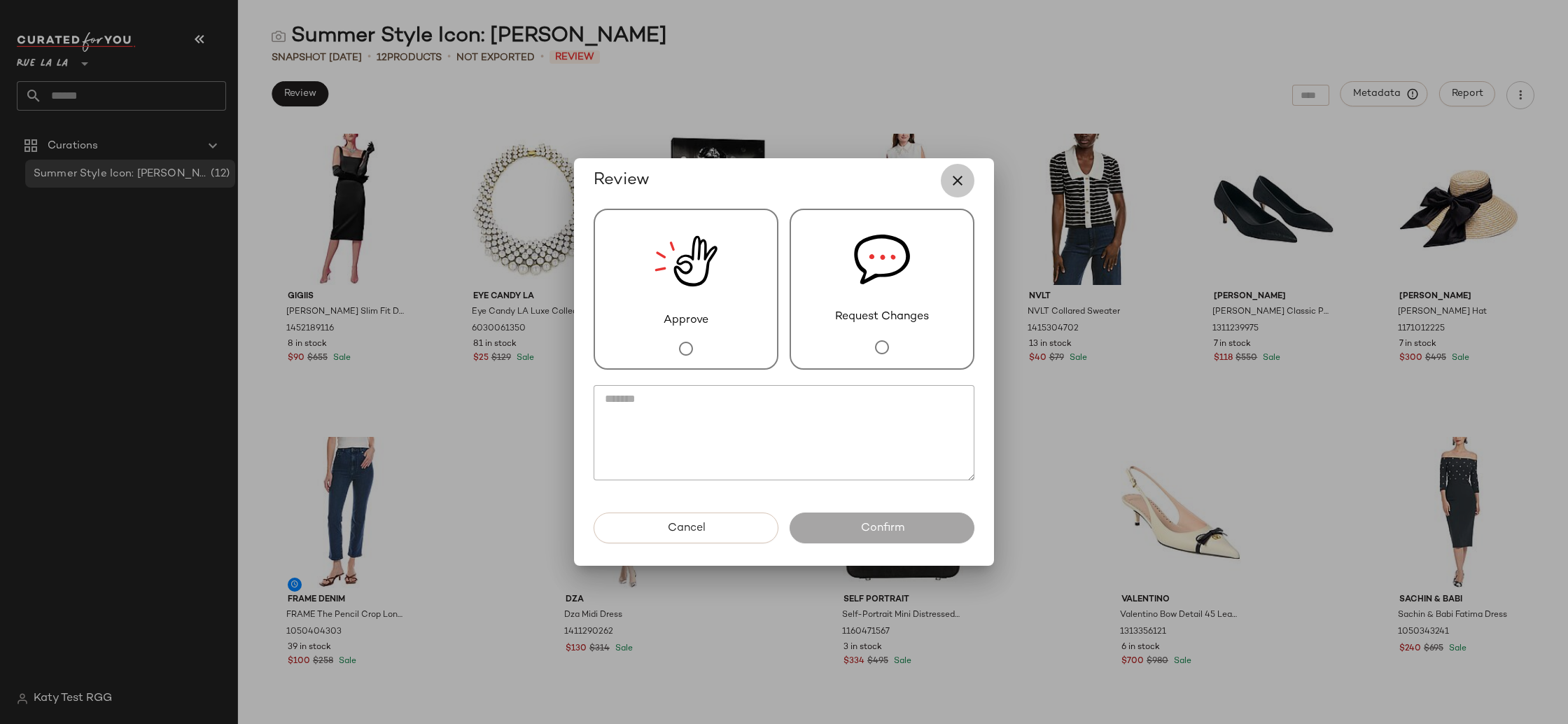
click at [954, 184] on icon "button" at bounding box center [957, 180] width 17 height 17
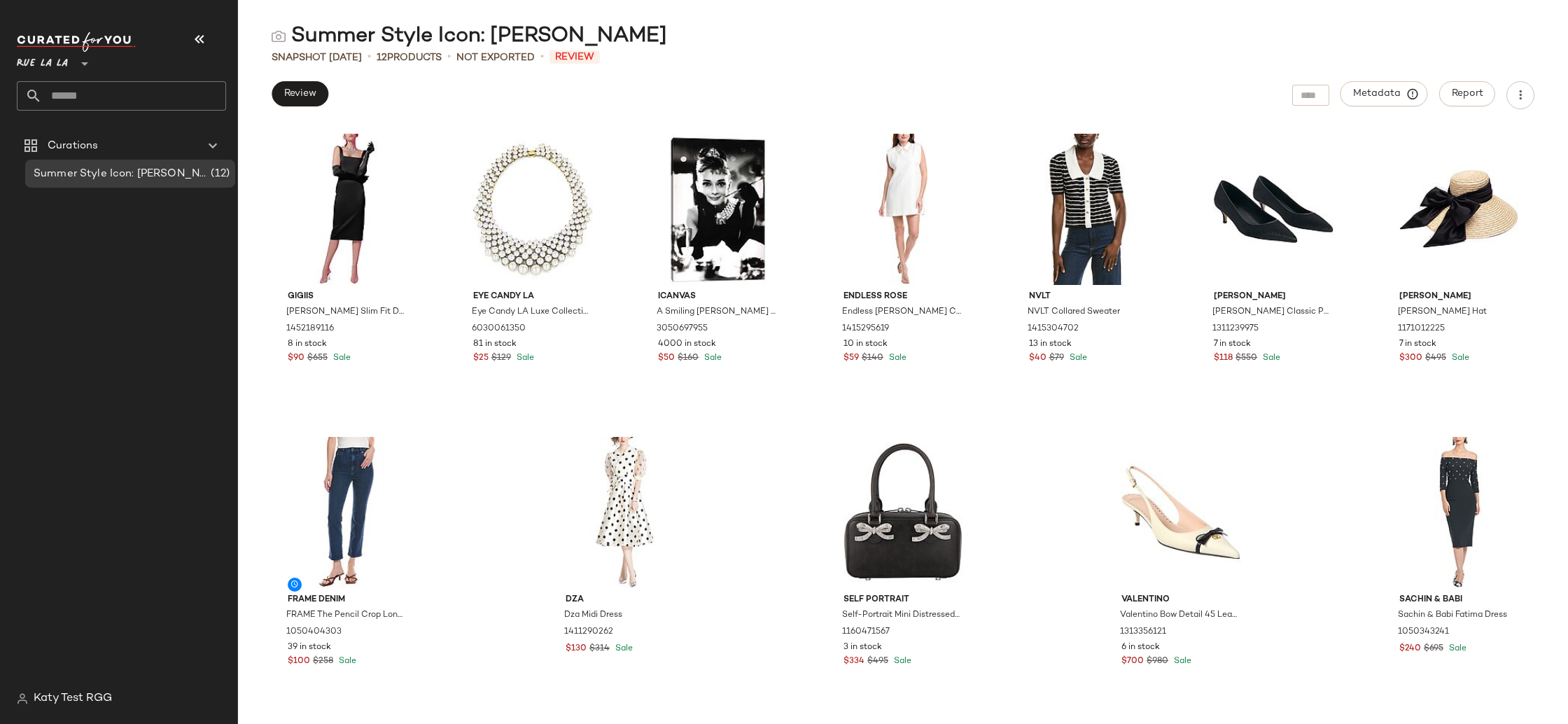
click at [1444, 106] on div "Report" at bounding box center [1467, 95] width 56 height 28
click at [1477, 95] on span "Report" at bounding box center [1467, 94] width 32 height 11
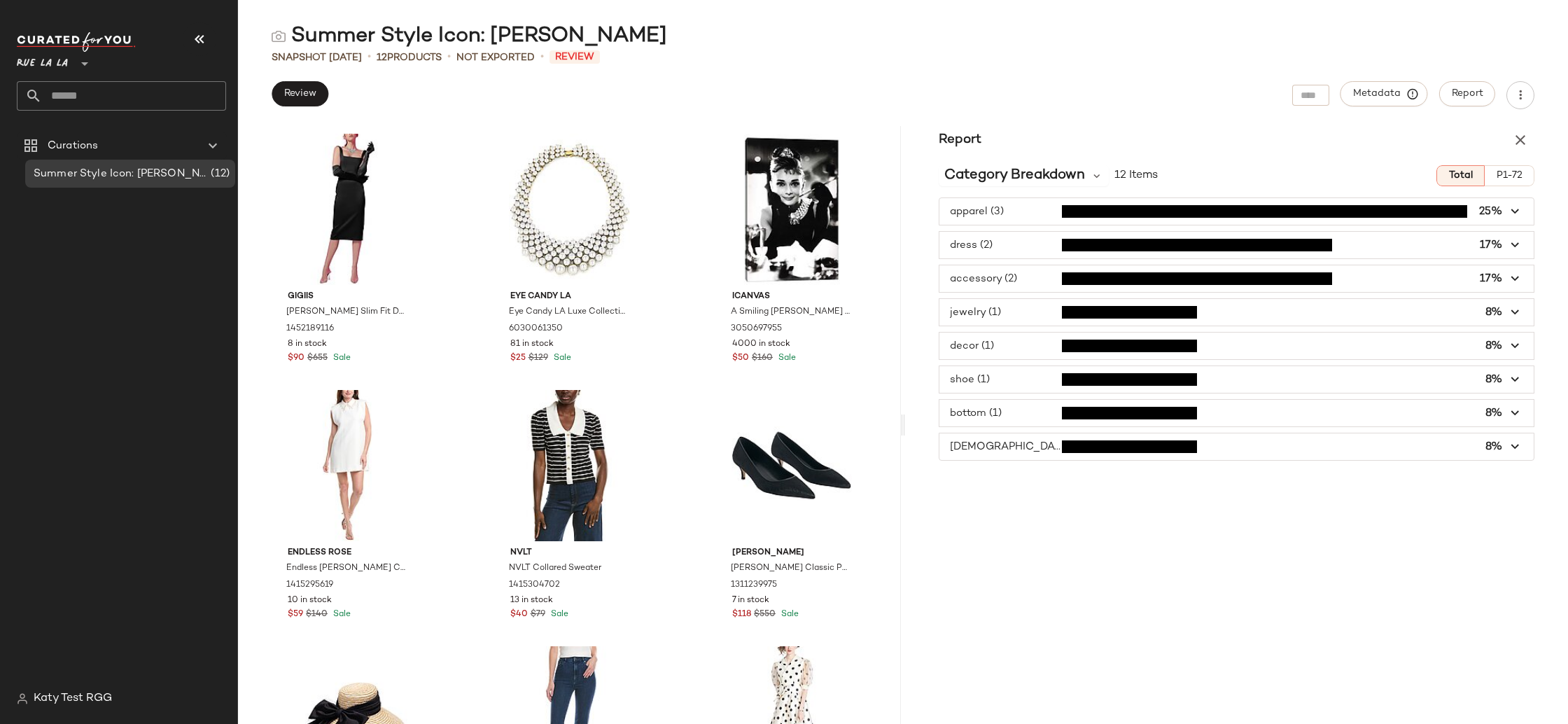
click at [1026, 244] on span "button" at bounding box center [1236, 245] width 594 height 27
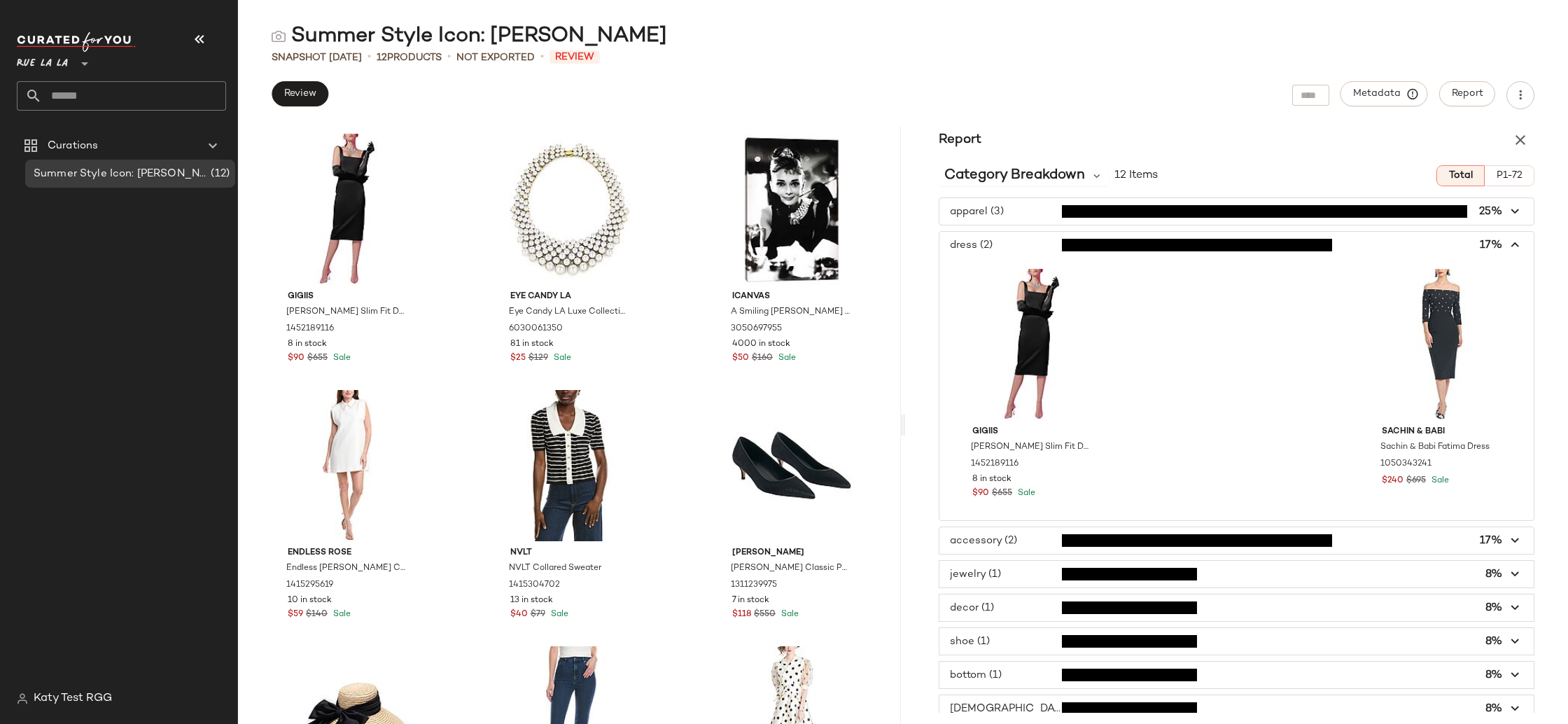
click at [1026, 244] on span "button" at bounding box center [1236, 245] width 594 height 27
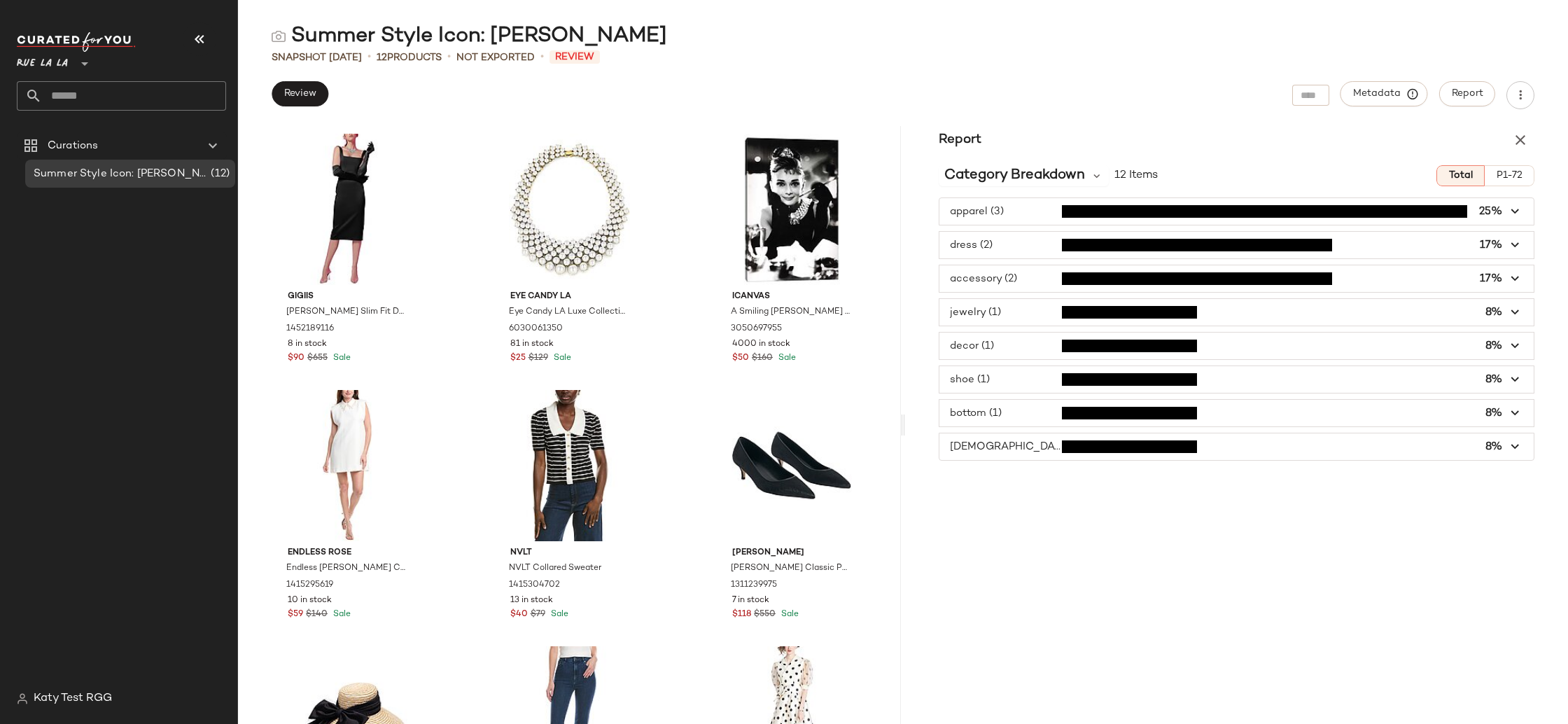
click at [1298, 463] on div "Report Category Breakdown 12 Items Total P1-72 apparel (3) 25% dress (2) 17% ac…" at bounding box center [1237, 425] width 663 height 598
click at [1292, 446] on span "button" at bounding box center [1236, 446] width 594 height 27
click at [1291, 445] on span "button" at bounding box center [1236, 446] width 594 height 27
click at [984, 379] on span "button" at bounding box center [1236, 379] width 594 height 27
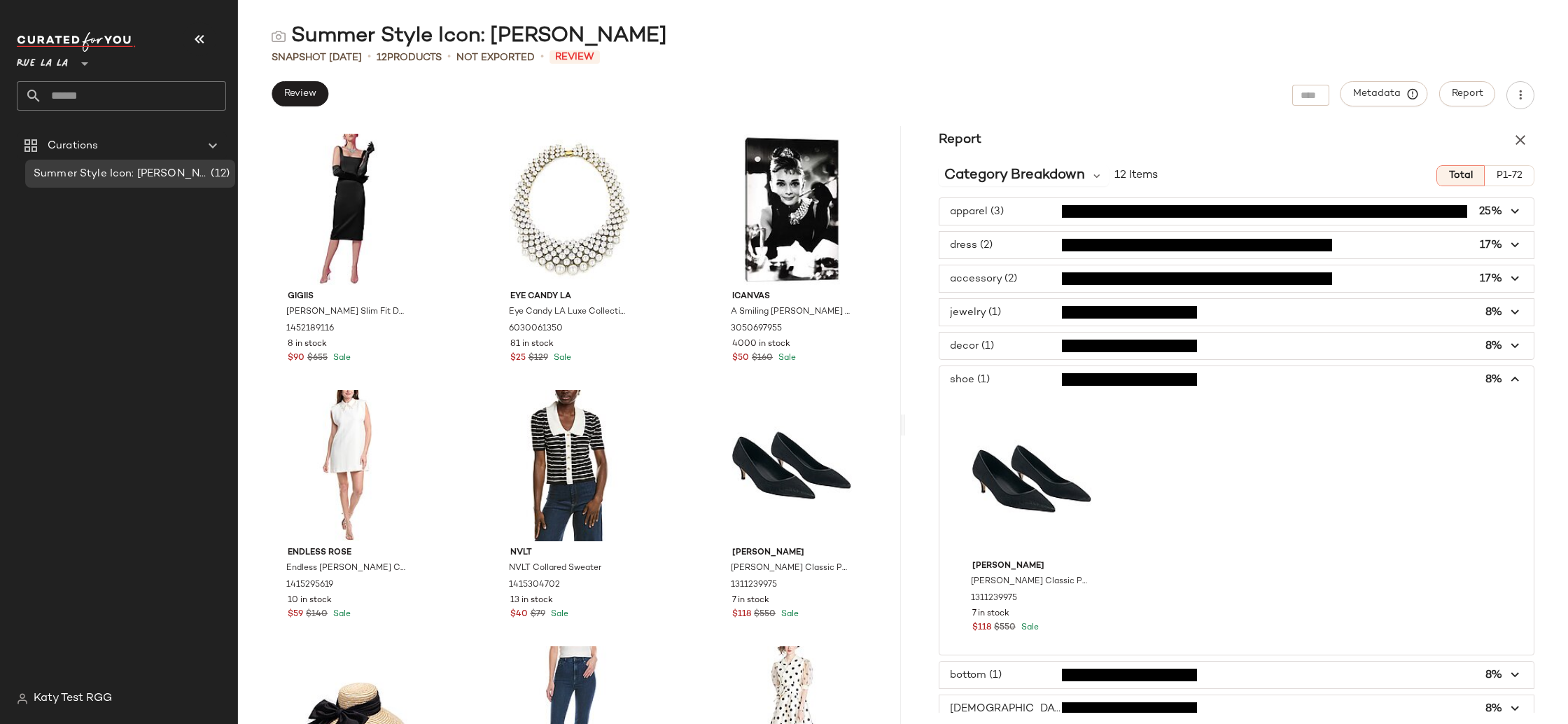
click at [984, 379] on span "button" at bounding box center [1236, 379] width 594 height 27
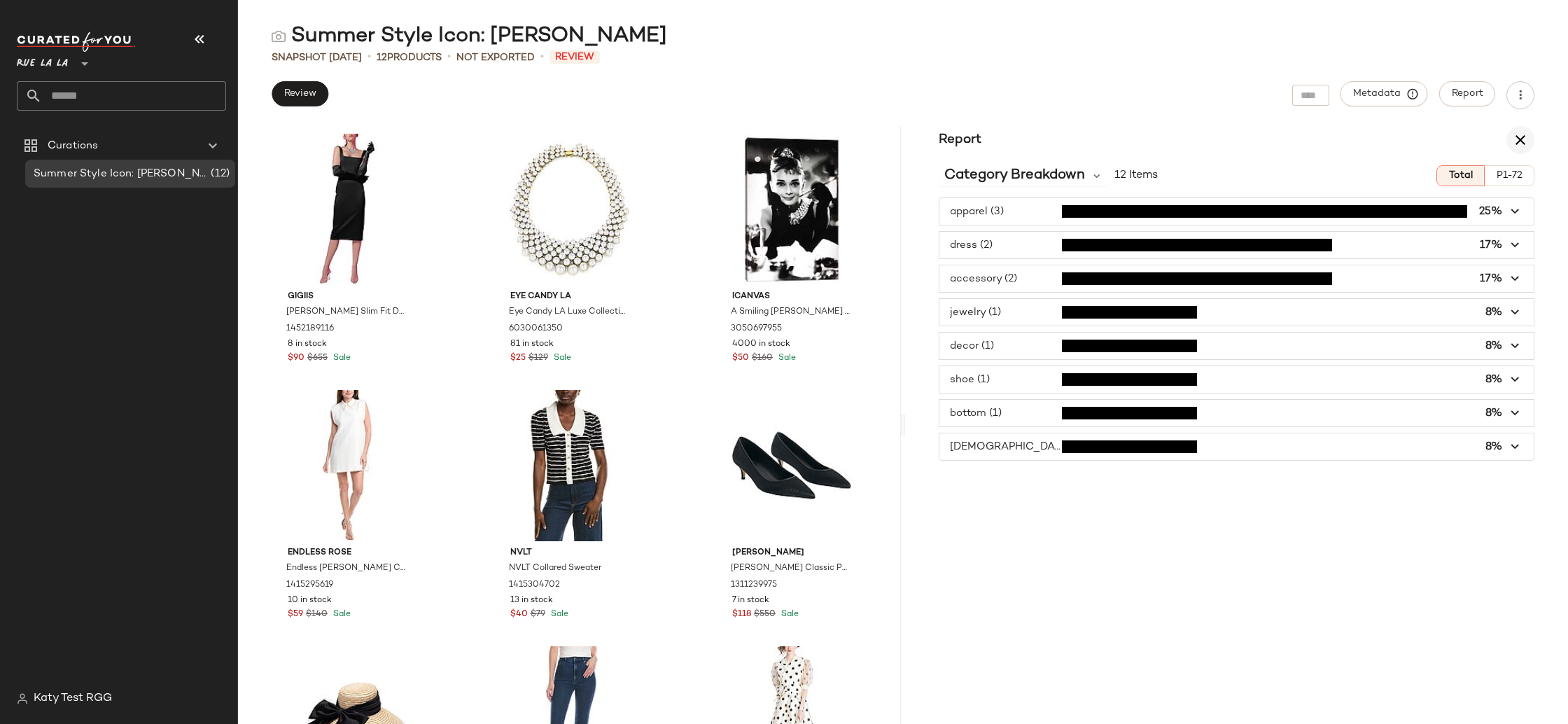
click at [1523, 136] on icon "button" at bounding box center [1520, 140] width 17 height 17
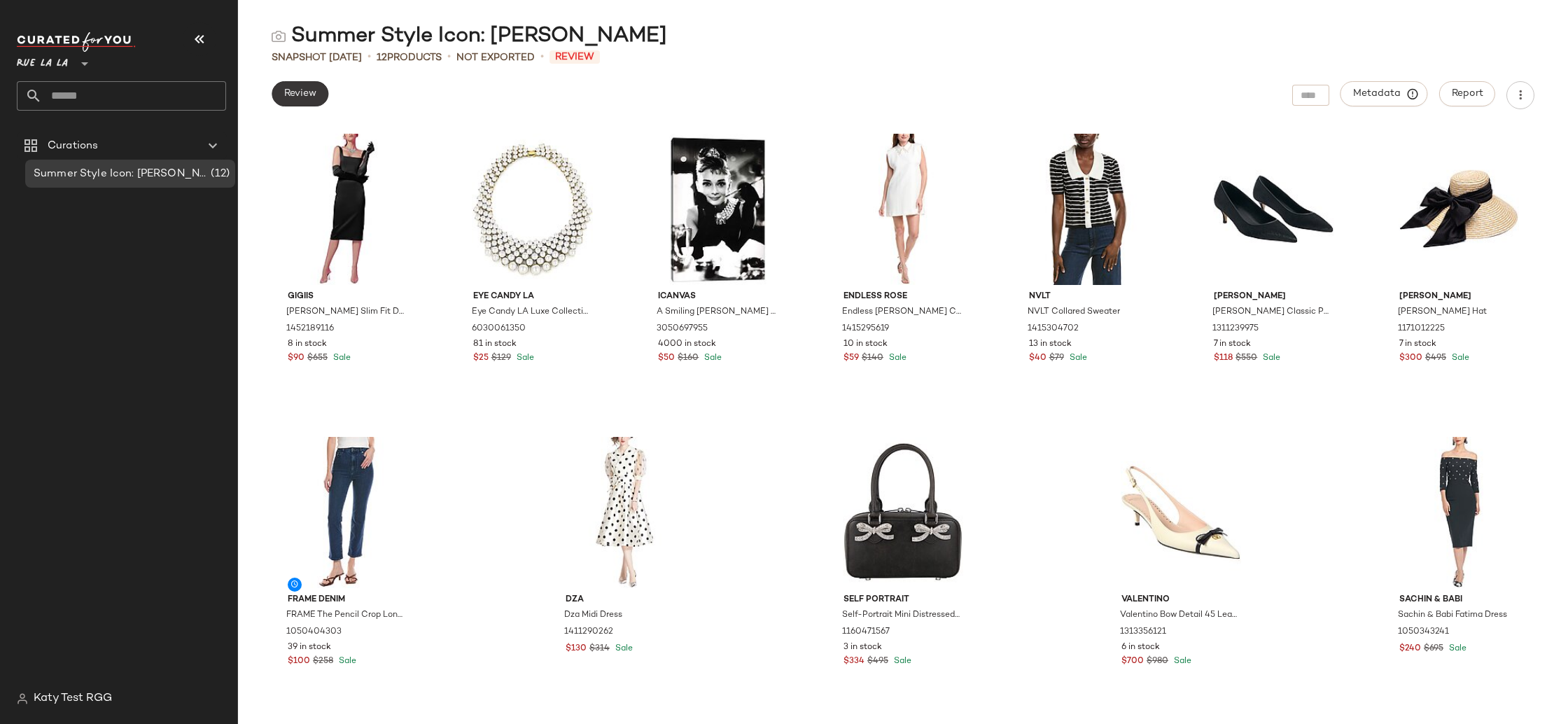
click at [290, 90] on span "Review" at bounding box center [300, 94] width 33 height 11
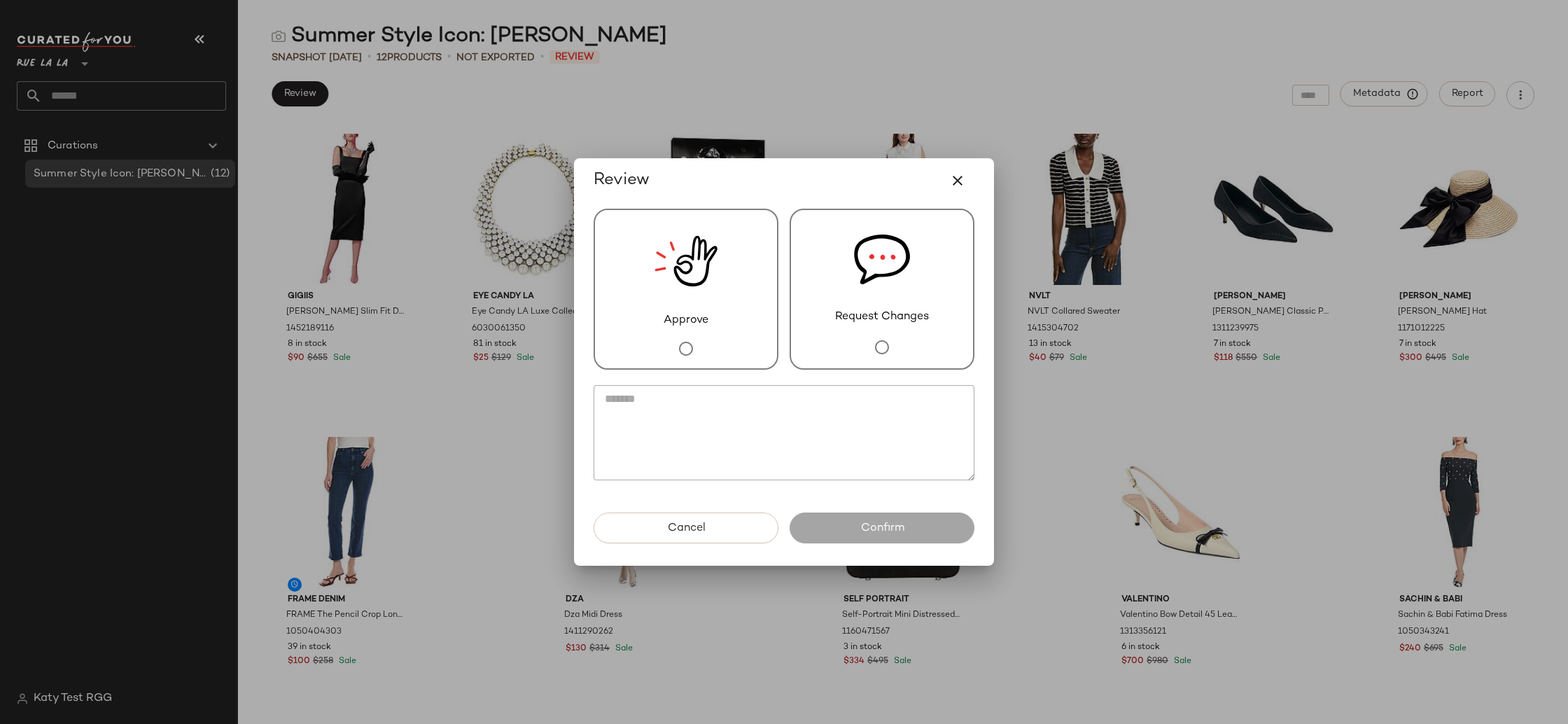
click at [692, 306] on img at bounding box center [686, 261] width 63 height 102
click at [964, 178] on icon "button" at bounding box center [957, 180] width 17 height 17
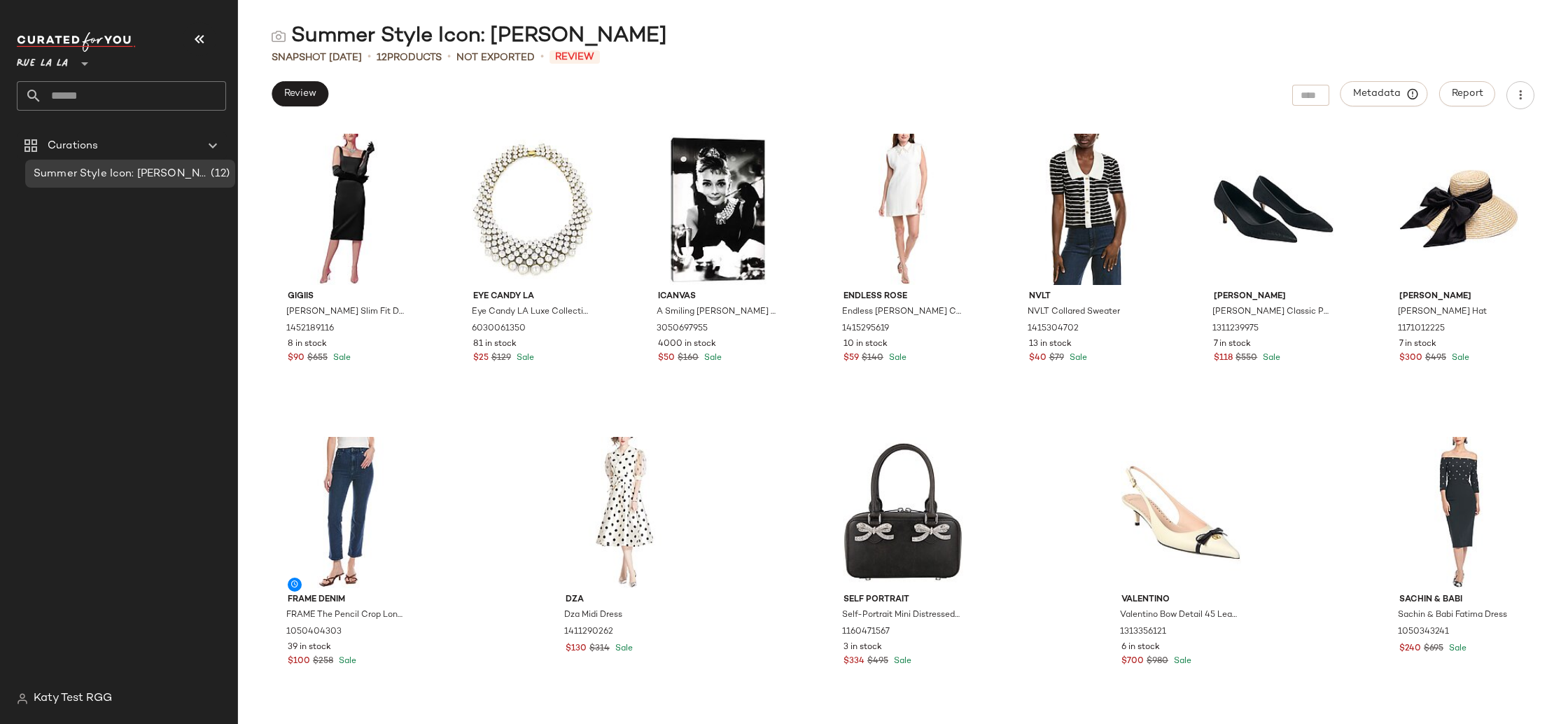
click at [616, 96] on div "Review Metadata Report" at bounding box center [903, 95] width 1330 height 28
click at [278, 99] on button "Review" at bounding box center [300, 94] width 57 height 25
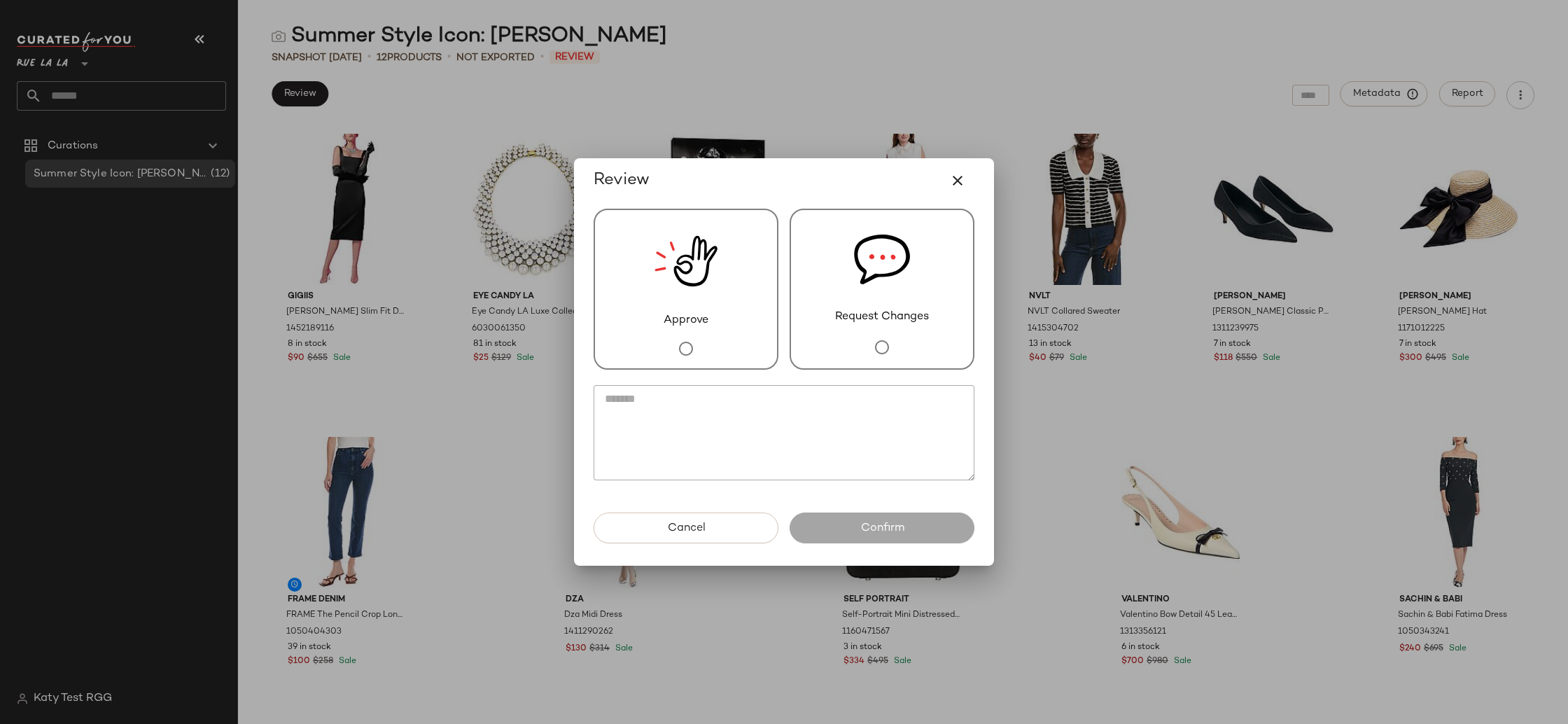
click at [874, 313] on span "Request Changes" at bounding box center [882, 317] width 94 height 17
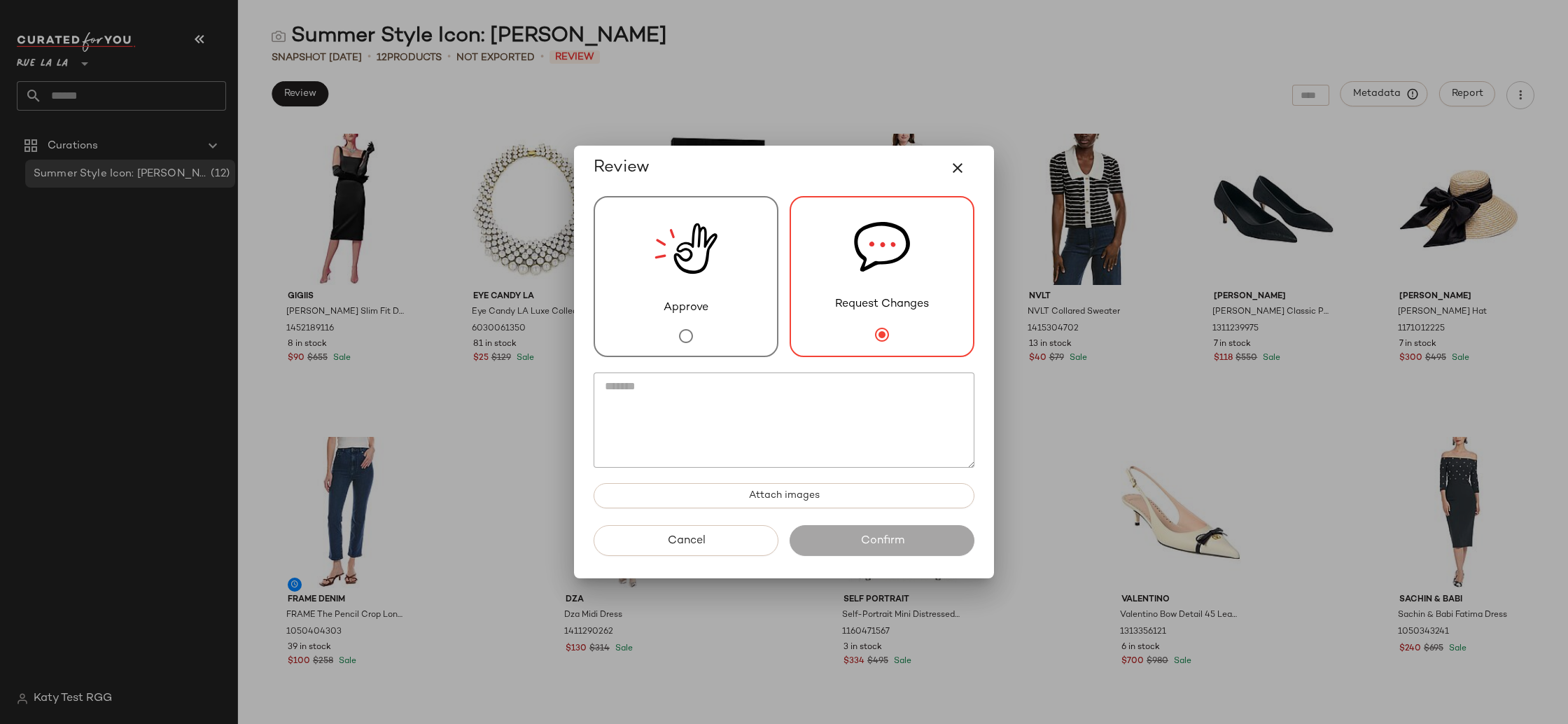
click at [956, 158] on button "button" at bounding box center [957, 168] width 34 height 34
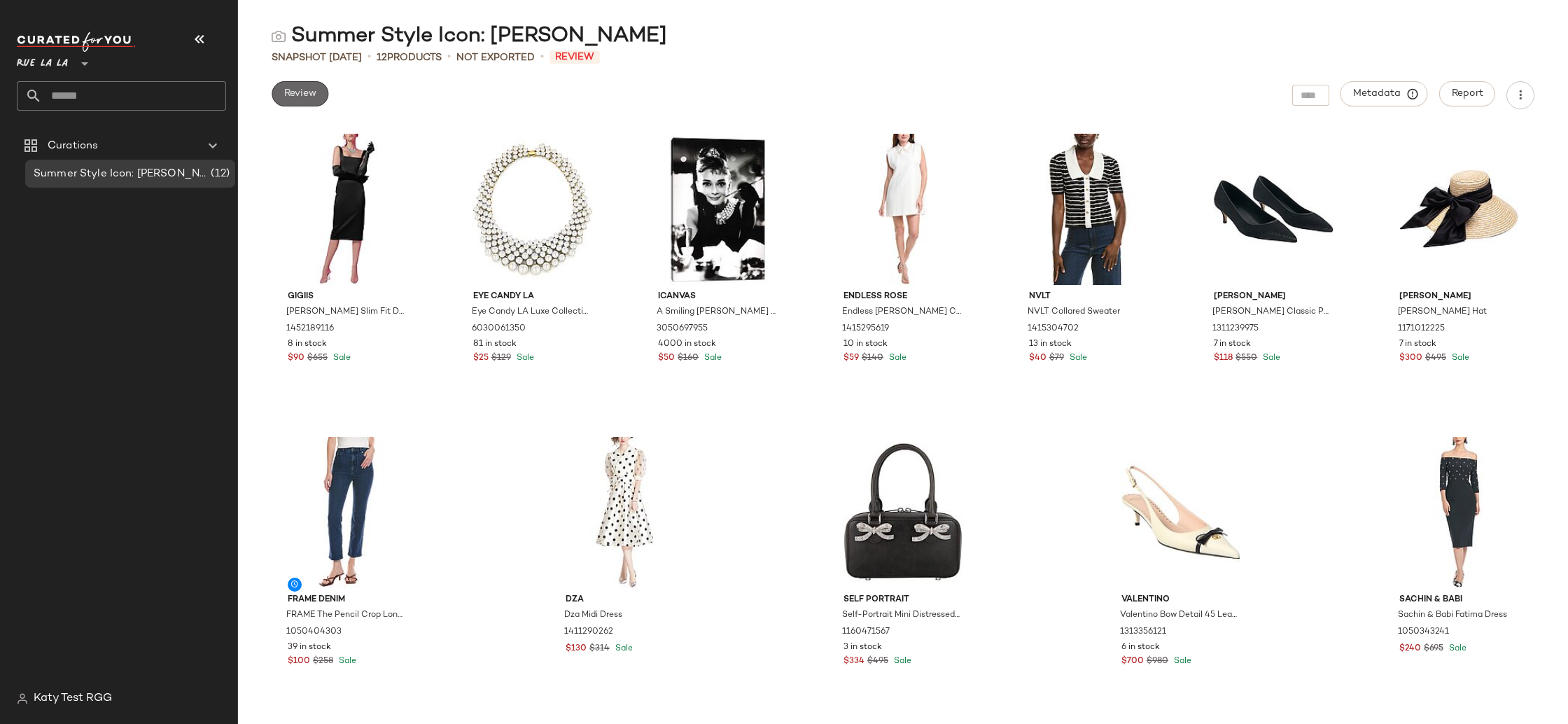
click at [307, 88] on button "Review" at bounding box center [300, 94] width 57 height 25
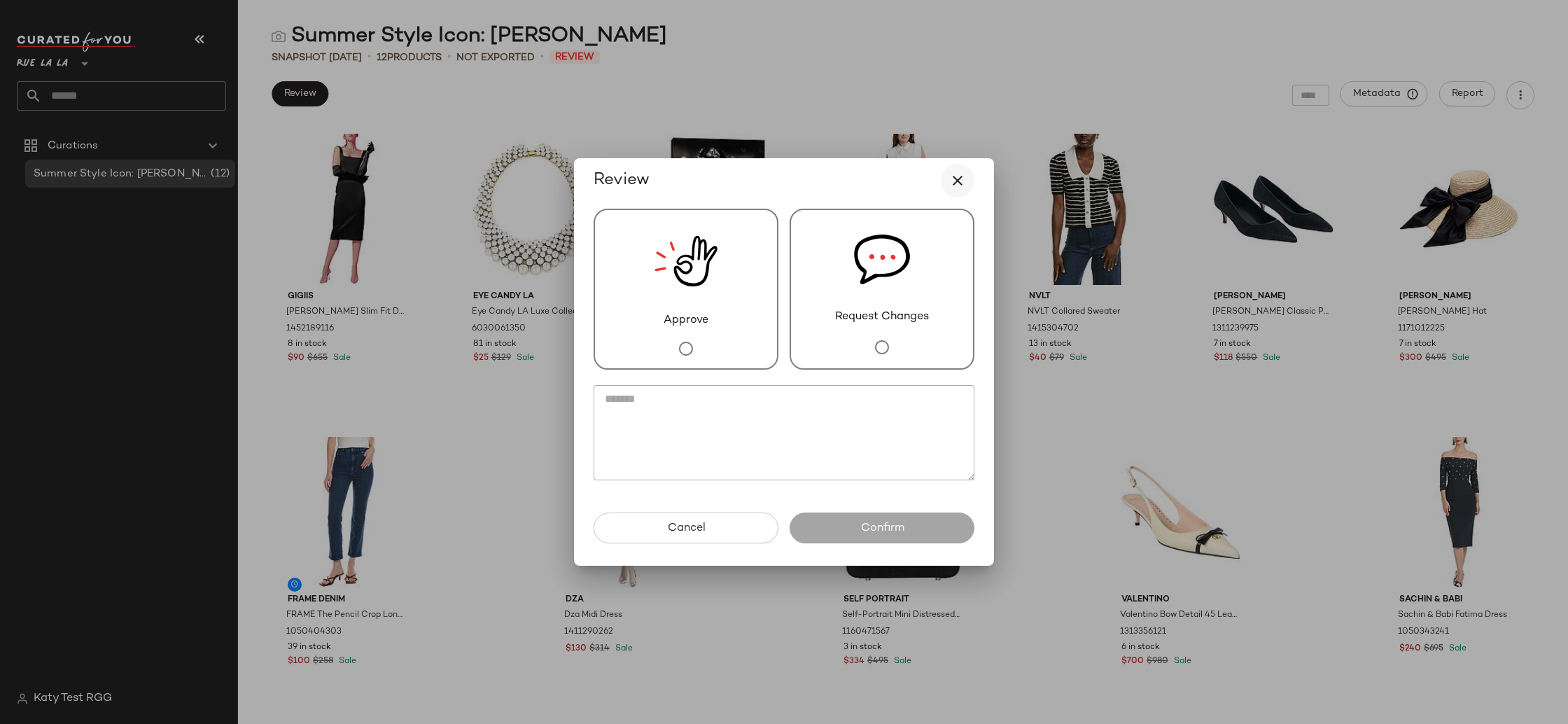
click at [952, 189] on icon "button" at bounding box center [957, 180] width 17 height 17
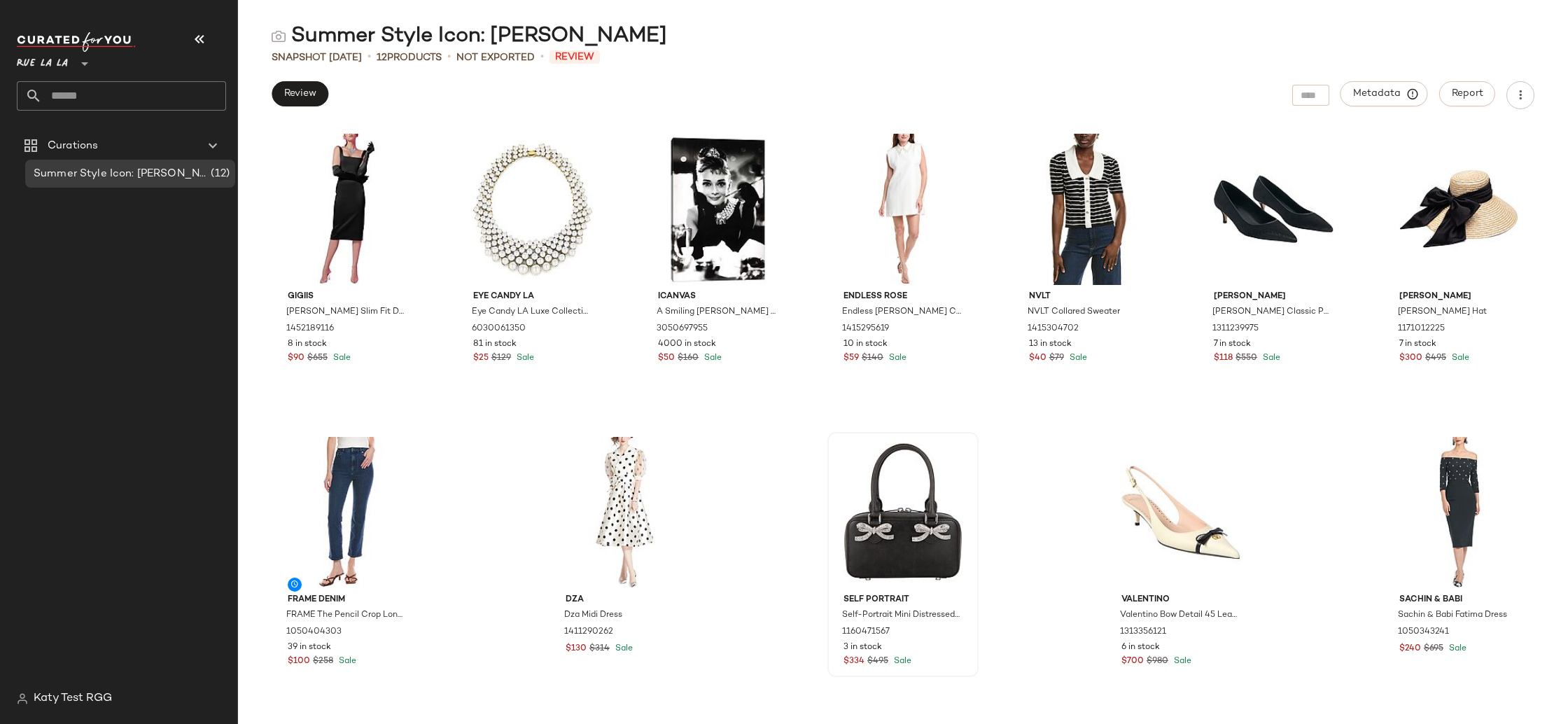
drag, startPoint x: 1369, startPoint y: 499, endPoint x: 967, endPoint y: 585, distance: 411.1
click at [1094, 566] on div "GIGIIS GIGIIS Goya Slim Fit Dress 1452189116 8 in stock $90 $655 Sale Eye Candy…" at bounding box center [903, 425] width 1330 height 598
drag, startPoint x: 1541, startPoint y: 544, endPoint x: 1540, endPoint y: 530, distance: 14.0
click at [1541, 544] on div "GIGIIS GIGIIS Goya Slim Fit Dress 1452189116 8 in stock $90 $655 Sale Eye Candy…" at bounding box center [903, 425] width 1330 height 598
click at [284, 95] on span "Review" at bounding box center [300, 94] width 33 height 11
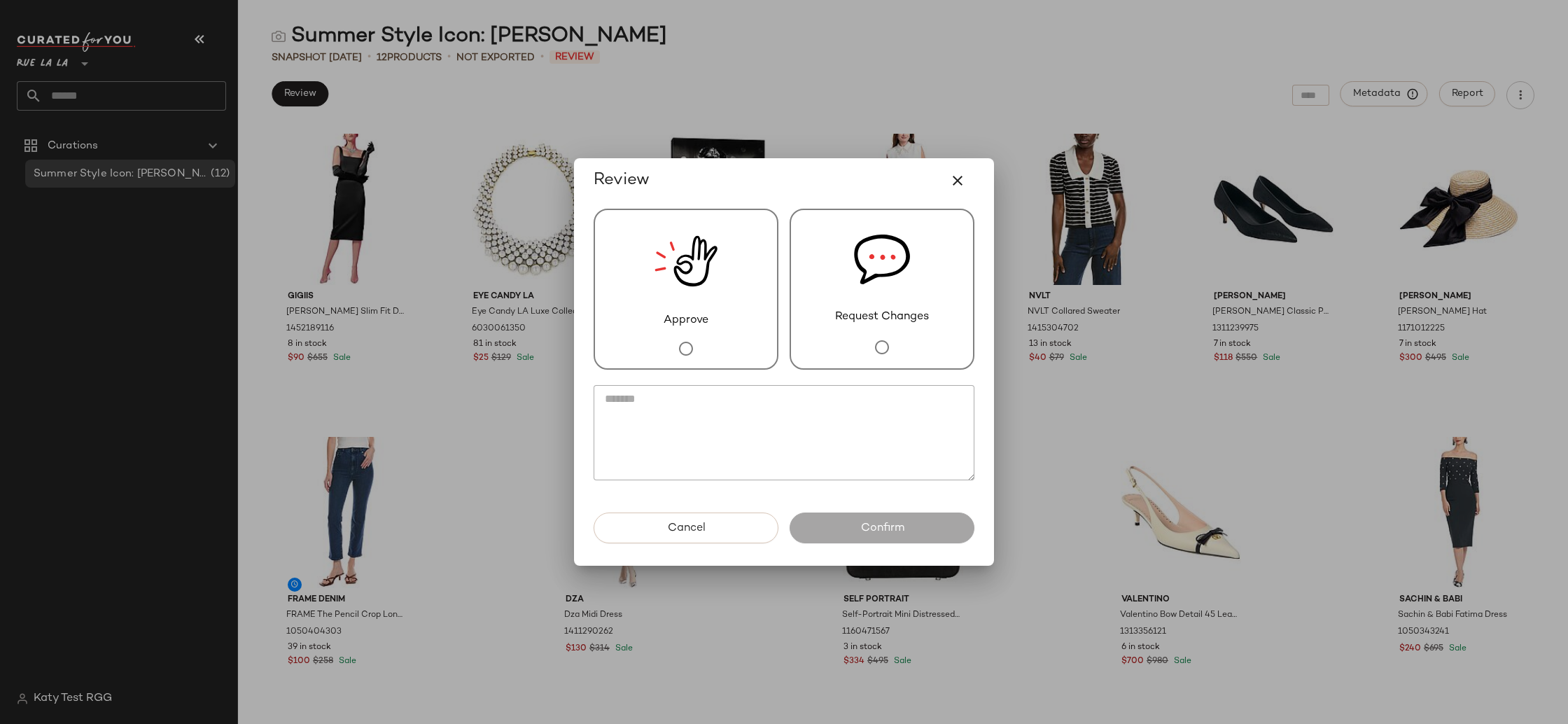
click at [873, 455] on textarea at bounding box center [784, 432] width 381 height 95
click at [959, 175] on icon "button" at bounding box center [957, 180] width 17 height 17
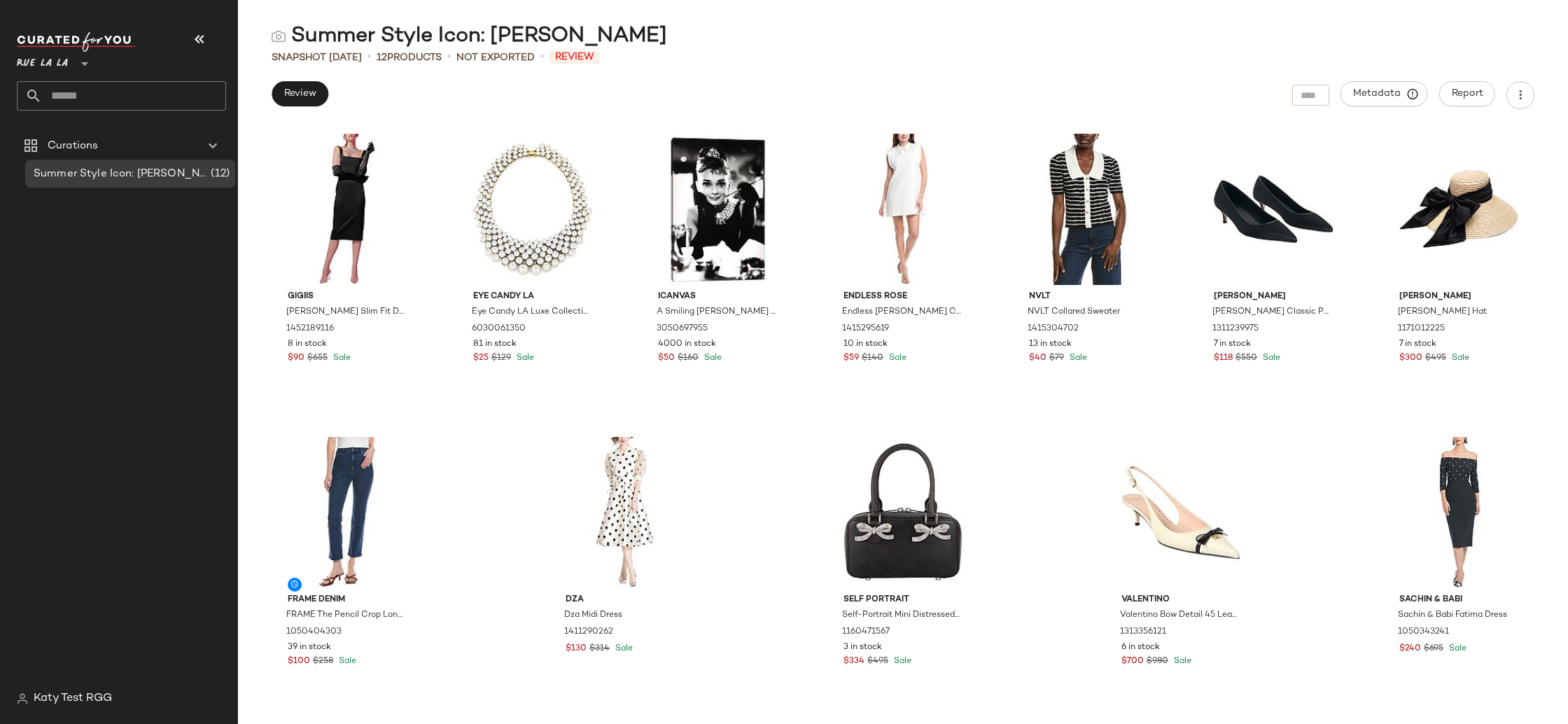
click at [1538, 523] on div "GIGIIS GIGIIS Goya Slim Fit Dress 1452189116 8 in stock $90 $655 Sale Eye Candy…" at bounding box center [903, 425] width 1330 height 598
drag, startPoint x: 290, startPoint y: 35, endPoint x: 642, endPoint y: 38, distance: 352.0
click at [642, 38] on div "Summer Style Icon: [PERSON_NAME]" at bounding box center [469, 36] width 395 height 28
drag, startPoint x: 654, startPoint y: 38, endPoint x: 342, endPoint y: 33, distance: 312.0
click at [342, 33] on div "Summer Style Icon: [PERSON_NAME]" at bounding box center [903, 36] width 1330 height 28
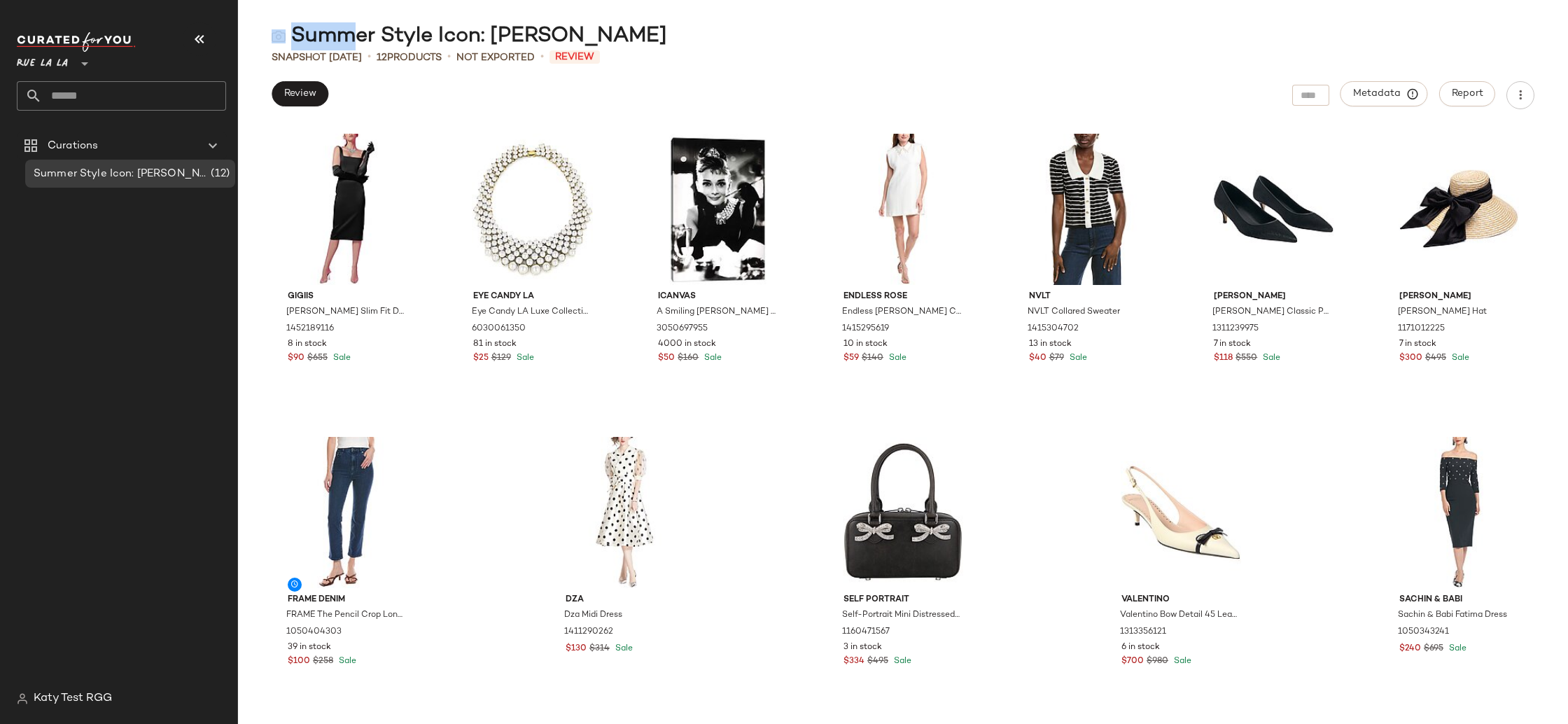
click at [342, 33] on div "Summer Style Icon: [PERSON_NAME]" at bounding box center [469, 36] width 395 height 28
